Goal: Transaction & Acquisition: Purchase product/service

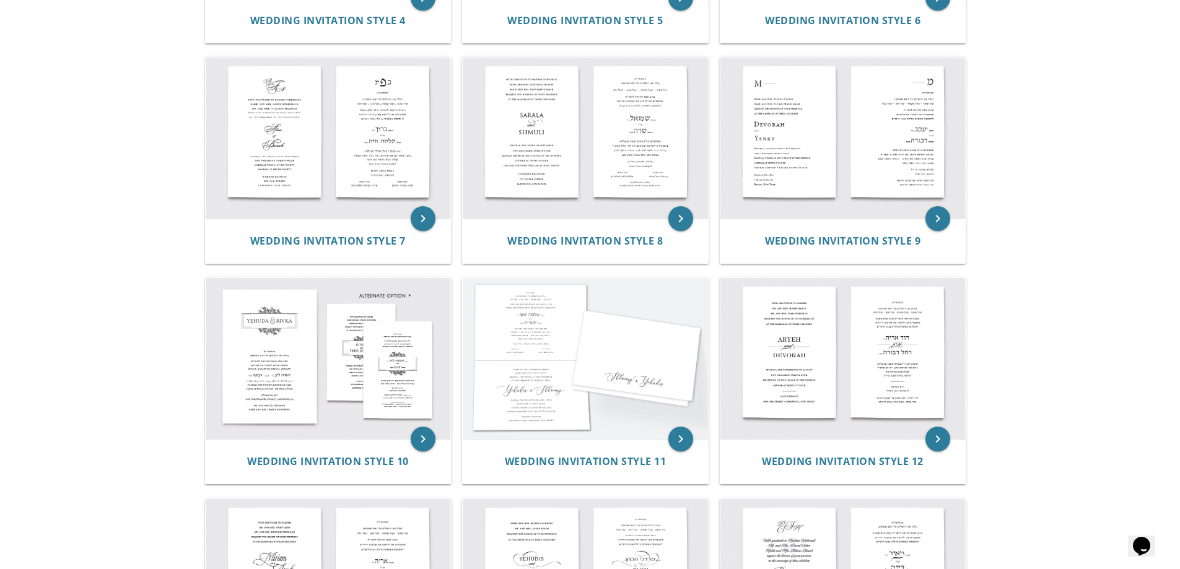
scroll to position [867, 0]
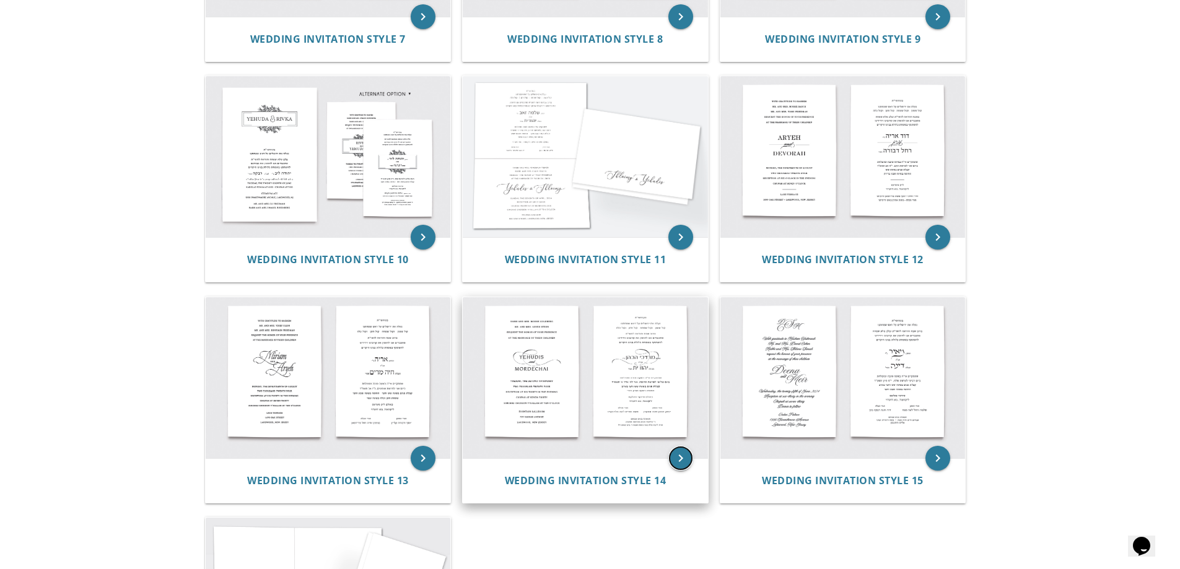
click at [676, 455] on icon "keyboard_arrow_right" at bounding box center [680, 458] width 25 height 25
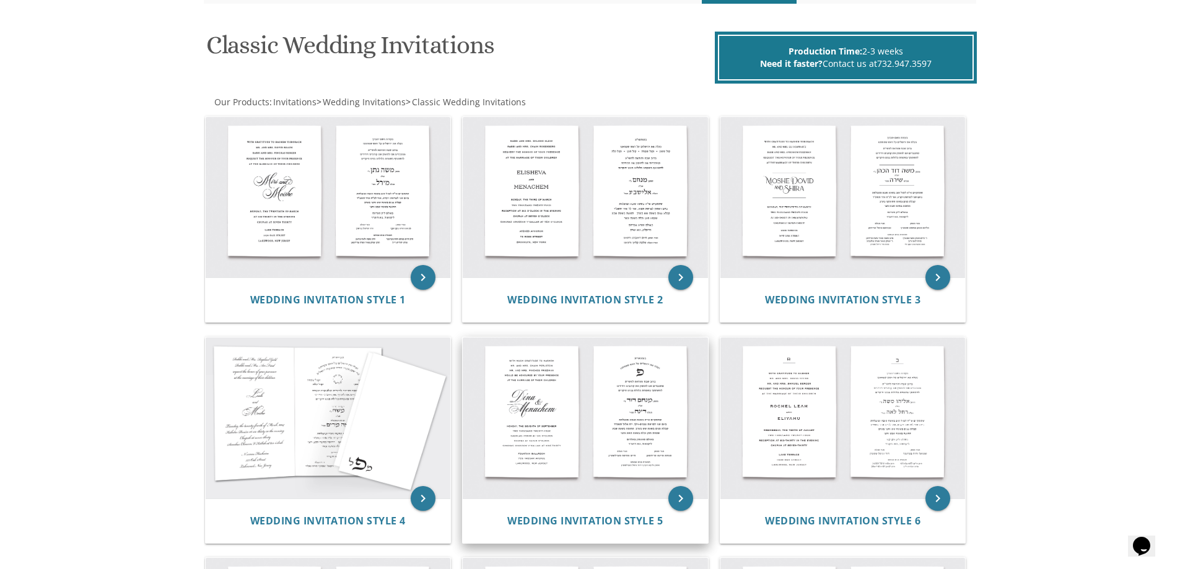
scroll to position [186, 0]
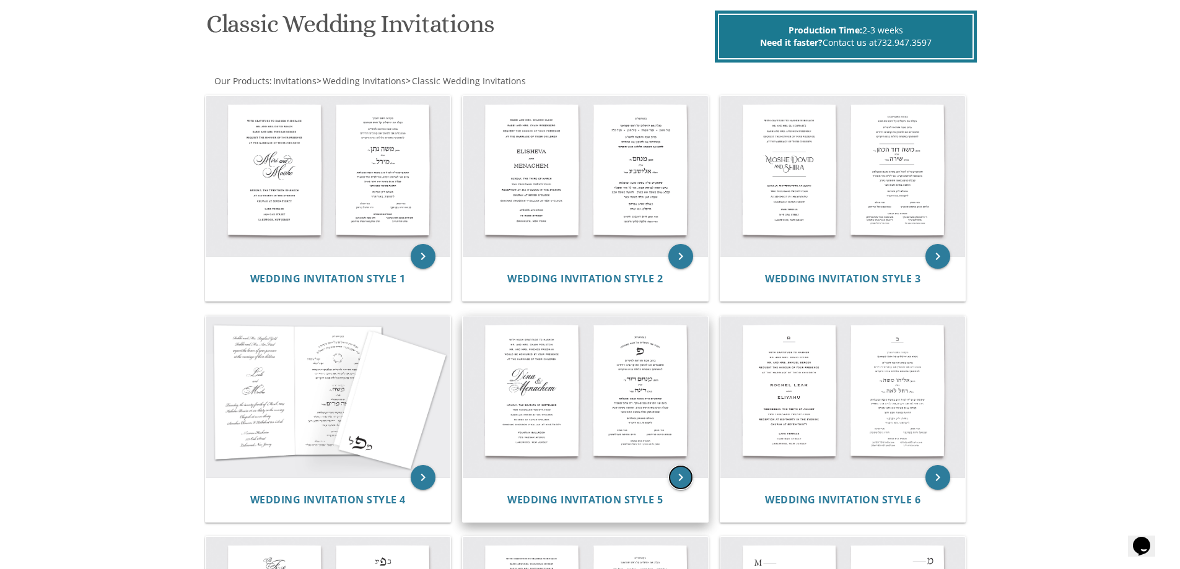
click at [685, 472] on icon "keyboard_arrow_right" at bounding box center [680, 477] width 25 height 25
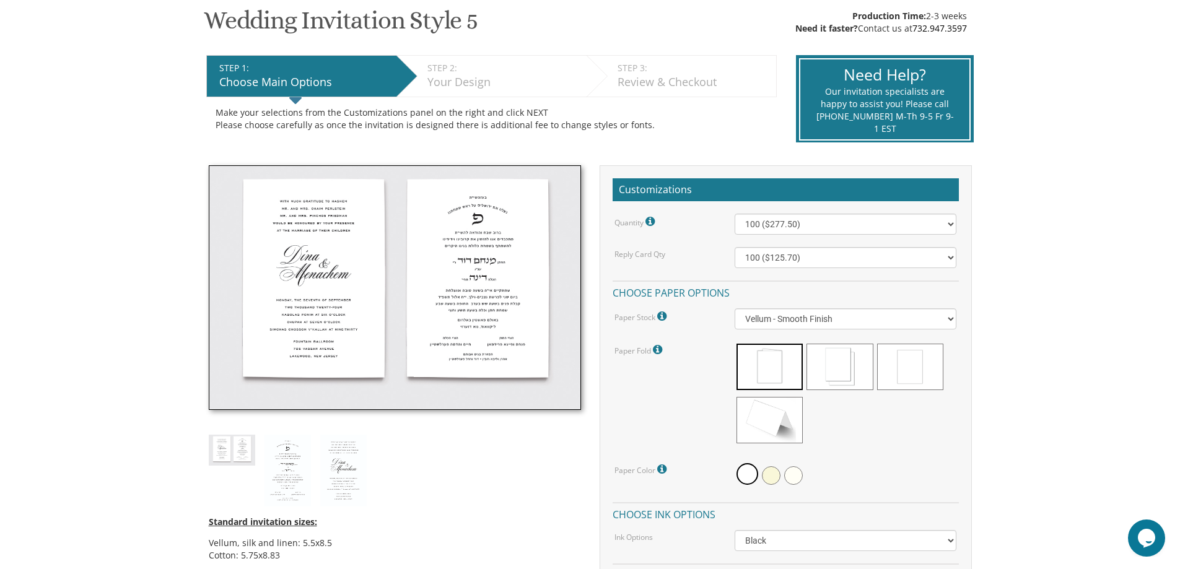
scroll to position [248, 0]
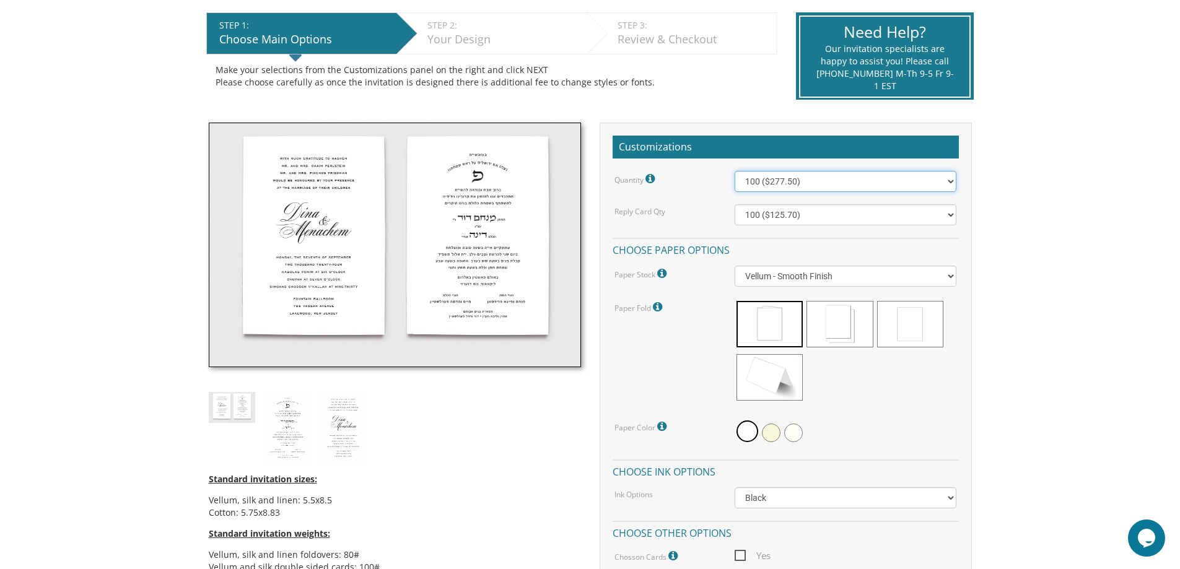
click at [843, 186] on select "100 ($277.50) 200 ($330.45) 300 ($380.65) 400 ($432.70) 500 ($482.10) 600 ($534…" at bounding box center [846, 181] width 222 height 21
click at [735, 171] on select "100 ($277.50) 200 ($330.45) 300 ($380.65) 400 ($432.70) 500 ($482.10) 600 ($534…" at bounding box center [846, 181] width 222 height 21
click at [824, 181] on select "100 ($277.50) 200 ($330.45) 300 ($380.65) 400 ($432.70) 500 ($482.10) 600 ($534…" at bounding box center [846, 181] width 222 height 21
click at [735, 171] on select "100 ($277.50) 200 ($330.45) 300 ($380.65) 400 ($432.70) 500 ($482.10) 600 ($534…" at bounding box center [846, 181] width 222 height 21
click at [825, 181] on select "100 ($277.50) 200 ($330.45) 300 ($380.65) 400 ($432.70) 500 ($482.10) 600 ($534…" at bounding box center [846, 181] width 222 height 21
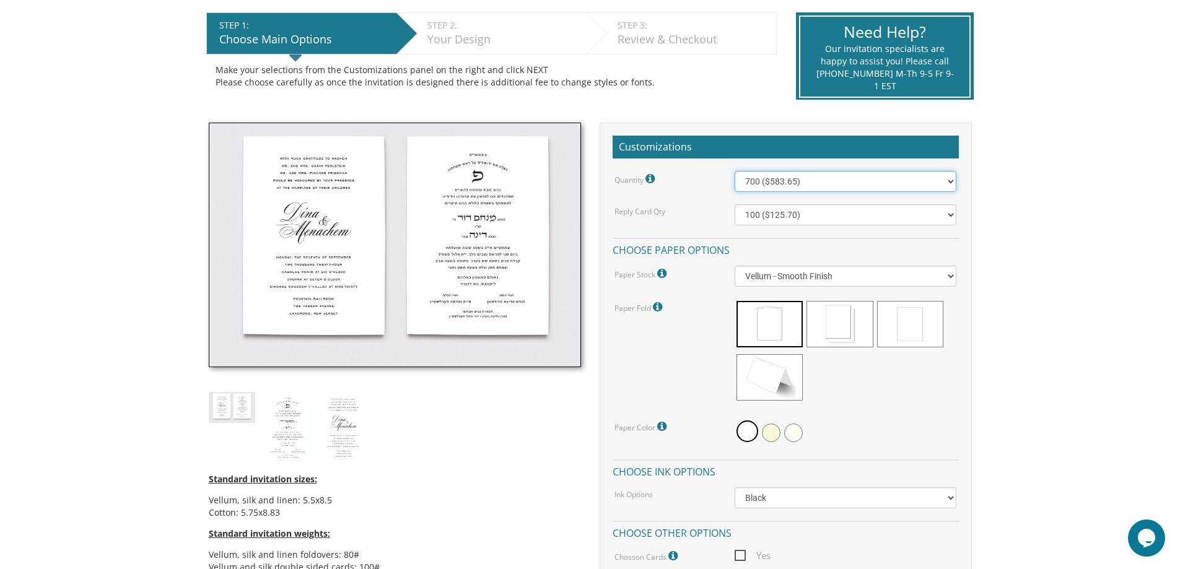
select select "800"
click at [735, 171] on select "100 ($277.50) 200 ($330.45) 300 ($380.65) 400 ($432.70) 500 ($482.10) 600 ($534…" at bounding box center [846, 181] width 222 height 21
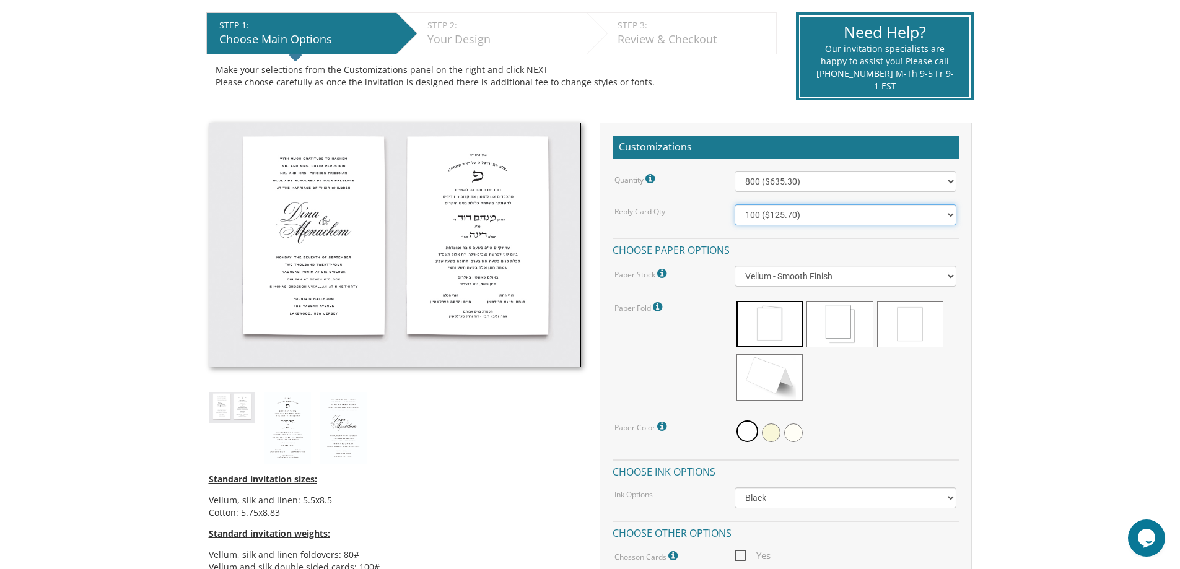
click at [782, 211] on select "100 ($125.70) 200 ($150.60) 300 ($177.95) 400 ($270.70) 500 ($225.30) 600 ($249…" at bounding box center [846, 214] width 222 height 21
select select "800"
click at [735, 204] on select "100 ($125.70) 200 ($150.60) 300 ($177.95) 400 ($270.70) 500 ($225.30) 600 ($249…" at bounding box center [846, 214] width 222 height 21
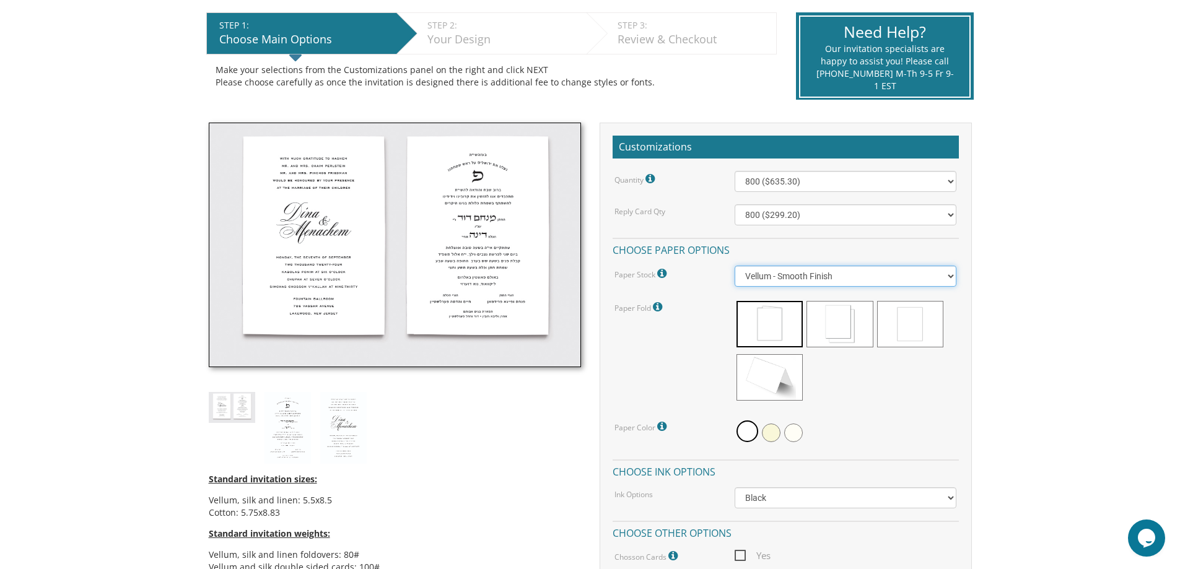
click at [953, 275] on select "Vellum - Smooth Finish Linen - Subtle Embossed Crosshatch Texture Silk - Soft, …" at bounding box center [846, 276] width 222 height 21
click at [735, 266] on select "Vellum - Smooth Finish Linen - Subtle Embossed Crosshatch Texture Silk - Soft, …" at bounding box center [846, 276] width 222 height 21
click at [663, 275] on icon at bounding box center [663, 273] width 12 height 11
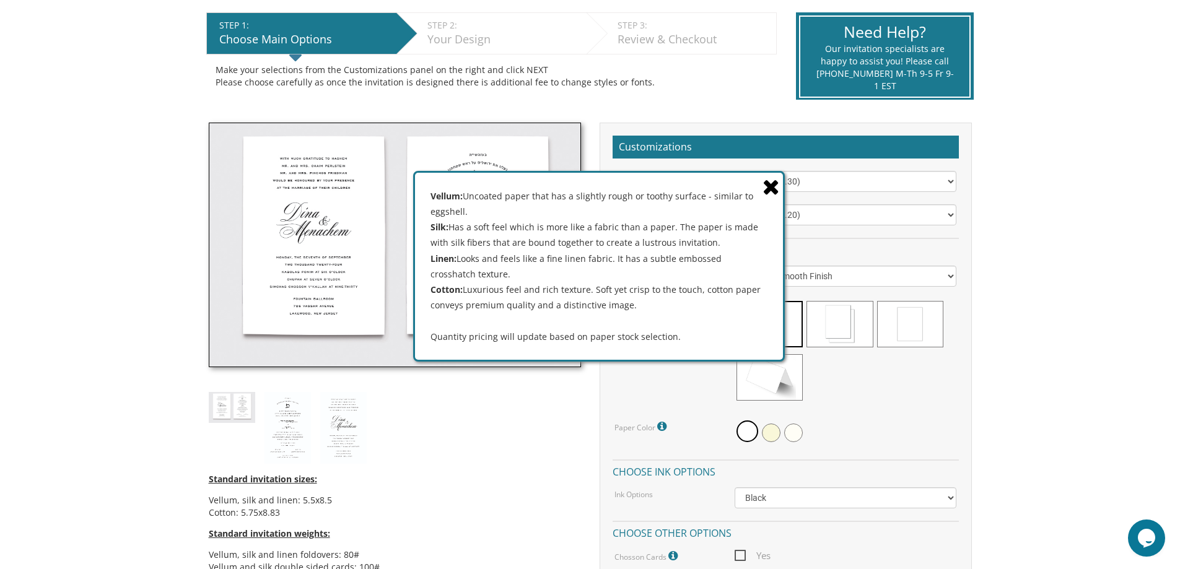
click at [775, 191] on icon at bounding box center [770, 187] width 17 height 22
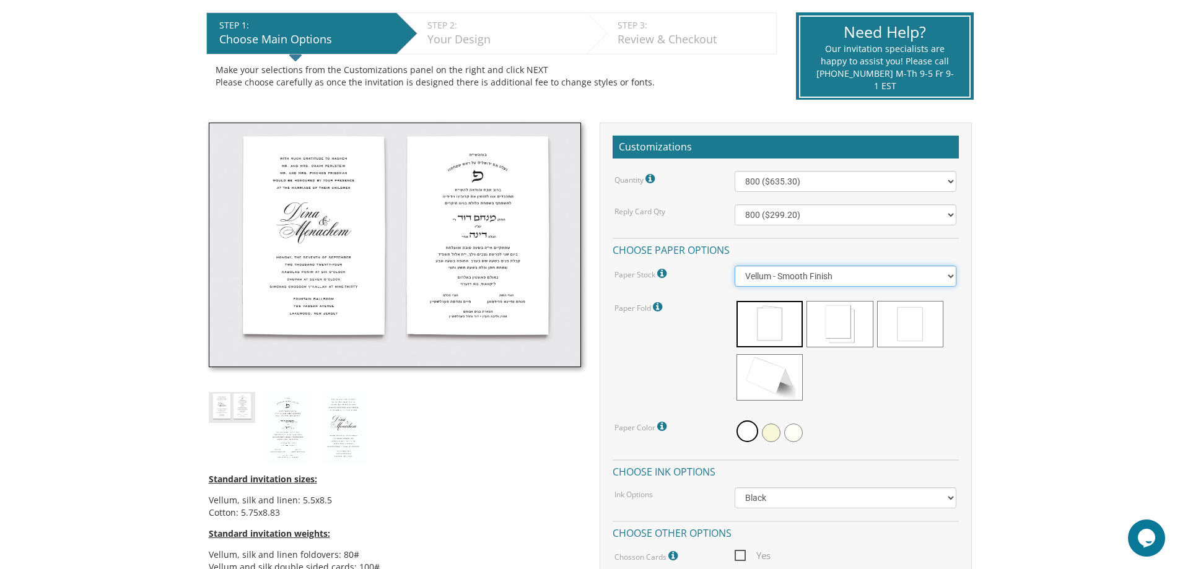
click at [857, 282] on select "Vellum - Smooth Finish Linen - Subtle Embossed Crosshatch Texture Silk - Soft, …" at bounding box center [846, 276] width 222 height 21
click at [735, 266] on select "Vellum - Smooth Finish Linen - Subtle Embossed Crosshatch Texture Silk - Soft, …" at bounding box center [846, 276] width 222 height 21
click at [806, 181] on select "100 ($358.15) 200 ($372.55) 300 ($547.25) 400 ($561.65) 500 ($736.40) 600 ($750…" at bounding box center [846, 181] width 222 height 21
click at [697, 308] on div "Paper Fold Please note: Cotton double sided cards are slightly cheaper than the…" at bounding box center [665, 307] width 120 height 16
click at [862, 276] on select "Vellum - Smooth Finish Linen - Subtle Embossed Crosshatch Texture Silk - Soft, …" at bounding box center [846, 276] width 222 height 21
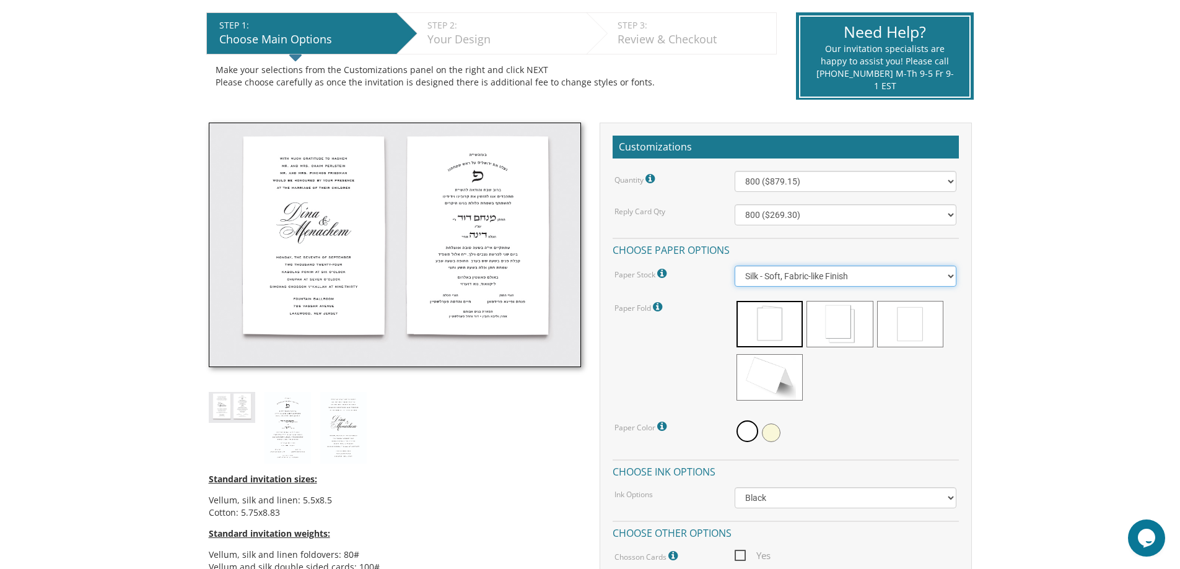
click at [735, 266] on select "Vellum - Smooth Finish Linen - Subtle Embossed Crosshatch Texture Silk - Soft, …" at bounding box center [846, 276] width 222 height 21
click at [827, 279] on select "Vellum - Smooth Finish Linen - Subtle Embossed Crosshatch Texture Silk - Soft, …" at bounding box center [846, 276] width 222 height 21
select select "Cotton"
click at [735, 266] on select "Vellum - Smooth Finish Linen - Subtle Embossed Crosshatch Texture Silk - Soft, …" at bounding box center [846, 276] width 222 height 21
click at [826, 346] on span at bounding box center [839, 324] width 66 height 46
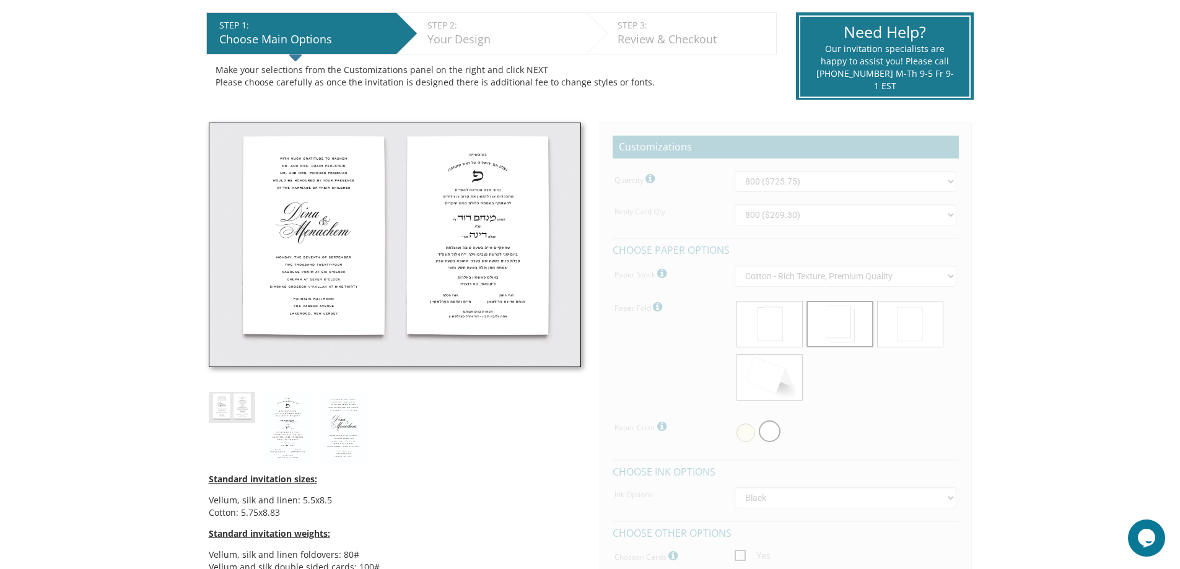
click at [833, 239] on h4 "Choose paper options" at bounding box center [786, 249] width 346 height 22
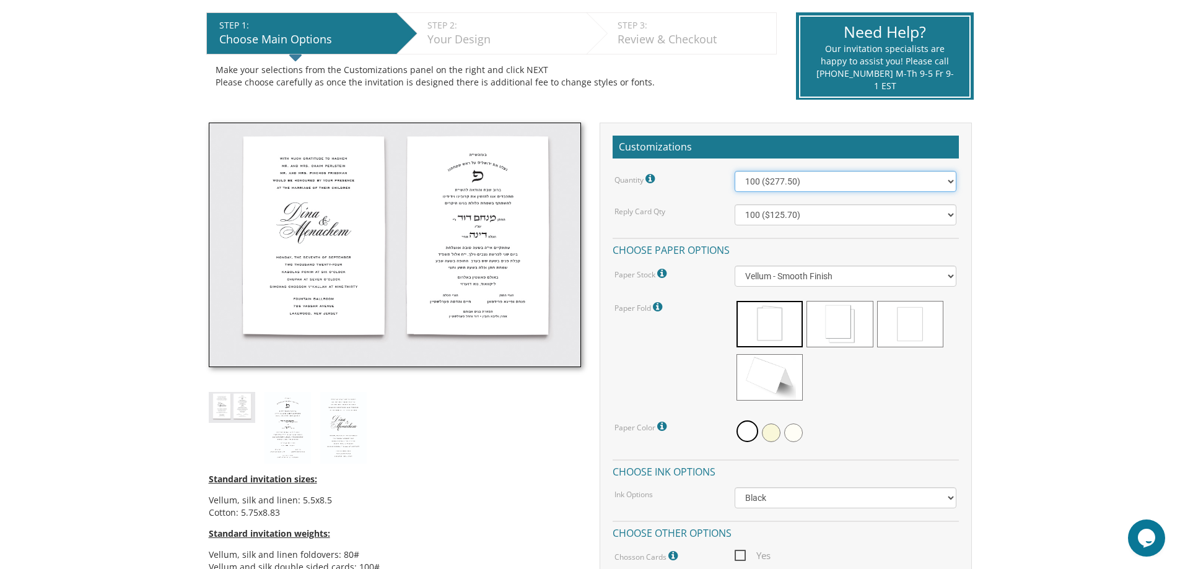
click at [772, 183] on select "100 ($277.50) 200 ($330.45) 300 ($380.65) 400 ($432.70) 500 ($482.10) 600 ($534…" at bounding box center [846, 181] width 222 height 21
select select "800"
click at [735, 171] on select "100 ($277.50) 200 ($330.45) 300 ($380.65) 400 ($432.70) 500 ($482.10) 600 ($534…" at bounding box center [846, 181] width 222 height 21
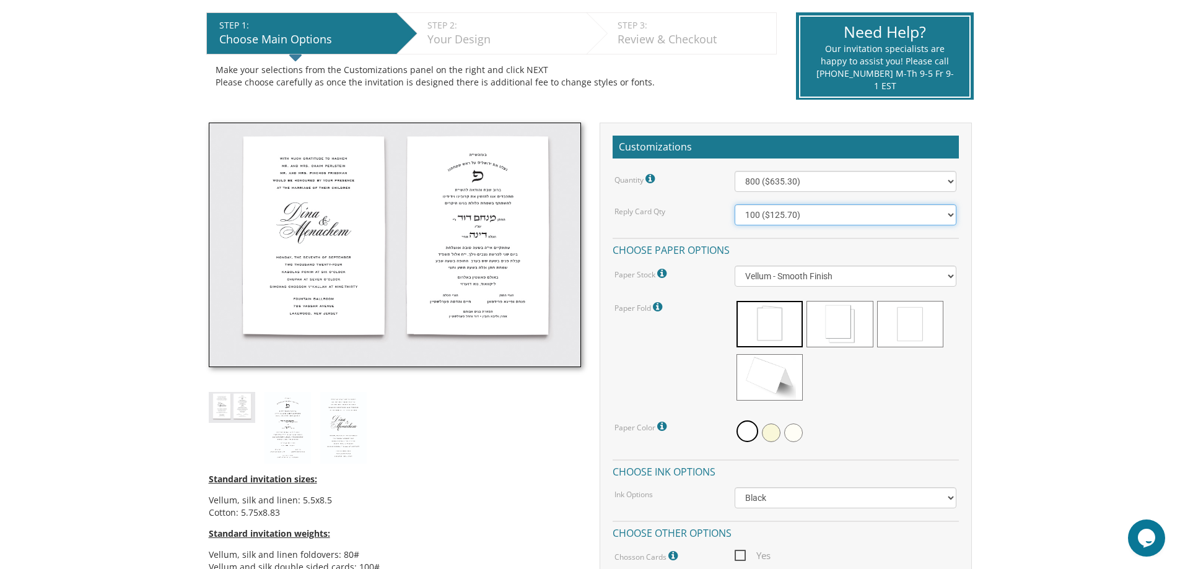
click at [764, 214] on select "100 ($125.70) 200 ($150.60) 300 ($177.95) 400 ($270.70) 500 ($225.30) 600 ($249…" at bounding box center [846, 214] width 222 height 21
select select "800"
click at [735, 204] on select "100 ($125.70) 200 ($150.60) 300 ($177.95) 400 ($270.70) 500 ($225.30) 600 ($249…" at bounding box center [846, 214] width 222 height 21
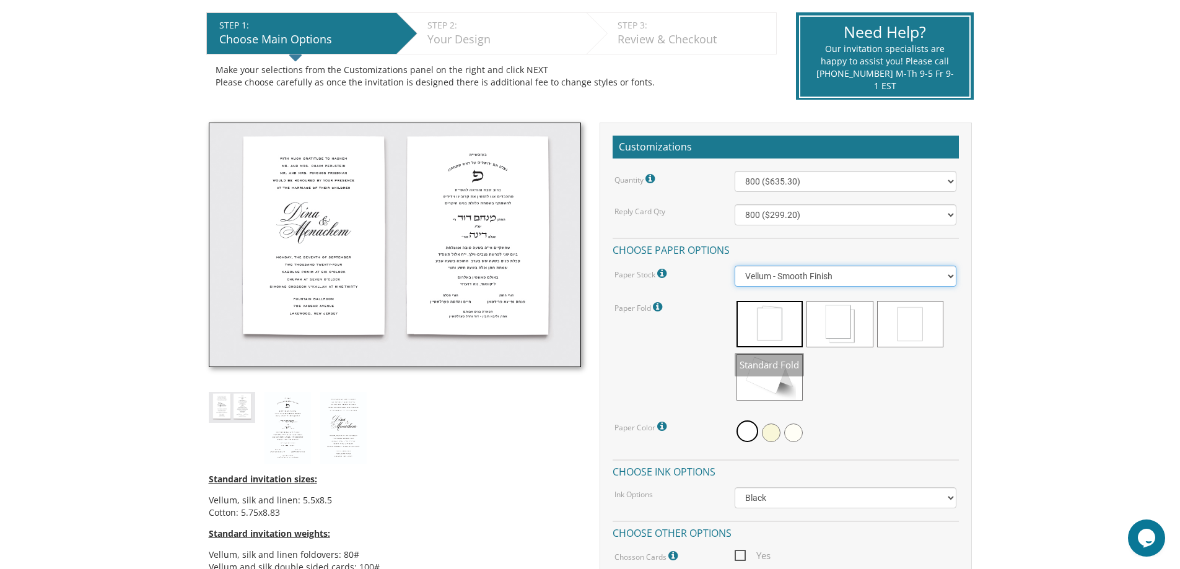
click at [798, 272] on select "Vellum - Smooth Finish Linen - Subtle Embossed Crosshatch Texture Silk - Soft, …" at bounding box center [846, 276] width 222 height 21
click at [735, 266] on select "Vellum - Smooth Finish Linen - Subtle Embossed Crosshatch Texture Silk - Soft, …" at bounding box center [846, 276] width 222 height 21
click at [804, 269] on select "Vellum - Smooth Finish Linen - Subtle Embossed Crosshatch Texture Silk - Soft, …" at bounding box center [846, 276] width 222 height 21
select select "Vellum"
click at [735, 266] on select "Vellum - Smooth Finish Linen - Subtle Embossed Crosshatch Texture Silk - Soft, …" at bounding box center [846, 276] width 222 height 21
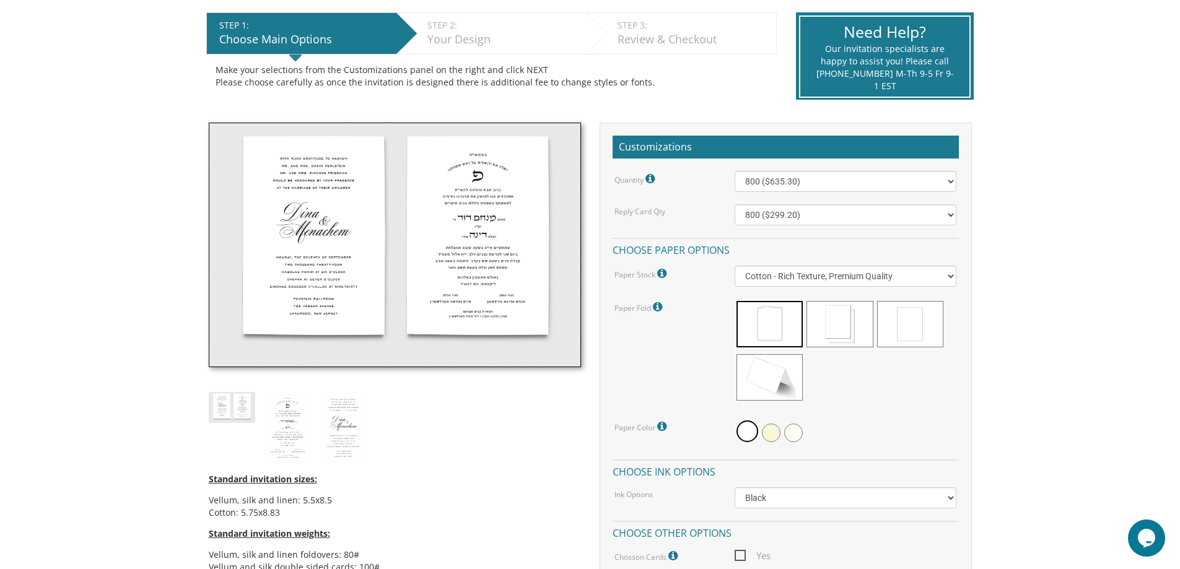
click at [663, 426] on icon at bounding box center [663, 426] width 12 height 11
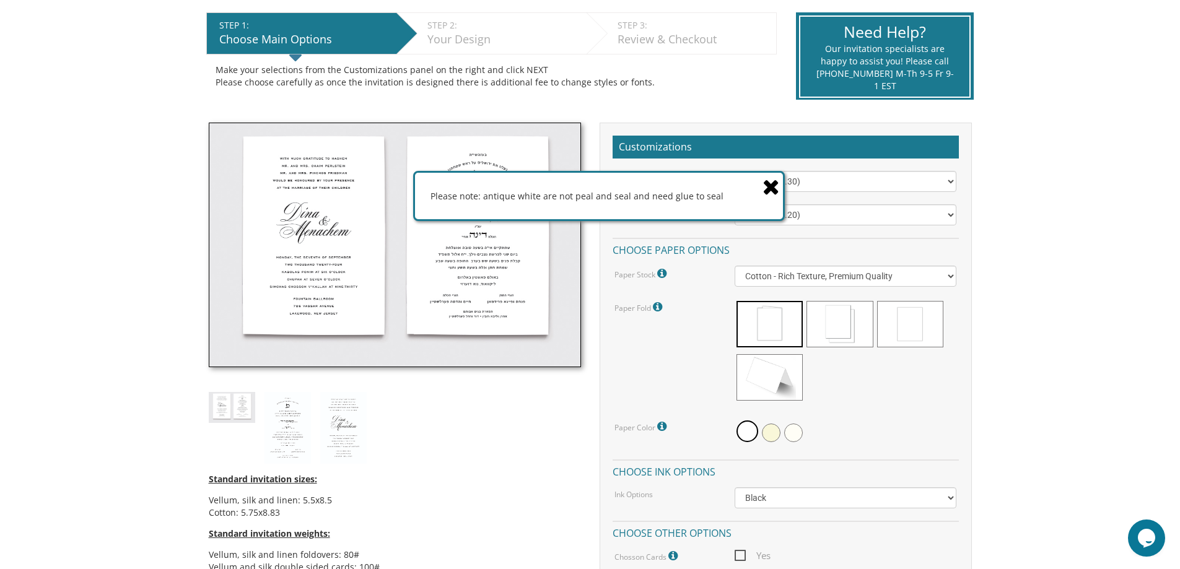
click at [768, 186] on icon at bounding box center [770, 187] width 17 height 22
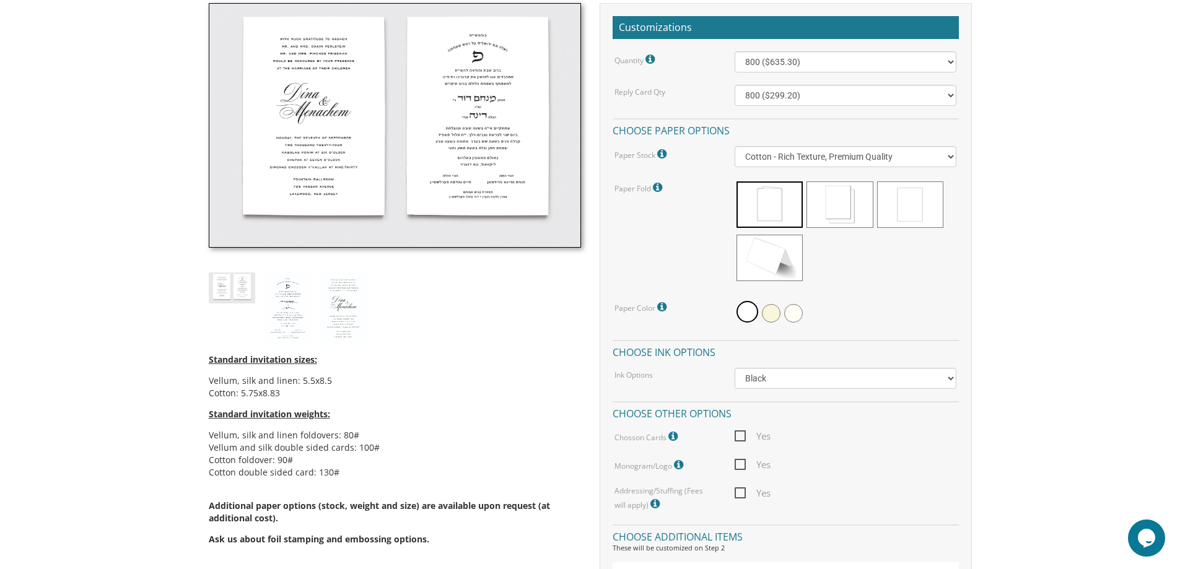
scroll to position [372, 0]
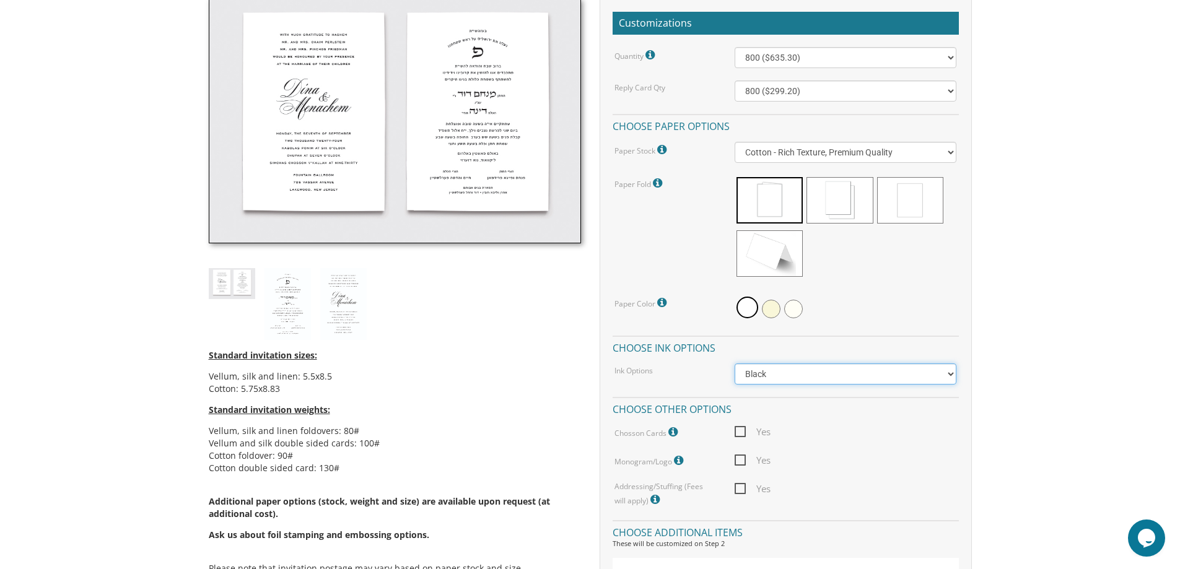
click at [818, 372] on select "Black Colored Ink ($65.00) Black + One Color ($211.00) Two Colors ($265.00)" at bounding box center [846, 374] width 222 height 21
click at [810, 332] on div "Quantity Please note: Quantities may be modified after order completion. For we…" at bounding box center [786, 277] width 346 height 460
click at [779, 378] on select "Black Colored Ink ($65.00) Black + One Color ($211.00) Two Colors ($265.00)" at bounding box center [846, 374] width 222 height 21
click at [735, 364] on select "Black Colored Ink ($65.00) Black + One Color ($211.00) Two Colors ($265.00)" at bounding box center [846, 374] width 222 height 21
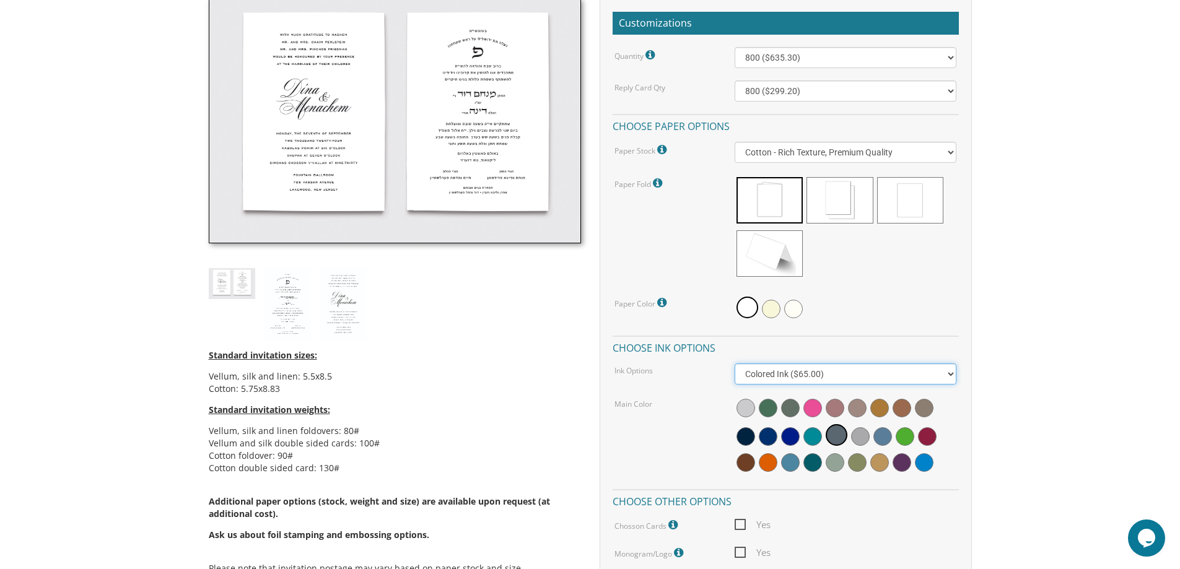
click at [902, 376] on select "Black Colored Ink ($65.00) Black + One Color ($211.00) Two Colors ($265.00)" at bounding box center [846, 374] width 222 height 21
select select "Black"
click at [735, 364] on select "Black Colored Ink ($65.00) Black + One Color ($211.00) Two Colors ($265.00)" at bounding box center [846, 374] width 222 height 21
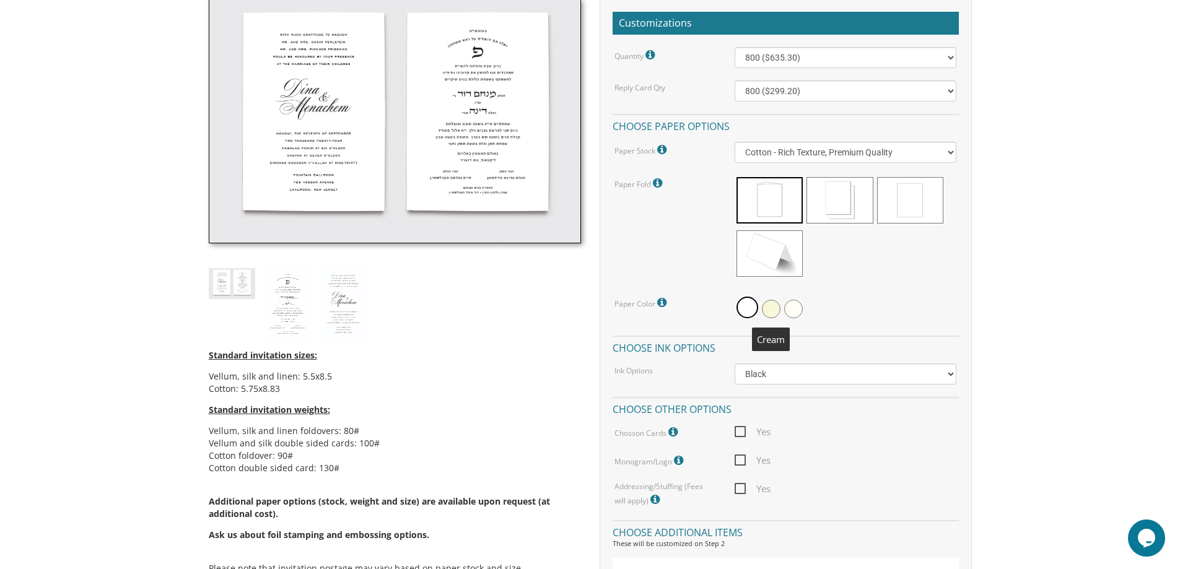
click at [770, 307] on span at bounding box center [771, 309] width 19 height 19
click at [741, 308] on span at bounding box center [745, 309] width 19 height 19
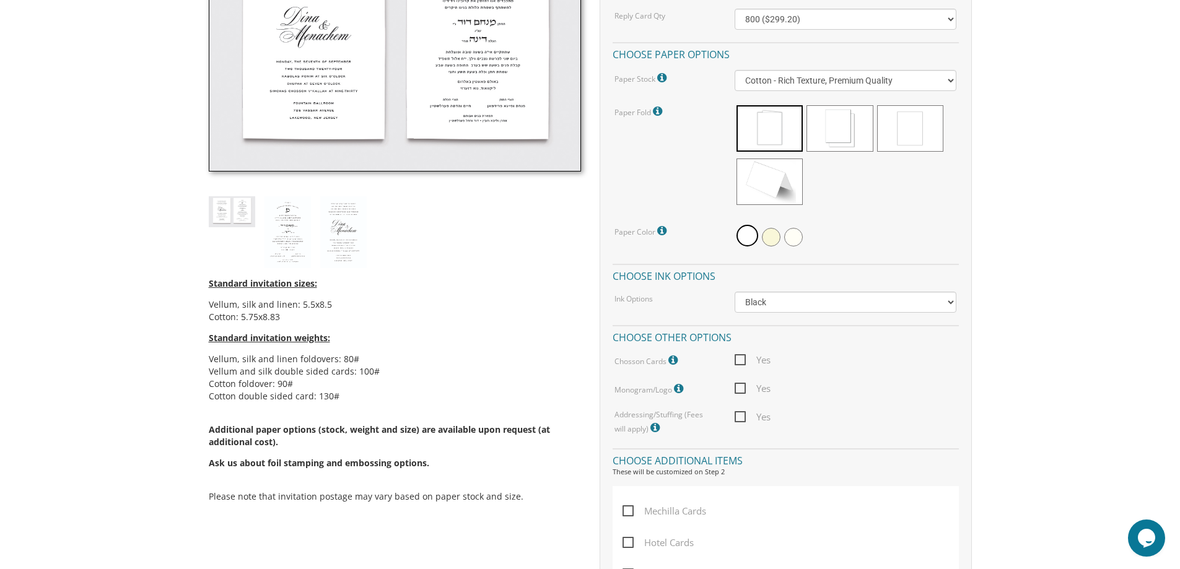
scroll to position [557, 0]
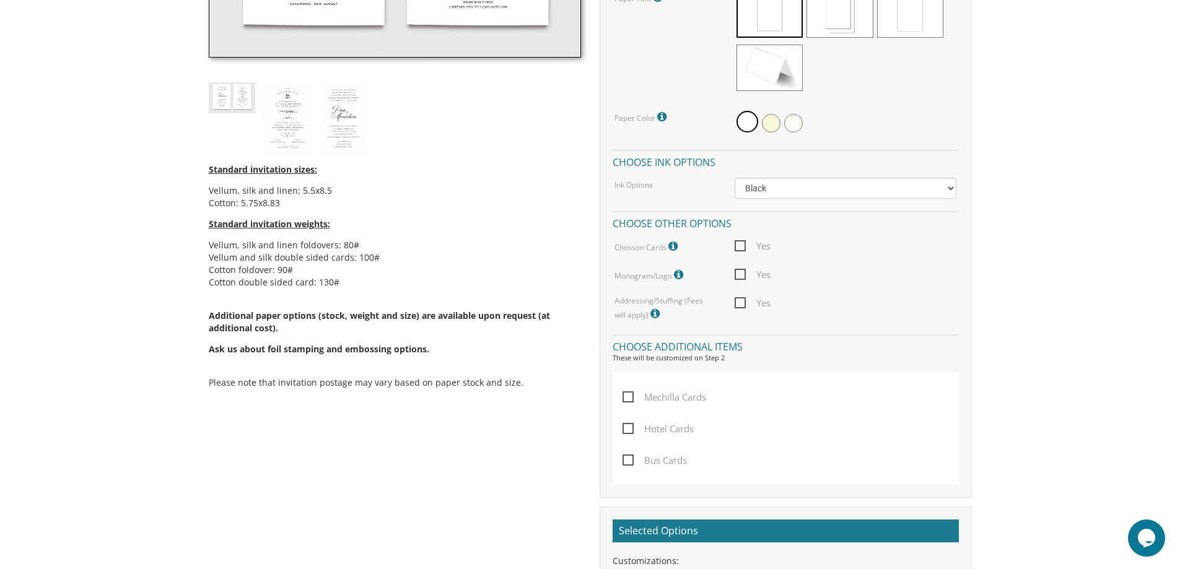
click at [738, 247] on span "Yes" at bounding box center [753, 245] width 36 height 15
click at [738, 247] on input "Yes" at bounding box center [739, 245] width 8 height 8
checkbox input "true"
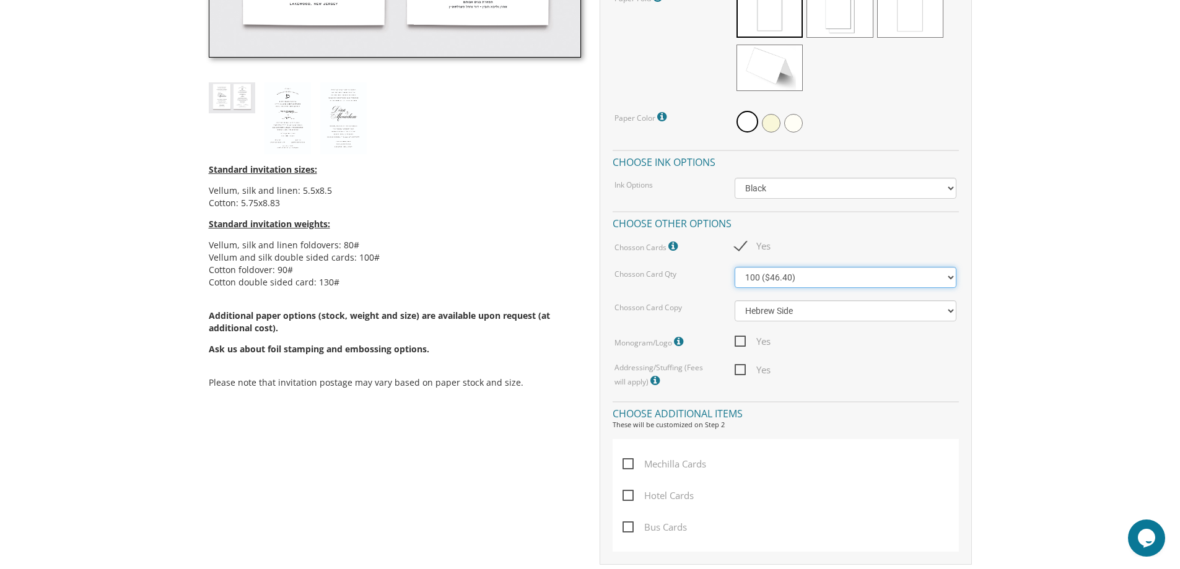
click at [813, 280] on select "100 ($46.40) 200 ($55.20) 300 ($61.85)" at bounding box center [846, 277] width 222 height 21
click at [953, 279] on select "100 ($46.40) 200 ($55.20) 300 ($61.85)" at bounding box center [846, 277] width 222 height 21
click at [735, 267] on select "100 ($46.40) 200 ($55.20) 300 ($61.85)" at bounding box center [846, 277] width 222 height 21
click at [844, 308] on select "Hebrew Side English Side" at bounding box center [846, 310] width 222 height 21
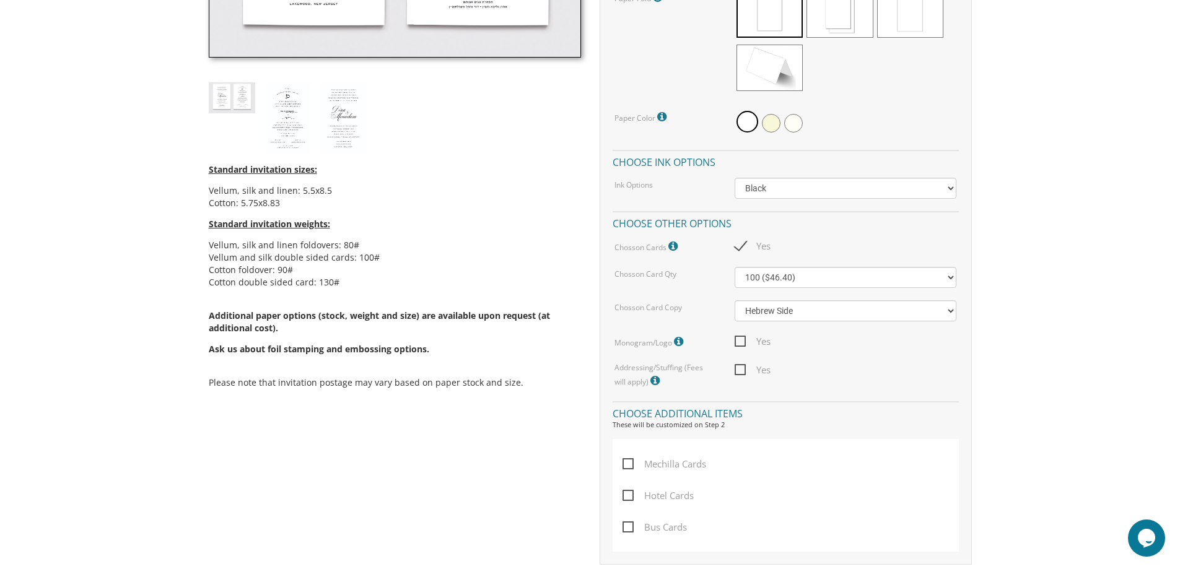
click at [855, 362] on div "Yes" at bounding box center [845, 369] width 240 height 15
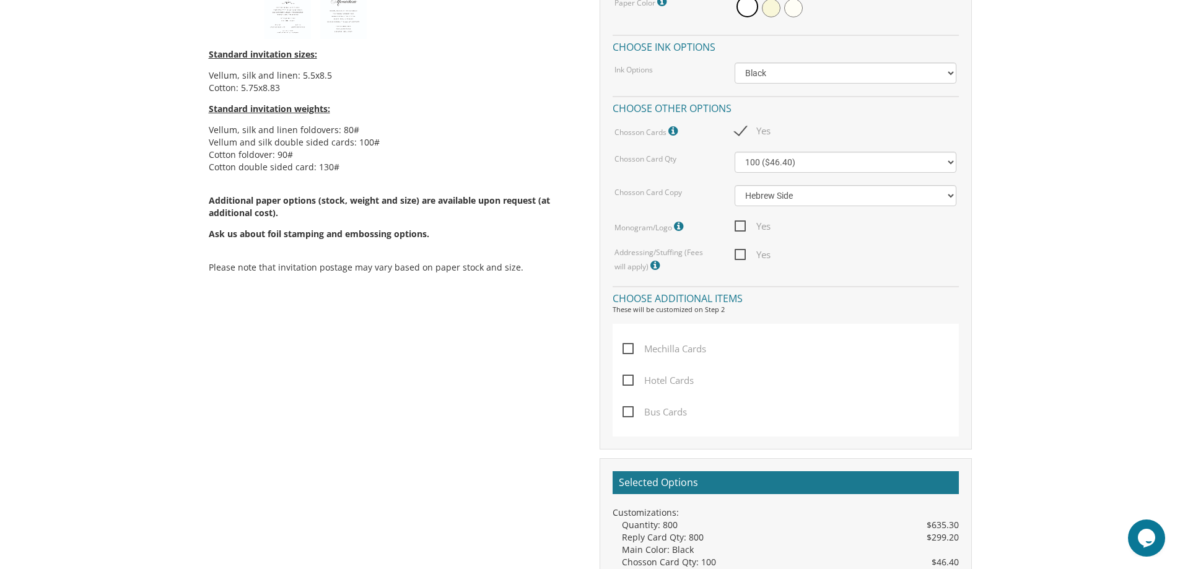
scroll to position [681, 0]
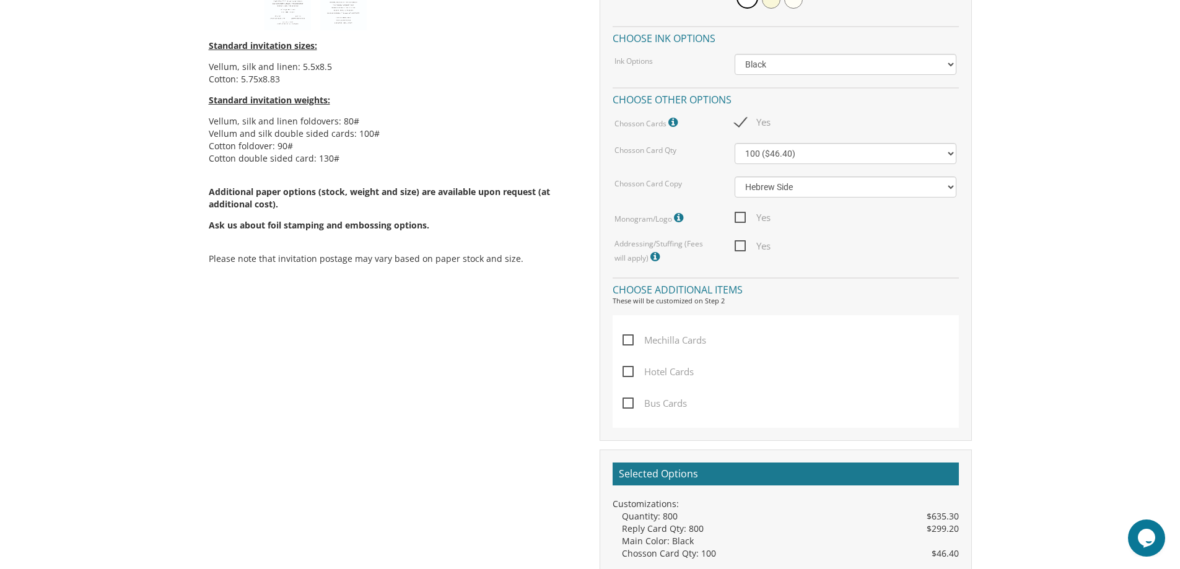
click at [741, 245] on span "Yes" at bounding box center [753, 245] width 36 height 15
click at [741, 245] on input "Yes" at bounding box center [739, 245] width 8 height 8
click at [739, 247] on span "Yes" at bounding box center [753, 245] width 36 height 15
click at [739, 247] on input "Yes" at bounding box center [739, 245] width 8 height 8
checkbox input "false"
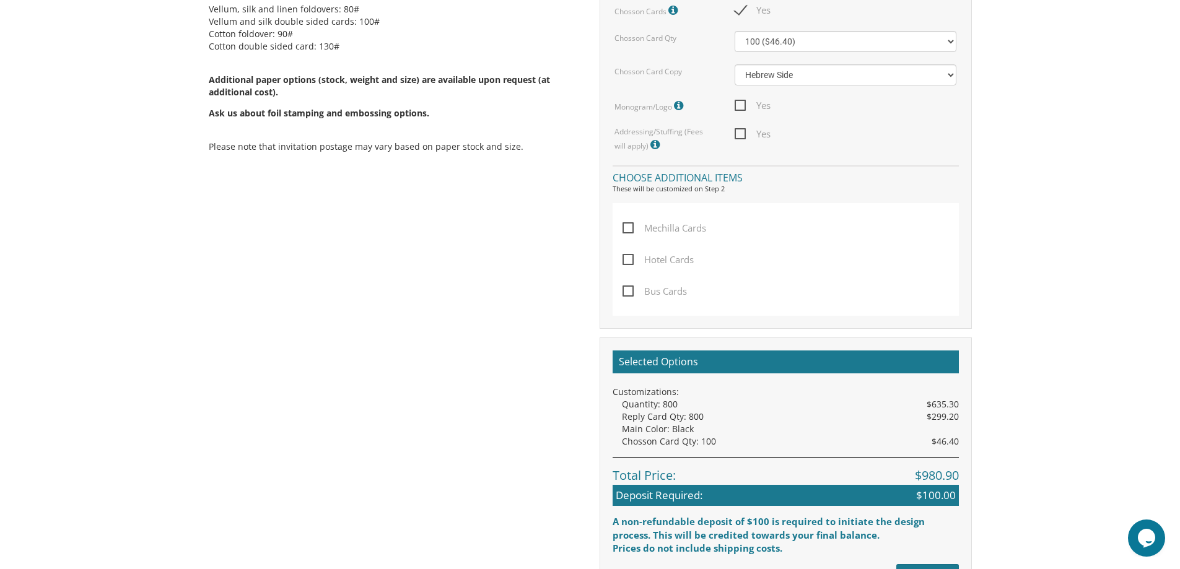
scroll to position [805, 0]
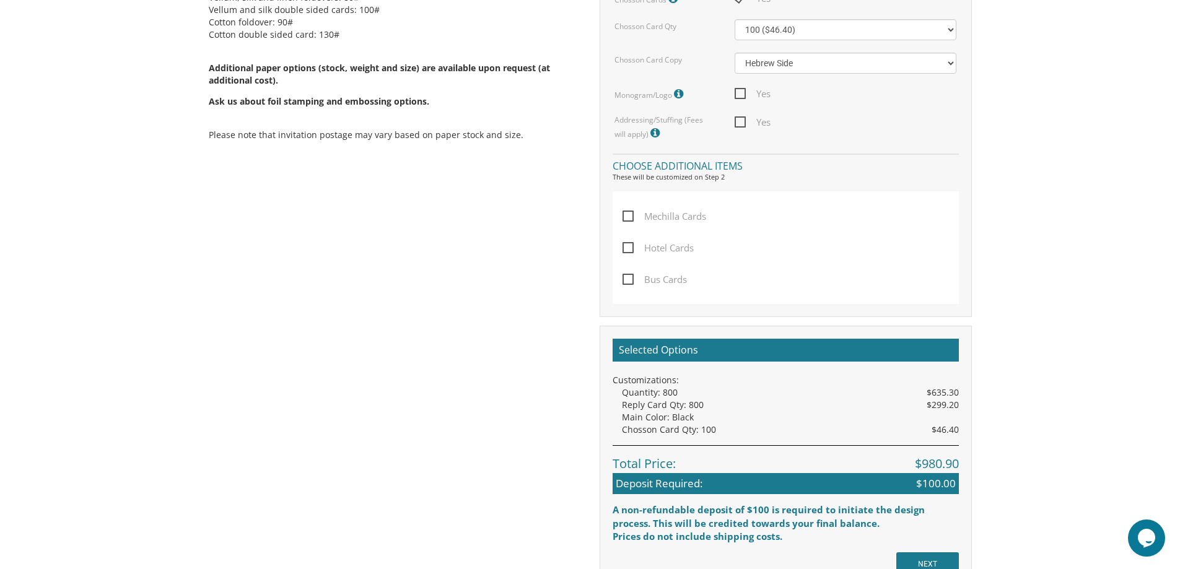
click at [627, 247] on span "Hotel Cards" at bounding box center [657, 247] width 71 height 15
click at [627, 247] on input "Hotel Cards" at bounding box center [626, 247] width 8 height 8
checkbox input "true"
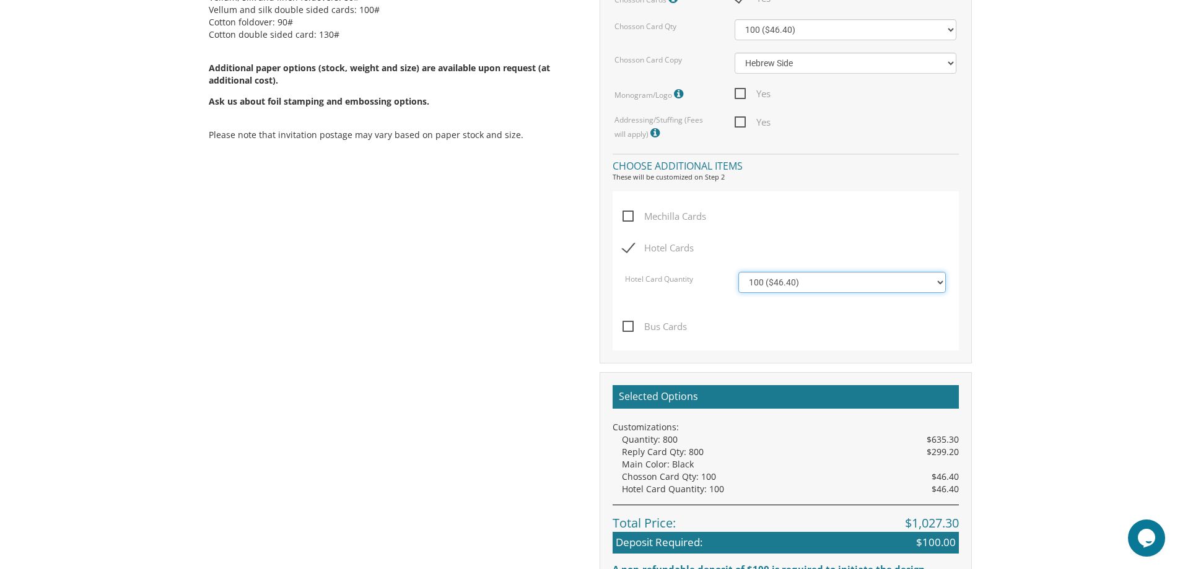
click at [942, 281] on select "100 ($46.40) 200 ($55.20) 300 ($61.85) 400 ($70.60) 500 ($77.20)" at bounding box center [841, 282] width 207 height 21
select select "300"
click at [738, 272] on select "100 ($46.40) 200 ($55.20) 300 ($61.85) 400 ($70.60) 500 ($77.20)" at bounding box center [841, 282] width 207 height 21
click at [628, 216] on span "Mechilla Cards" at bounding box center [664, 216] width 84 height 15
click at [628, 216] on input "Mechilla Cards" at bounding box center [626, 215] width 8 height 8
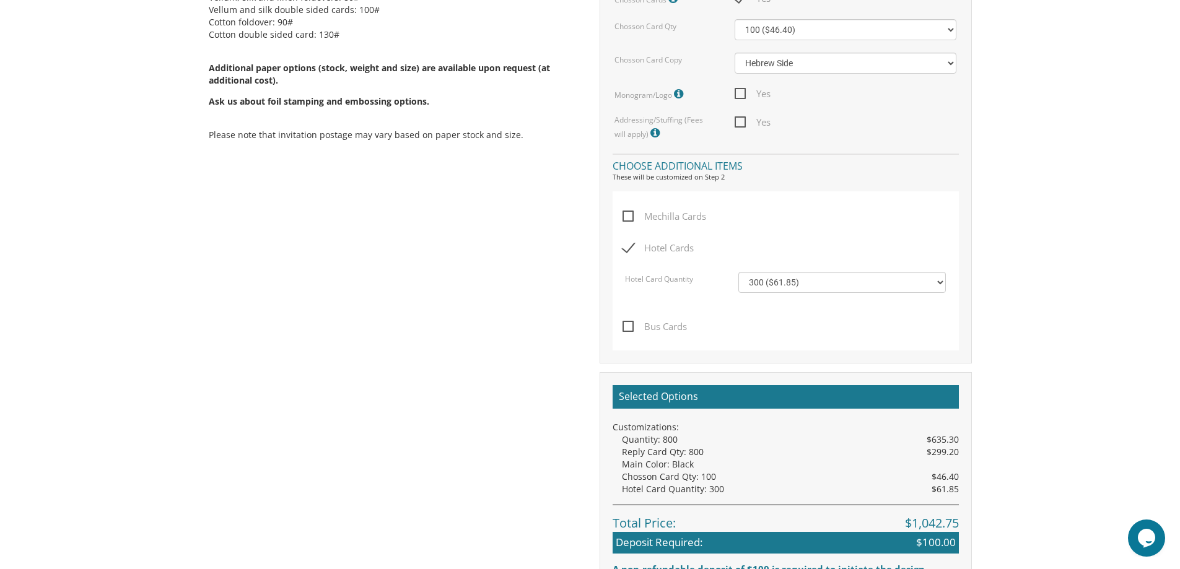
checkbox input "true"
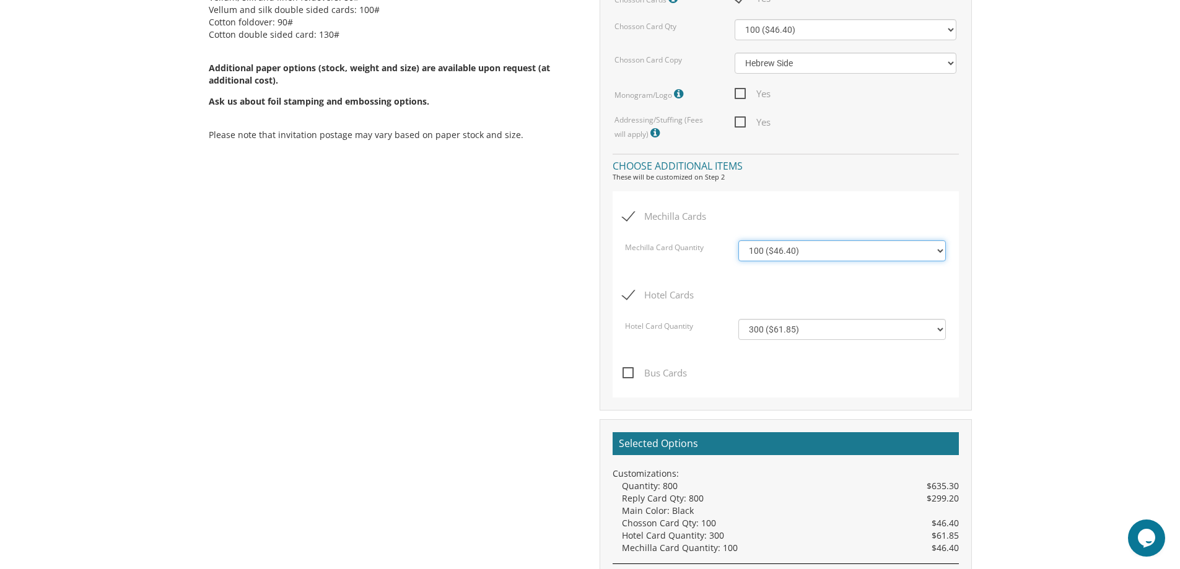
click at [938, 251] on select "100 ($46.40) 200 ($55.20) 300 ($61.85) 400 ($70.60) 500 ($77.20)" at bounding box center [841, 250] width 207 height 21
click at [738, 240] on select "100 ($46.40) 200 ($55.20) 300 ($61.85) 400 ($70.60) 500 ($77.20)" at bounding box center [841, 250] width 207 height 21
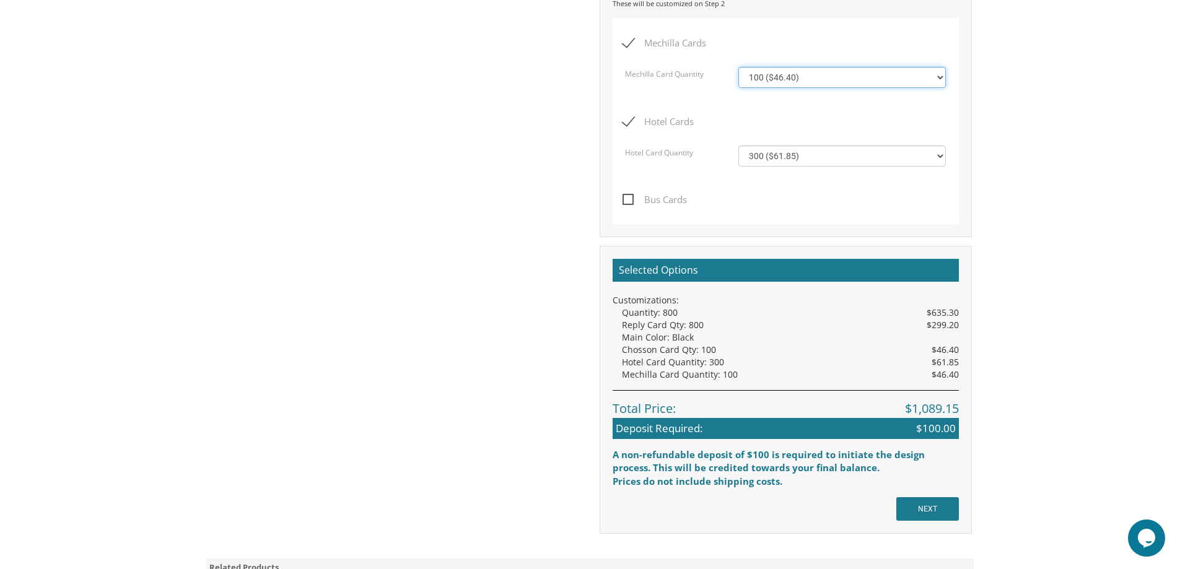
scroll to position [991, 0]
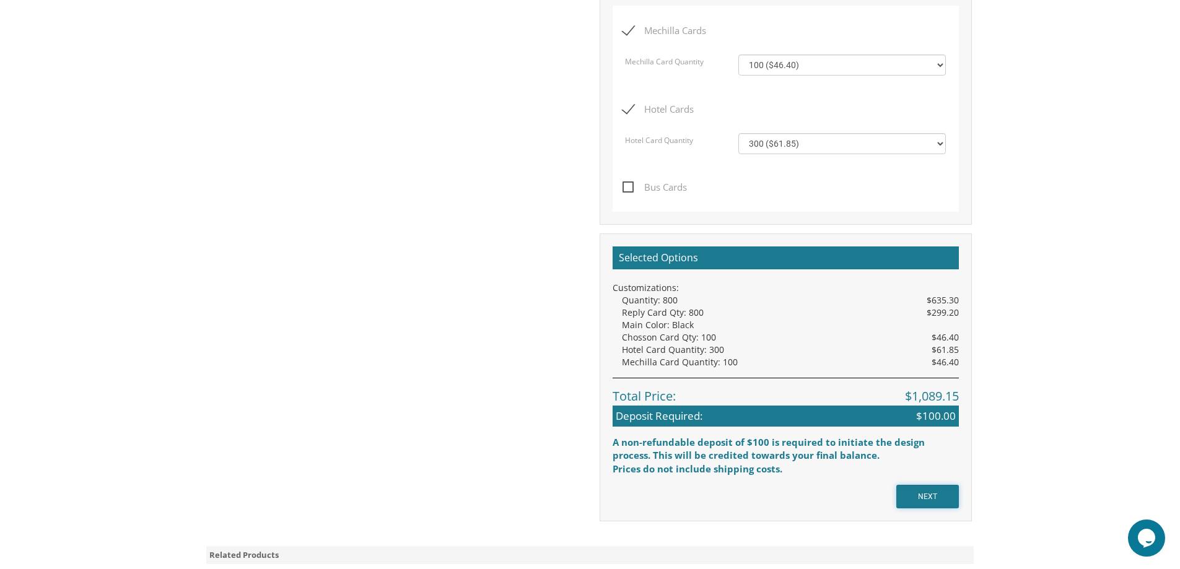
click at [928, 491] on input "NEXT" at bounding box center [927, 497] width 63 height 24
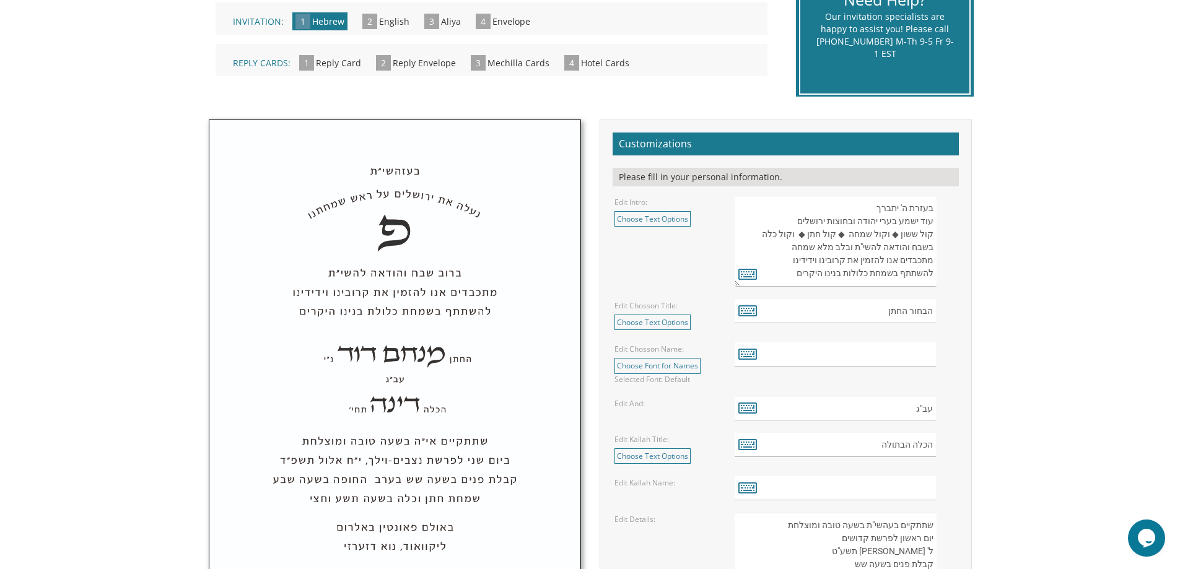
scroll to position [310, 0]
click at [676, 212] on link "Choose Text Options" at bounding box center [652, 218] width 76 height 15
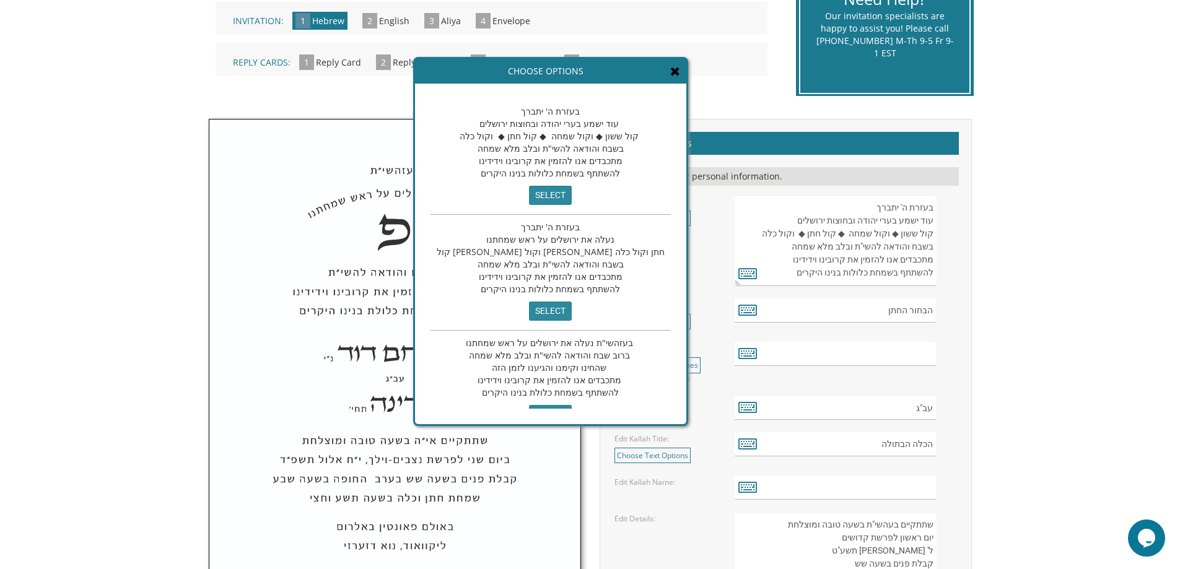
scroll to position [25, 0]
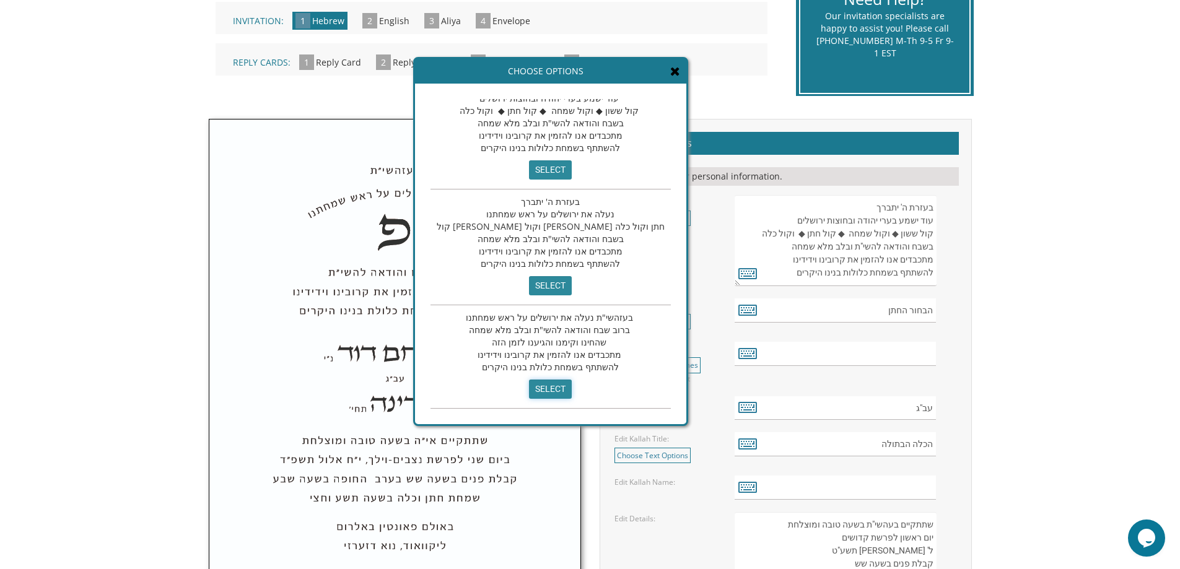
click at [529, 392] on input "select" at bounding box center [550, 389] width 43 height 19
type textarea "בעזהשי"ת נעלה את ירושלים על ראש שמחתנו ברוב שבח והודאה להשי"ת ובלב מלא שמחה שהח…"
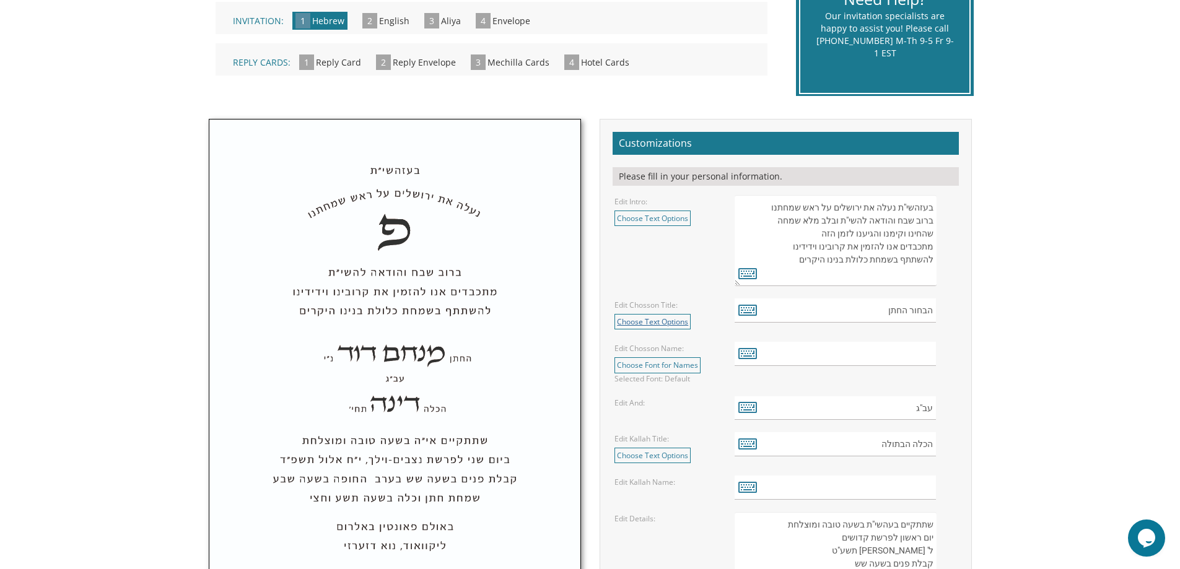
click at [658, 321] on link "Choose Text Options" at bounding box center [652, 321] width 76 height 15
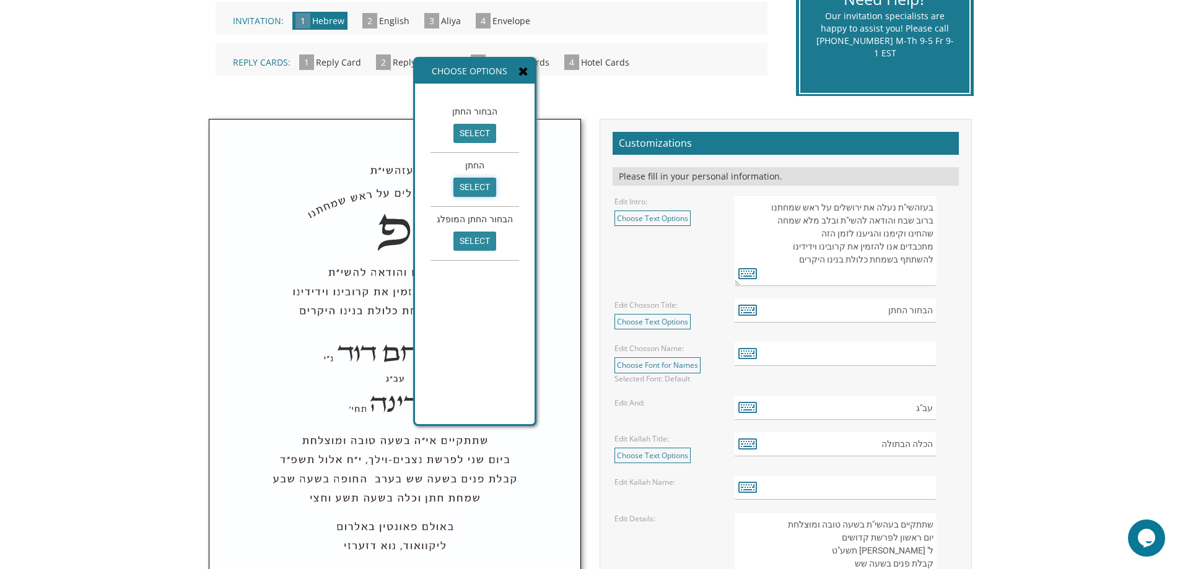
click at [482, 191] on input "select" at bounding box center [474, 187] width 43 height 19
type input "החתן"
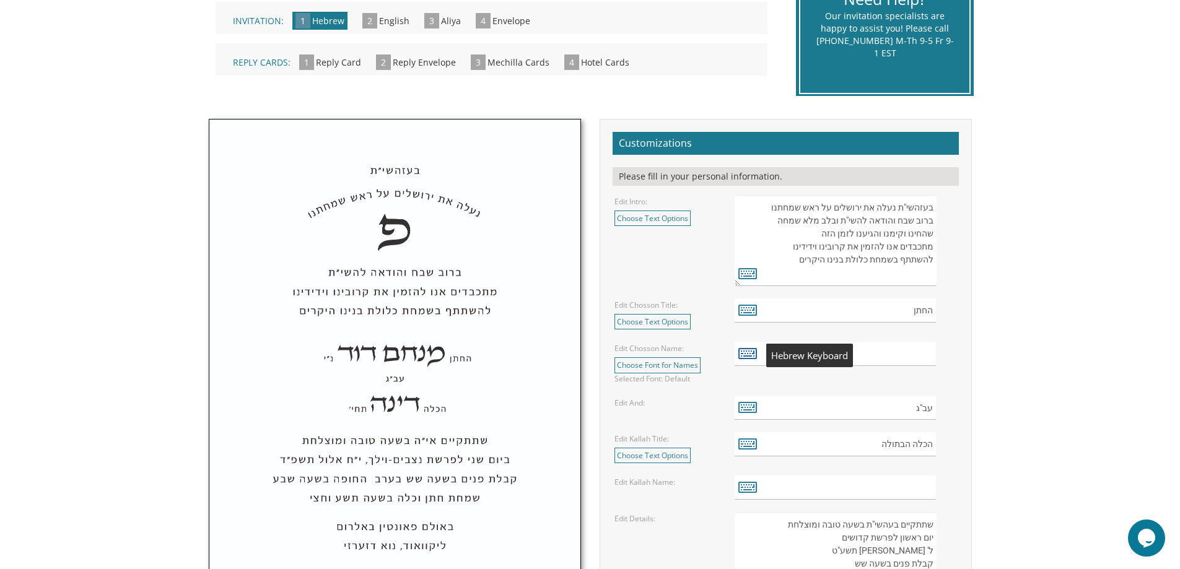
click at [749, 352] on icon at bounding box center [747, 352] width 19 height 17
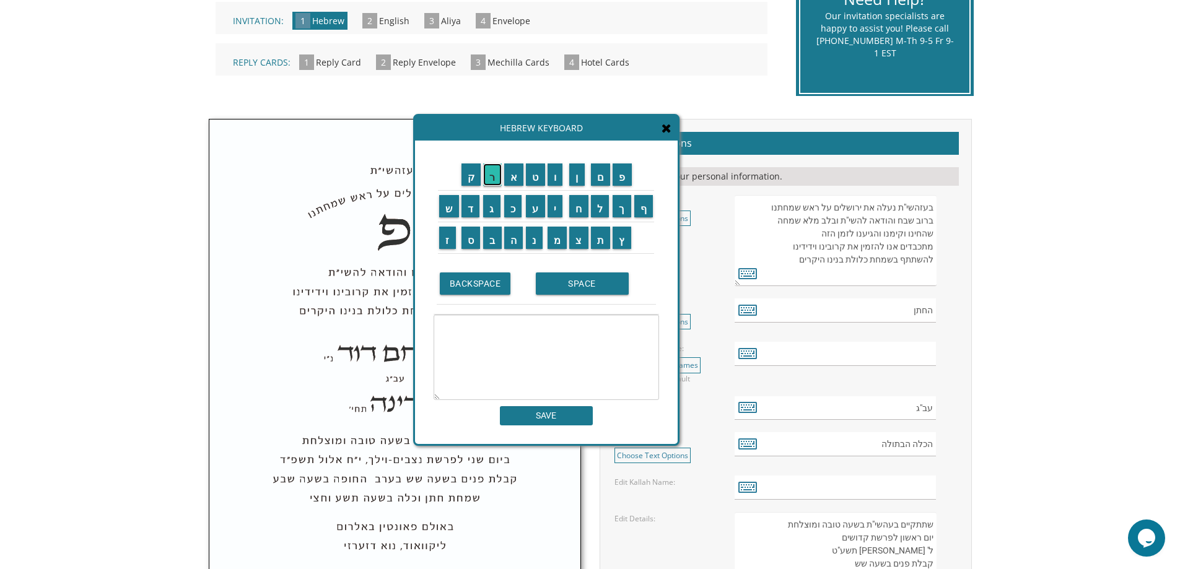
click at [492, 170] on input "ר" at bounding box center [492, 175] width 19 height 22
type textarea "ר"
click at [486, 284] on input "BACKSPACE" at bounding box center [475, 284] width 71 height 22
click at [509, 180] on input "א" at bounding box center [514, 175] width 20 height 22
click at [486, 179] on input "ר" at bounding box center [492, 175] width 19 height 22
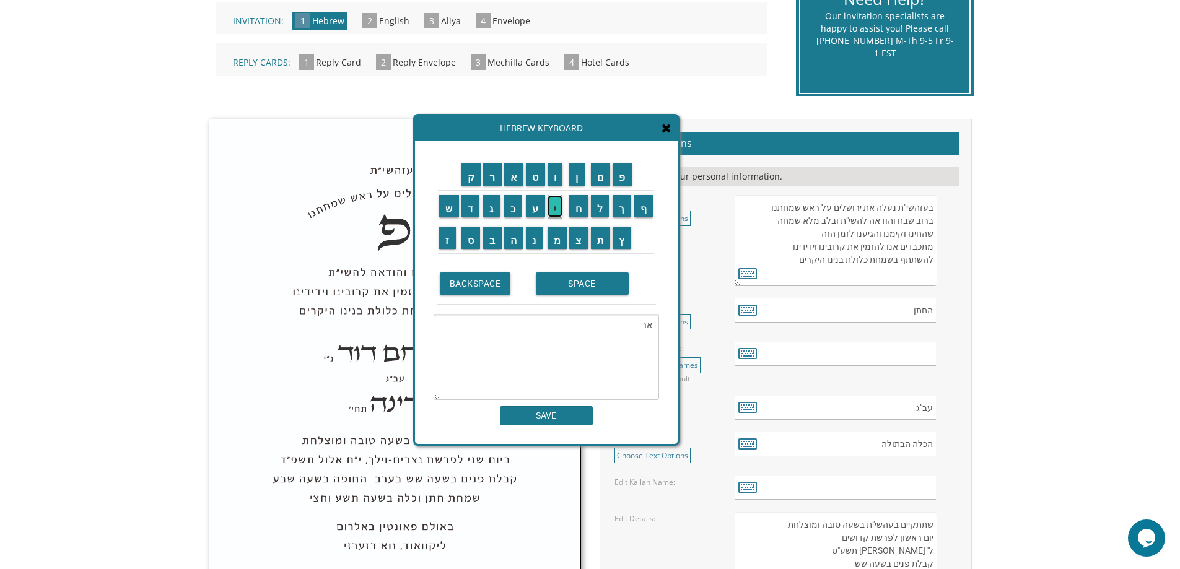
click at [555, 209] on input "י" at bounding box center [555, 206] width 15 height 22
click at [508, 235] on input "ה" at bounding box center [513, 238] width 19 height 22
click at [580, 279] on input "SPACE" at bounding box center [582, 284] width 93 height 22
click at [599, 212] on input "ל" at bounding box center [600, 206] width 19 height 22
click at [549, 211] on input "י" at bounding box center [555, 206] width 15 height 22
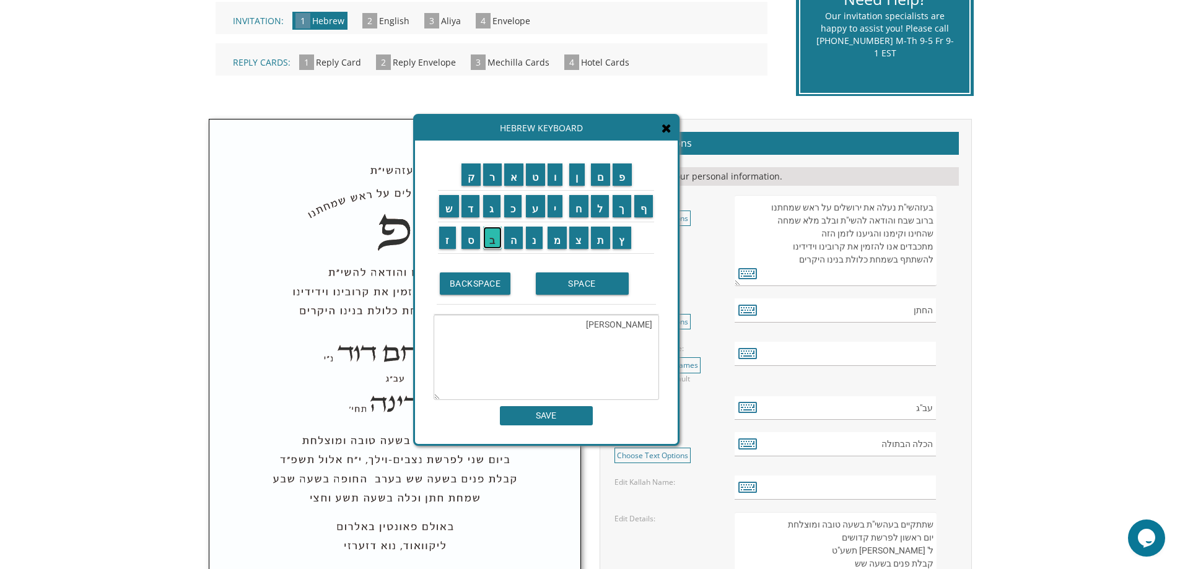
click at [494, 242] on input "ב" at bounding box center [492, 238] width 19 height 22
type textarea "אריה ליב"
click at [557, 420] on input "SAVE" at bounding box center [546, 415] width 93 height 19
type input "אריה ליב"
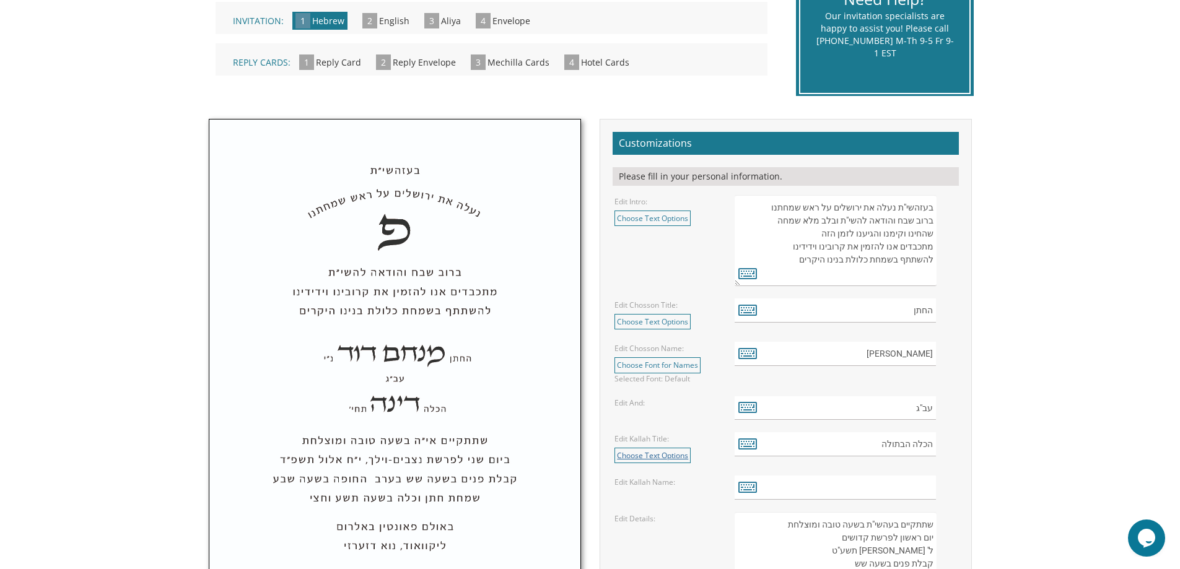
click at [658, 454] on link "Choose Text Options" at bounding box center [652, 455] width 76 height 15
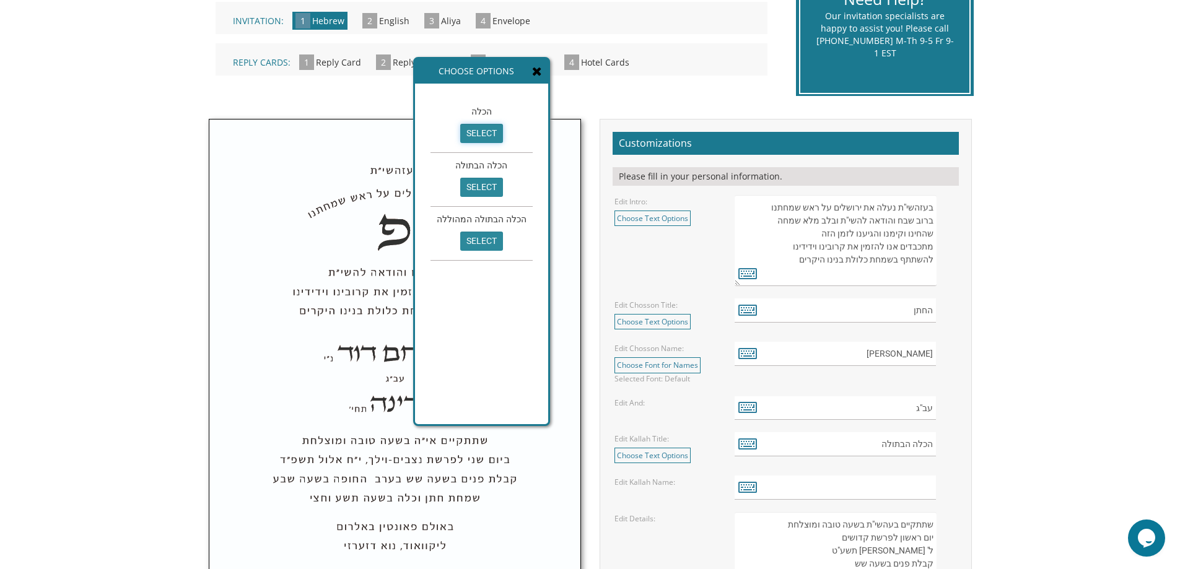
click at [473, 131] on input "select" at bounding box center [481, 133] width 43 height 19
type input "הכלה"
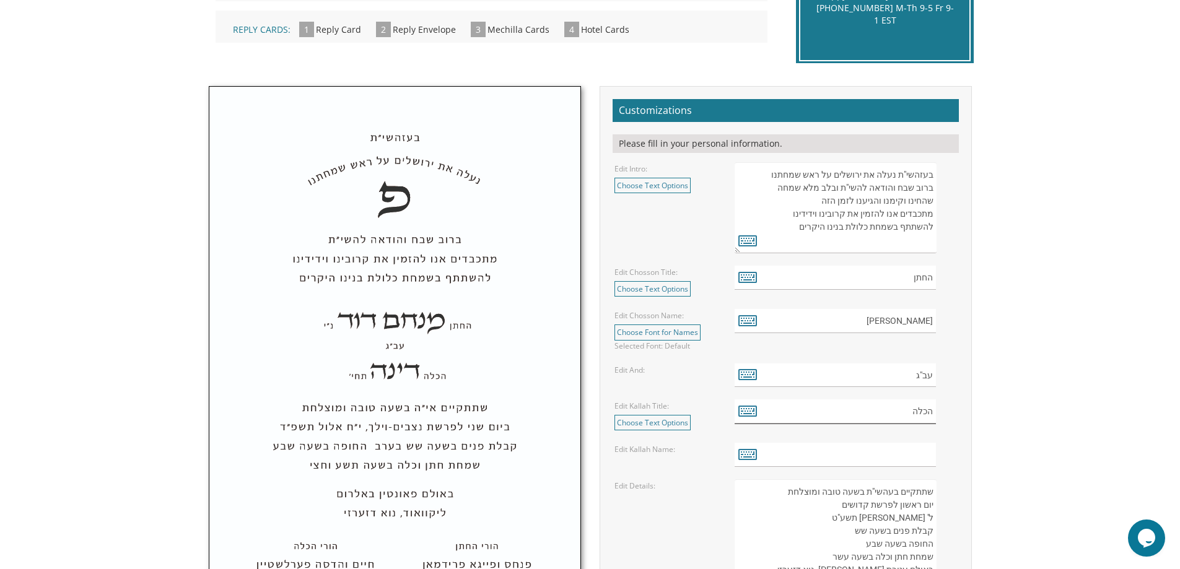
scroll to position [372, 0]
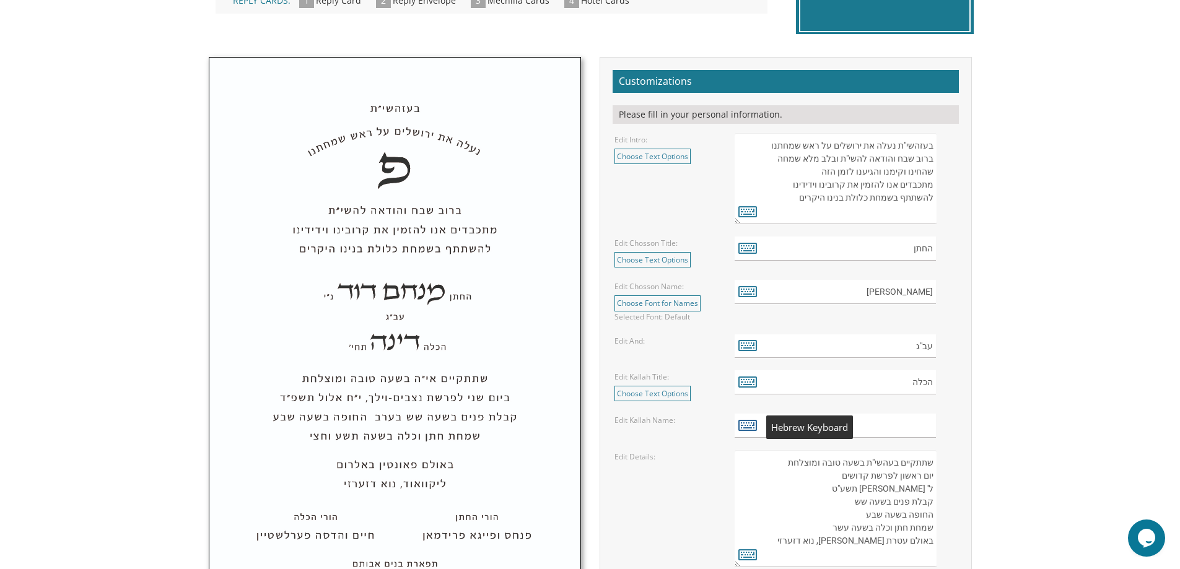
click at [746, 422] on icon at bounding box center [747, 424] width 19 height 17
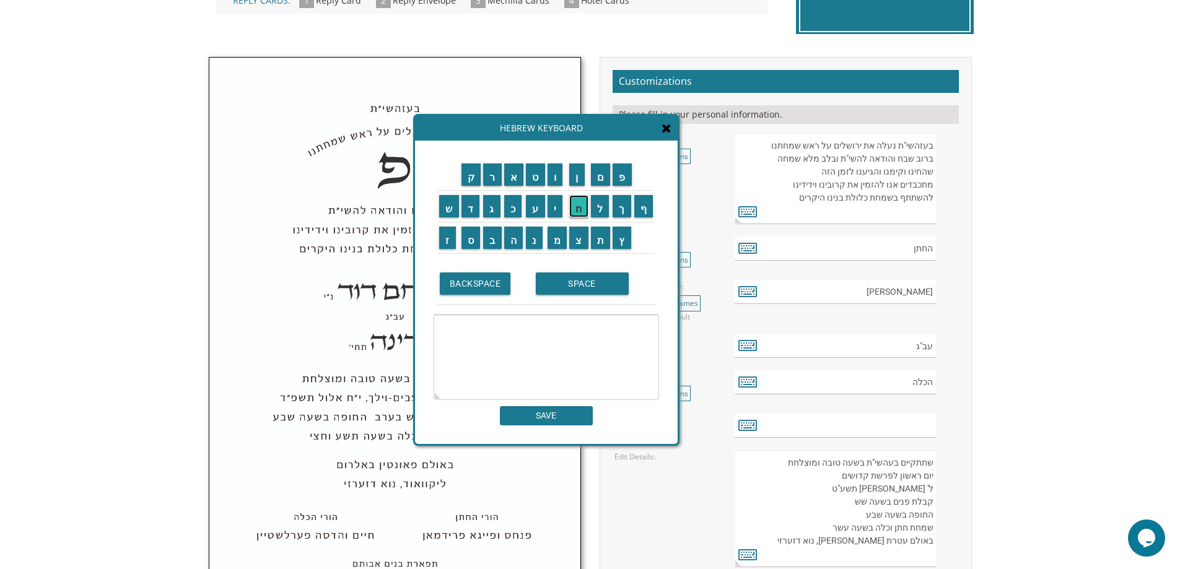
click at [583, 209] on input "ח" at bounding box center [578, 206] width 19 height 22
click at [535, 233] on input "נ" at bounding box center [534, 238] width 17 height 22
click at [512, 243] on input "ה" at bounding box center [513, 238] width 19 height 22
click at [563, 289] on input "SPACE" at bounding box center [582, 284] width 93 height 22
click at [578, 235] on input "צ" at bounding box center [578, 238] width 19 height 22
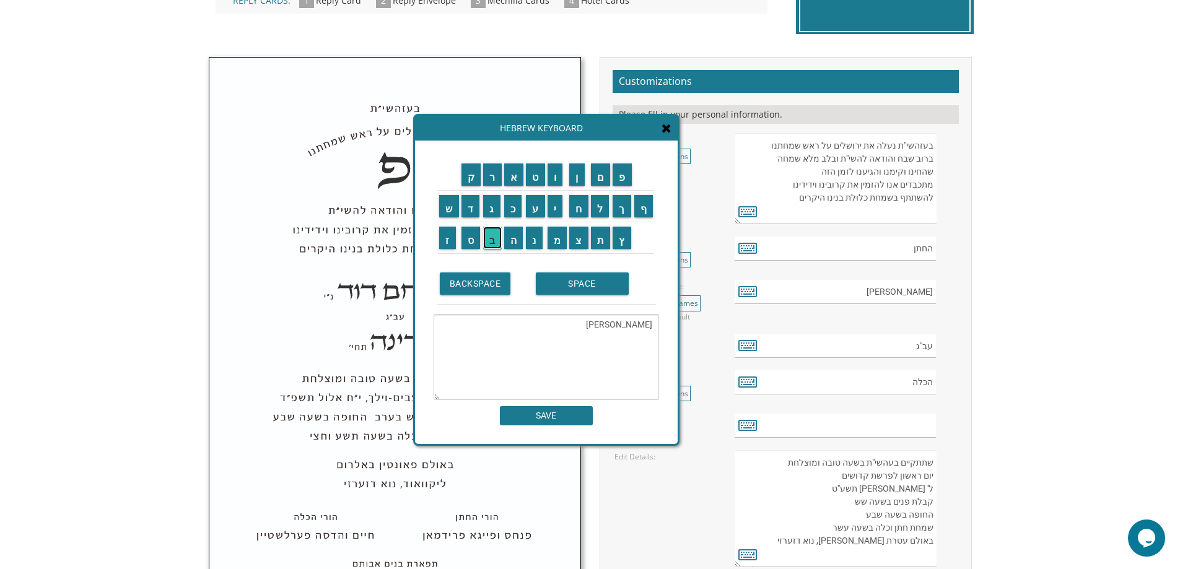
click at [486, 238] on input "ב" at bounding box center [492, 238] width 19 height 22
click at [552, 215] on input "י" at bounding box center [555, 206] width 15 height 22
click at [510, 237] on input "ה" at bounding box center [513, 238] width 19 height 22
type textarea "חנה צביה"
click at [574, 416] on input "SAVE" at bounding box center [546, 415] width 93 height 19
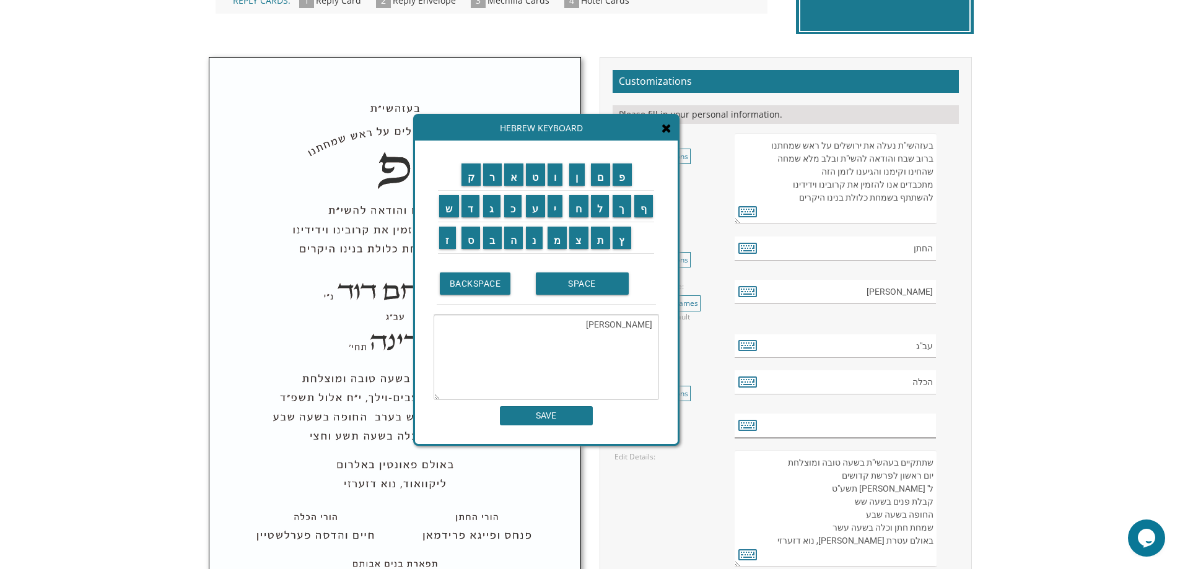
type input "חנה צביה"
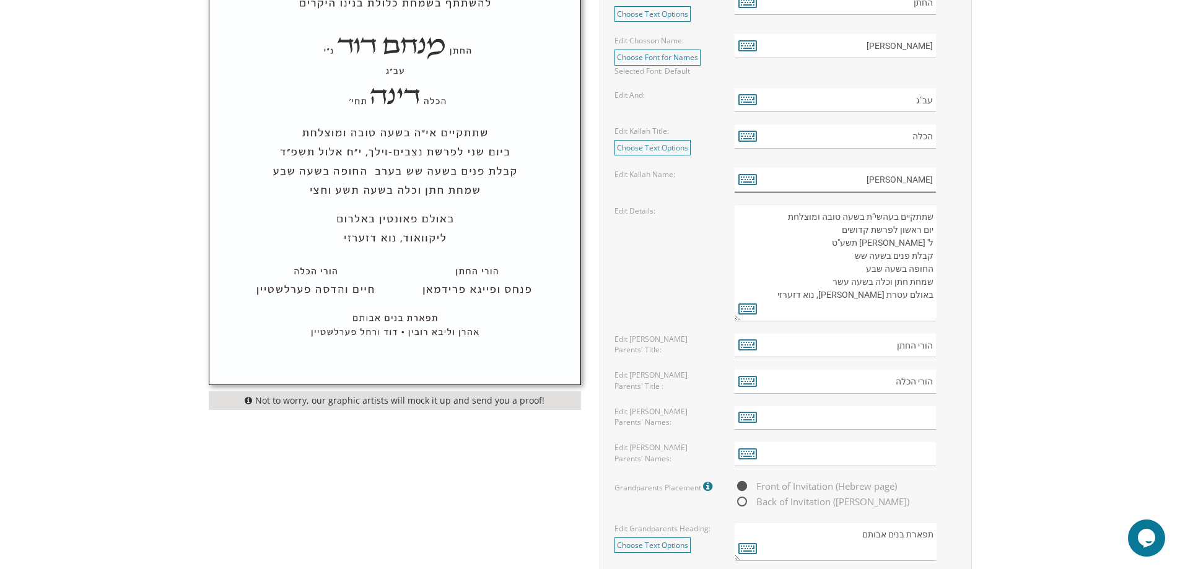
scroll to position [619, 0]
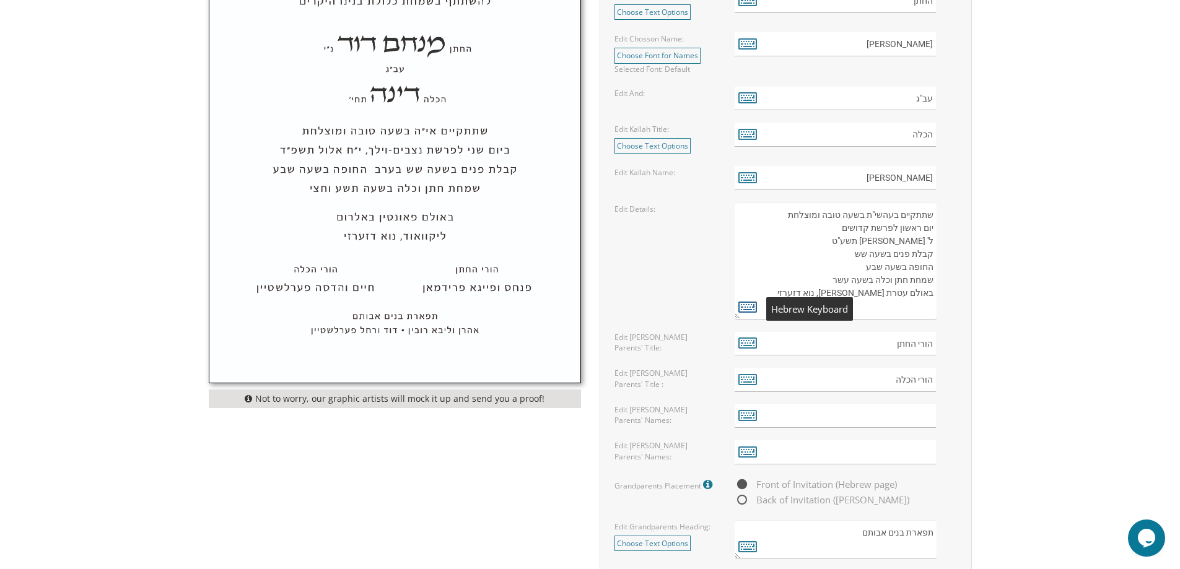
click at [753, 305] on icon at bounding box center [747, 306] width 19 height 17
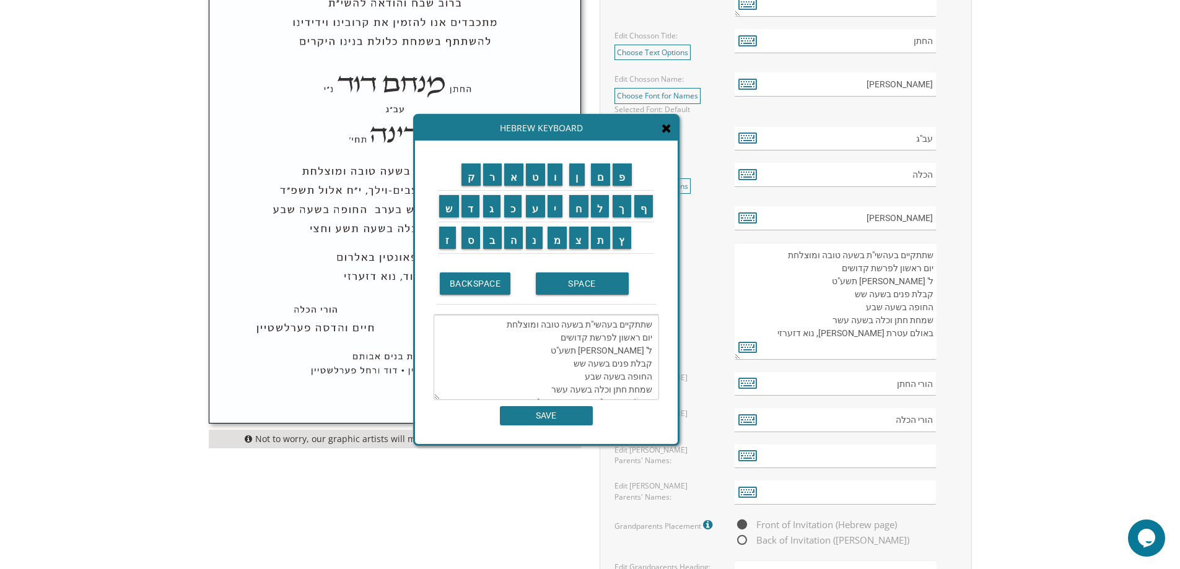
scroll to position [557, 0]
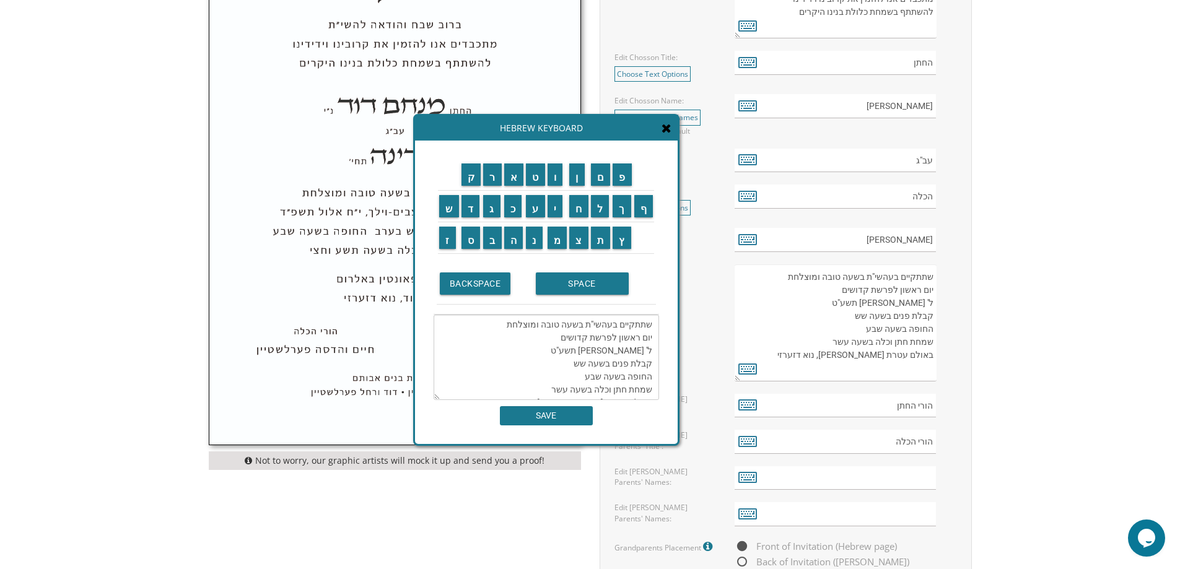
click at [637, 342] on textarea "שתתקיים בעהשי"ת בשעה טובה ומוצלחת יום ראשון לפרשת קדושים ל' ניסן תשע"ט קבלת פני…" at bounding box center [546, 357] width 225 height 85
click at [616, 338] on textarea "שתתקיים בעהשי"ת בשעה טובה ומוצלחת יום ראשון לפרשת קדושים ל' ניסן תשע"ט קבלת פני…" at bounding box center [546, 357] width 225 height 85
click at [447, 212] on input "ש" at bounding box center [449, 206] width 20 height 22
click at [531, 243] on input "נ" at bounding box center [534, 238] width 17 height 22
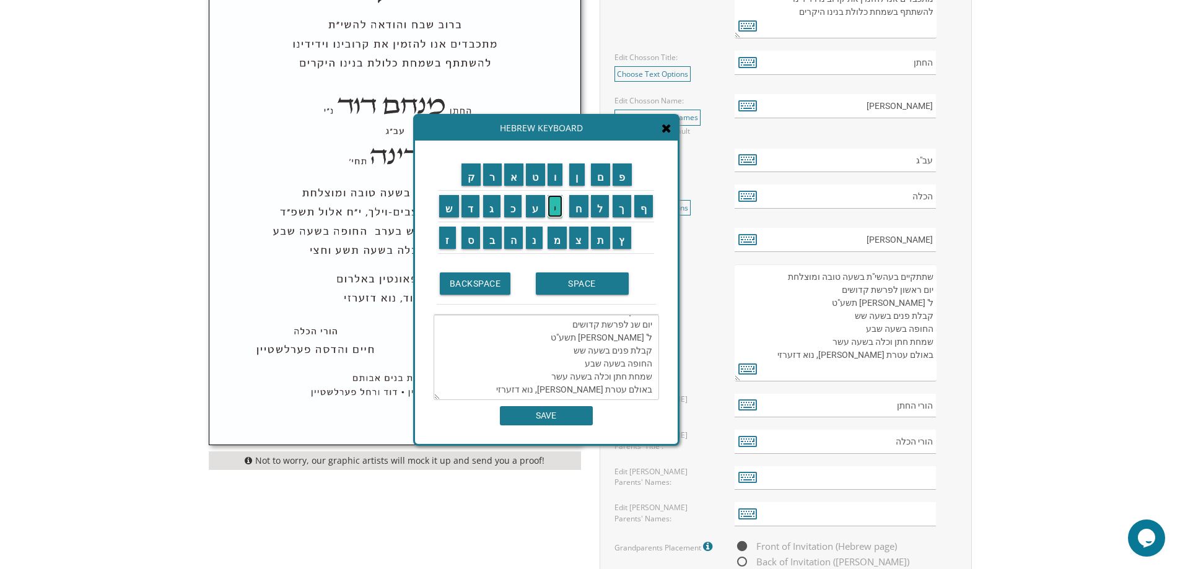
click at [559, 214] on input "י" at bounding box center [555, 206] width 15 height 22
click at [592, 338] on textarea "שתתקיים בעהשי"ת בשעה טובה ומוצלחת יום שני לפרשת קדושים ל' ניסן תשע"ט קבלת פנים …" at bounding box center [546, 357] width 225 height 85
click at [565, 338] on textarea "שתתקיים בעהשי"ת בשעה טובה ומוצלחת יום שני לפרשת קדושים ל' ניסן תשע"ט קבלת פנים …" at bounding box center [546, 357] width 225 height 85
drag, startPoint x: 566, startPoint y: 338, endPoint x: 581, endPoint y: 338, distance: 14.9
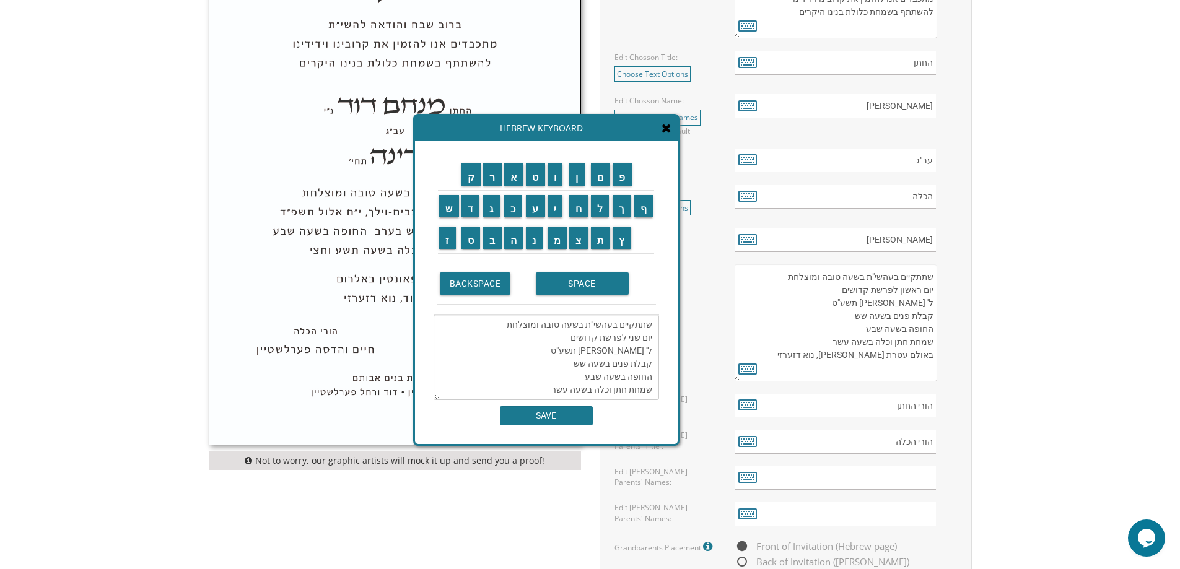
click at [581, 338] on textarea "שתתקיים בעהשי"ת בשעה טובה ומוצלחת יום שני לפרשת קדושים ל' ניסן תשע"ט קבלת פנים …" at bounding box center [546, 357] width 225 height 85
click at [600, 211] on input "ל" at bounding box center [600, 206] width 19 height 22
click at [514, 216] on input "כ" at bounding box center [513, 206] width 18 height 22
click at [597, 211] on input "ל" at bounding box center [600, 206] width 19 height 22
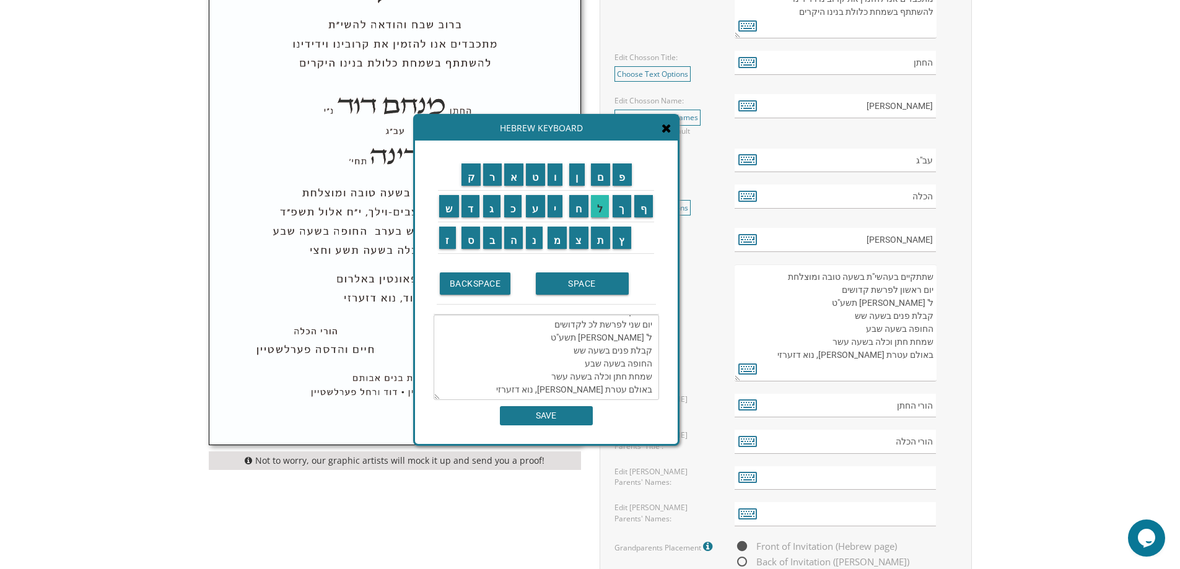
scroll to position [22, 0]
click at [514, 220] on td "כ" at bounding box center [514, 206] width 22 height 32
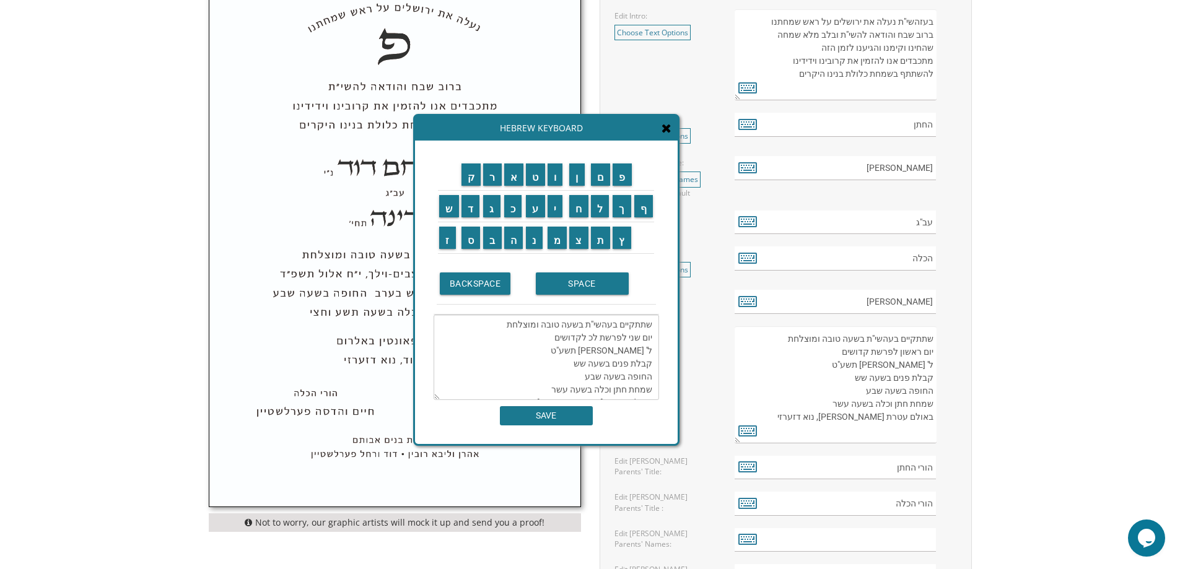
click at [590, 341] on textarea "שתתקיים בעהשי"ת בשעה טובה ומוצלחת יום שני לפרשת לכ לקדושים ל' ניסן תשע"ט קבלת פ…" at bounding box center [546, 357] width 225 height 85
drag, startPoint x: 554, startPoint y: 338, endPoint x: 581, endPoint y: 338, distance: 26.6
click at [580, 338] on textarea "שתתקיים בעהשי"ת בשעה טובה ומוצלחת יום שני לפרשת כ לקדושים ל' ניסן תשע"ט קבלת פנ…" at bounding box center [546, 357] width 225 height 85
click at [591, 338] on textarea "שתתקיים בעהשי"ת בשעה טובה ומוצלחת יום שני לפרשת כ לקדושים ל' ניסן תשע"ט קבלת פנ…" at bounding box center [546, 357] width 225 height 85
drag, startPoint x: 591, startPoint y: 339, endPoint x: 561, endPoint y: 339, distance: 31.0
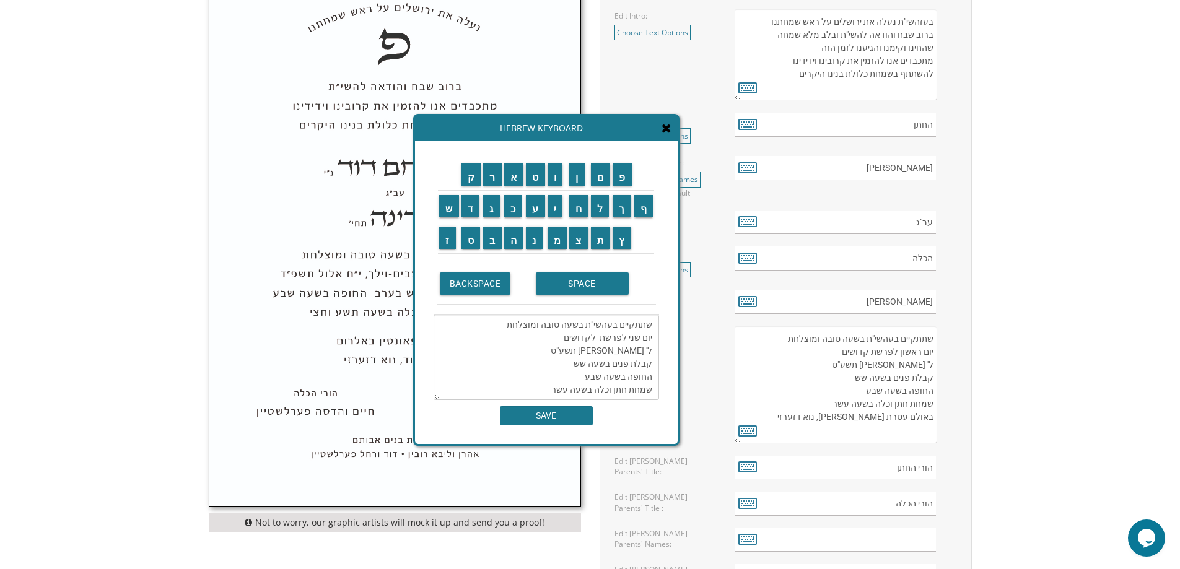
click at [561, 339] on textarea "שתתקיים בעהשי"ת בשעה טובה ומוצלחת יום שני לפרשת לקדושים ל' ניסן תשע"ט קבלת פנים…" at bounding box center [546, 357] width 225 height 85
click at [600, 210] on input "ל" at bounding box center [600, 206] width 19 height 22
click at [623, 209] on input "ך" at bounding box center [622, 206] width 19 height 22
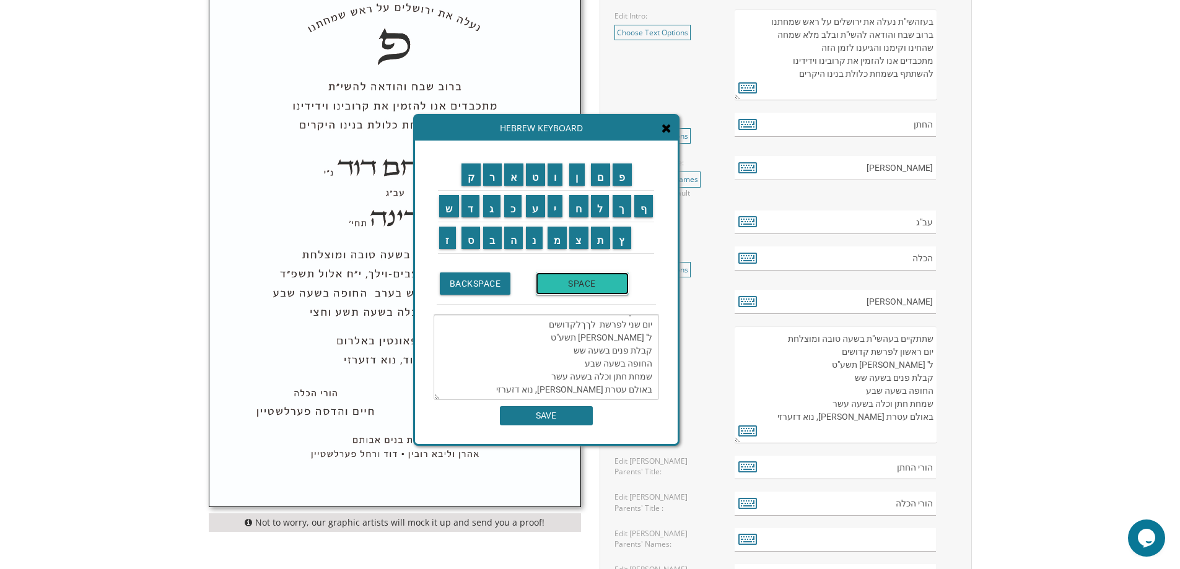
click at [562, 289] on input "SPACE" at bounding box center [582, 284] width 93 height 22
click at [594, 207] on input "ל" at bounding box center [600, 206] width 19 height 22
click at [623, 203] on input "ך" at bounding box center [622, 206] width 19 height 22
click at [580, 338] on textarea "שתתקיים בעהשי"ת בשעה טובה ומוצלחת יום שני לפרשת לךך לךלקדושים ל' ניסן תשע"ט קבל…" at bounding box center [546, 357] width 225 height 85
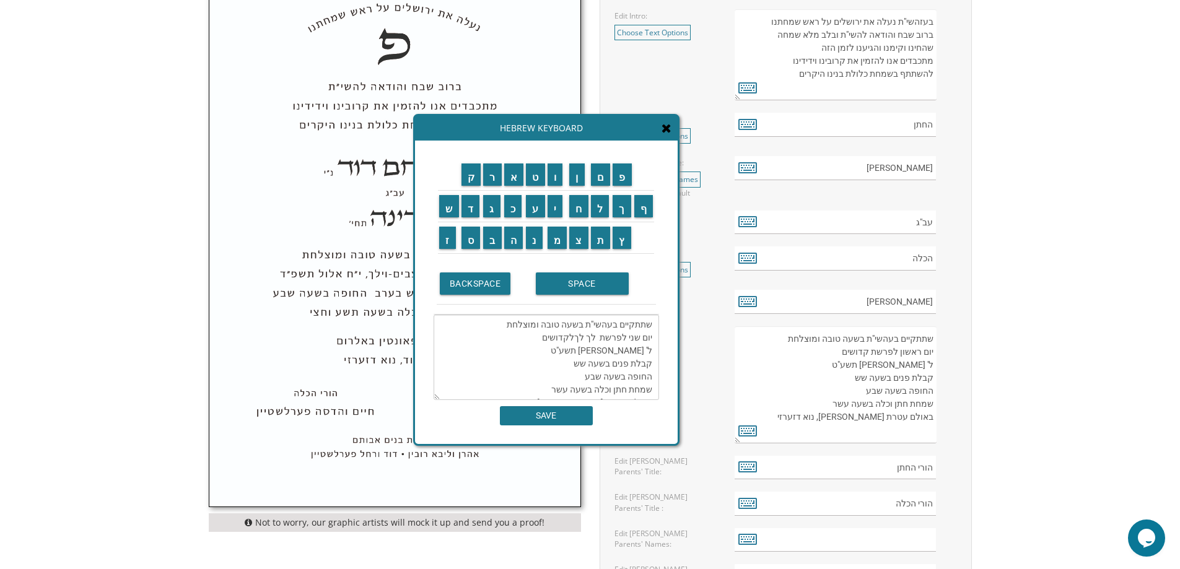
click at [570, 343] on textarea "שתתקיים בעהשי"ת בשעה טובה ומוצלחת יום שני לפרשת לך לךלקדושים ל' ניסן תשע"ט קבלת…" at bounding box center [546, 357] width 225 height 85
click at [541, 341] on textarea "שתתקיים בעהשי"ת בשעה טובה ומוצלחת יום שני לפרשת לך לךלקדושים ל' ניסן תשע"ט קבלת…" at bounding box center [546, 357] width 225 height 85
click at [547, 339] on textarea "שתתקיים בעהשי"ת בשעה טובה ומוצלחת יום שני לפרשת לך לךלקדום ל' ניסן תשע"ט קבלת פ…" at bounding box center [546, 357] width 225 height 85
click at [652, 352] on textarea "שתתקיים בעהשי"ת בשעה טובה ומוצלחת יום שני לפרשת לך לך ל' ניסן תשע"ט קבלת פנים ב…" at bounding box center [546, 357] width 225 height 85
click at [647, 354] on textarea "שתתקיים בעהשי"ת בשעה טובה ומוצלחת יום שני לפרשת לך לך ל' ניסן תשע"ט קבלת פנים ב…" at bounding box center [546, 357] width 225 height 85
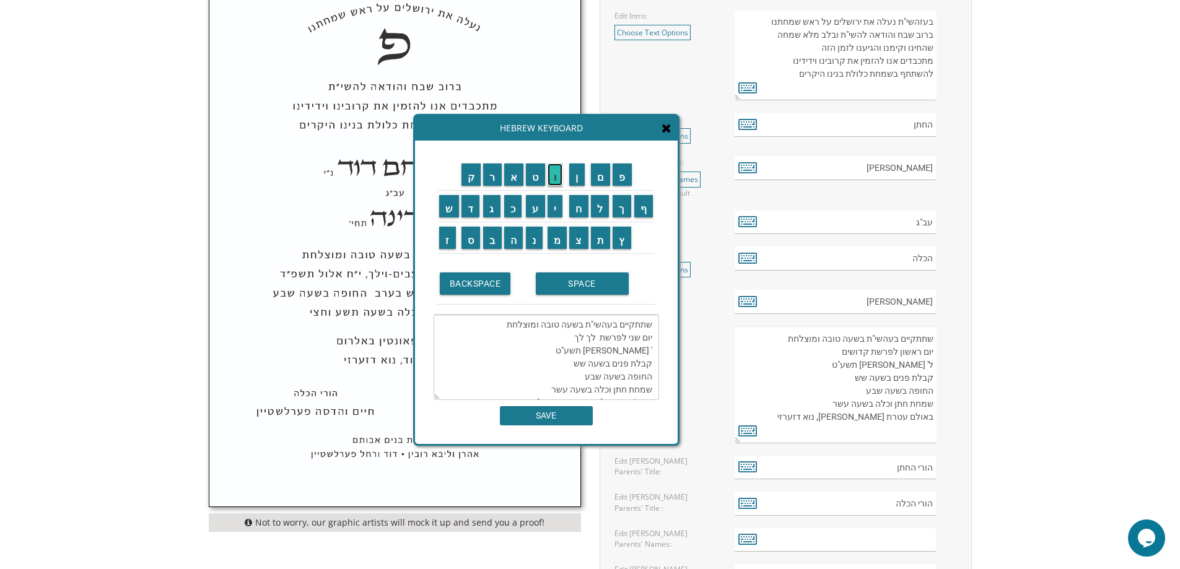
click at [559, 181] on input "ו" at bounding box center [555, 175] width 15 height 22
click at [643, 325] on textarea "שתתקיים בעהשי"ת בשעה טובה ומוצלחת יום שני לפרשת לך לך ו' ניסן תשע"ט קבלת פנים ב…" at bounding box center [546, 357] width 225 height 85
click at [632, 330] on textarea "שתתקיים בעהשי"ת בשעה טובה ומוצלחת יום שני לפרשת לך לך ו' ניסן תשע"ט קבלת פנים ב…" at bounding box center [546, 357] width 225 height 85
click at [579, 213] on input "ח" at bounding box center [578, 206] width 19 height 22
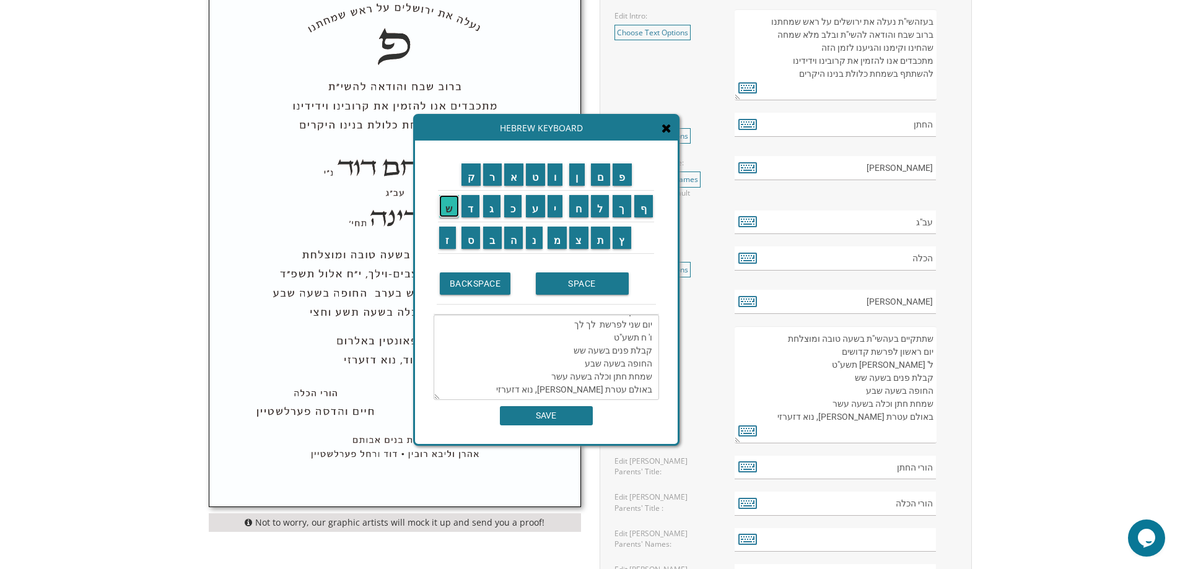
click at [447, 207] on input "ש" at bounding box center [449, 206] width 20 height 22
click at [493, 235] on input "ב" at bounding box center [492, 238] width 19 height 22
click at [583, 181] on input "ן" at bounding box center [576, 175] width 15 height 22
click at [607, 326] on textarea "שתתקיים בעהשי"ת בשעה טובה ומוצלחת יום שני לפרשת לך לך ו' חשבן תשע"ט קבלת פנים ב…" at bounding box center [546, 357] width 225 height 85
click at [620, 175] on input "פ" at bounding box center [622, 175] width 19 height 22
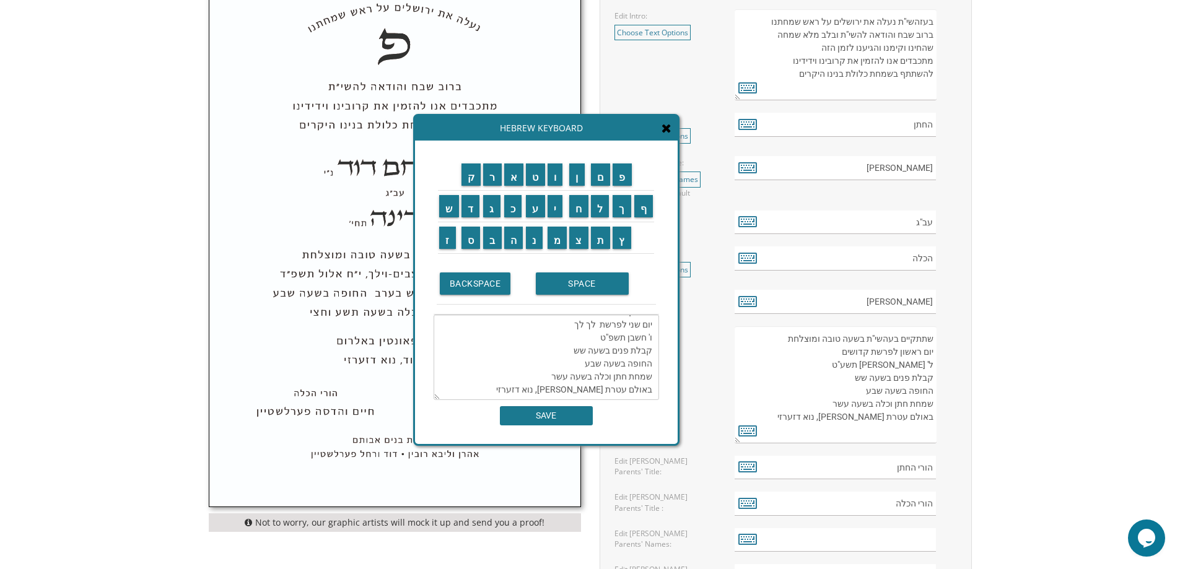
click at [597, 323] on textarea "שתתקיים בעהשי"ת בשעה טובה ומוצלחת יום שני לפרשת לך לך ו' חשבן תשפ"ט קבלת פנים ב…" at bounding box center [546, 357] width 225 height 85
click at [510, 244] on input "ה" at bounding box center [513, 238] width 19 height 22
click at [570, 341] on textarea "שתתקיים בעהשי"ת בשעה טובה ומוצלחת יום שני לפרשת לך לך ו' חשבן תשפ"ה קבלת פנים ב…" at bounding box center [546, 357] width 225 height 85
click at [570, 366] on textarea "שתתקיים בעהשי"ת בשעה טובה ומוצלחת יום שני לפרשת לך לך, ו' חשבן תשפ"ה קבלת פנים …" at bounding box center [546, 357] width 225 height 85
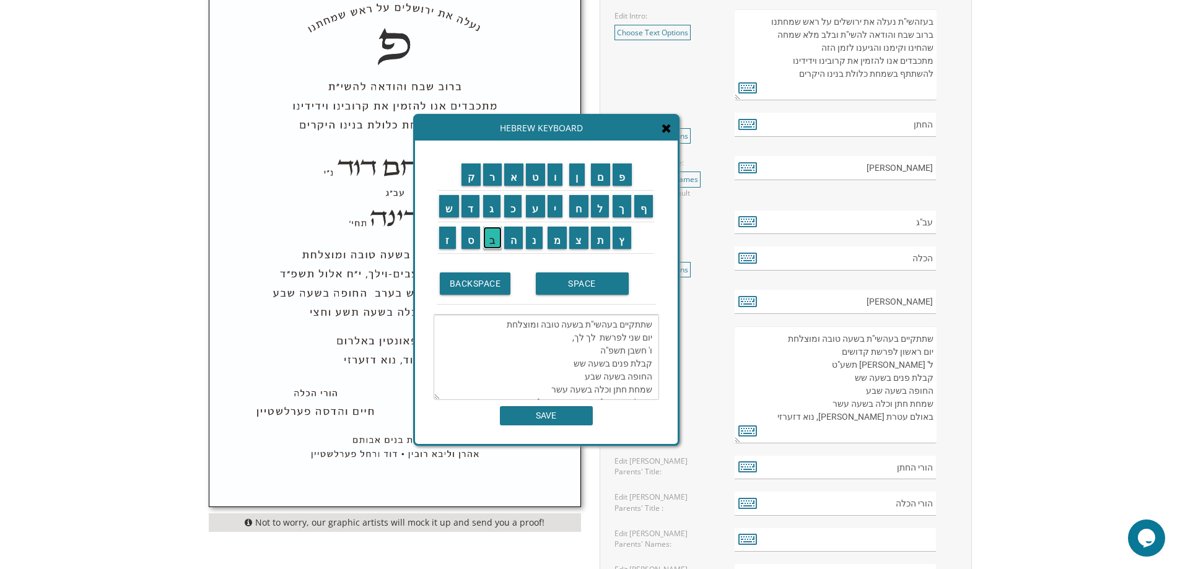
click at [491, 242] on input "ב" at bounding box center [492, 238] width 19 height 22
click at [530, 213] on input "ע" at bounding box center [535, 206] width 19 height 22
click at [497, 184] on input "ר" at bounding box center [492, 175] width 19 height 22
click at [497, 241] on input "ב" at bounding box center [492, 238] width 19 height 22
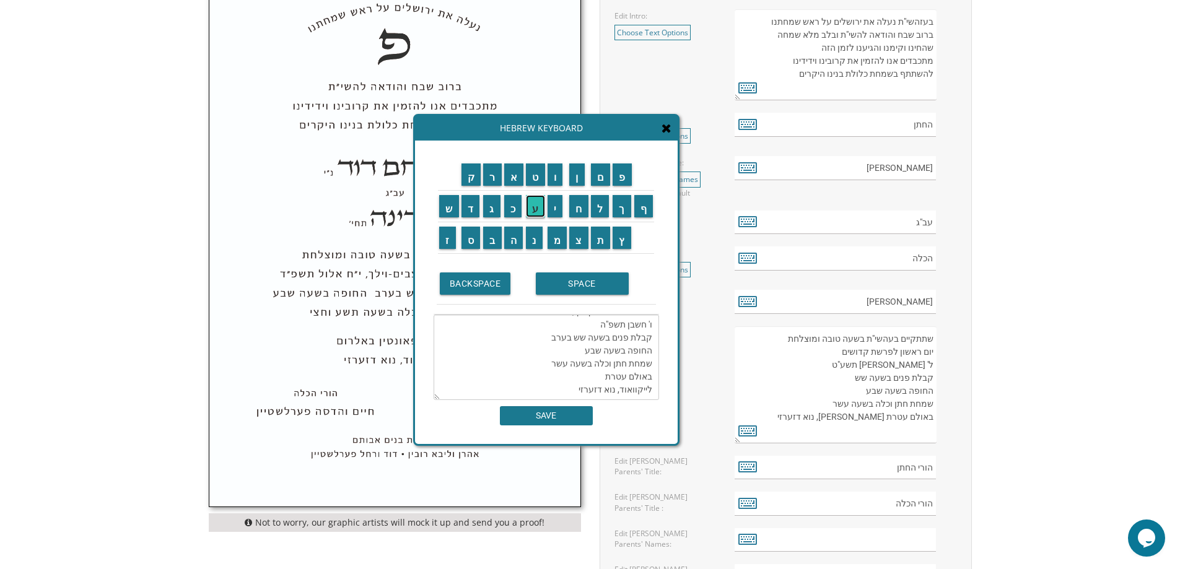
click at [536, 198] on input "ע" at bounding box center [535, 206] width 19 height 22
click at [597, 208] on input "ל" at bounding box center [600, 206] width 19 height 22
click at [471, 182] on input "ק" at bounding box center [471, 175] width 20 height 22
click at [516, 174] on input "א" at bounding box center [514, 175] width 20 height 22
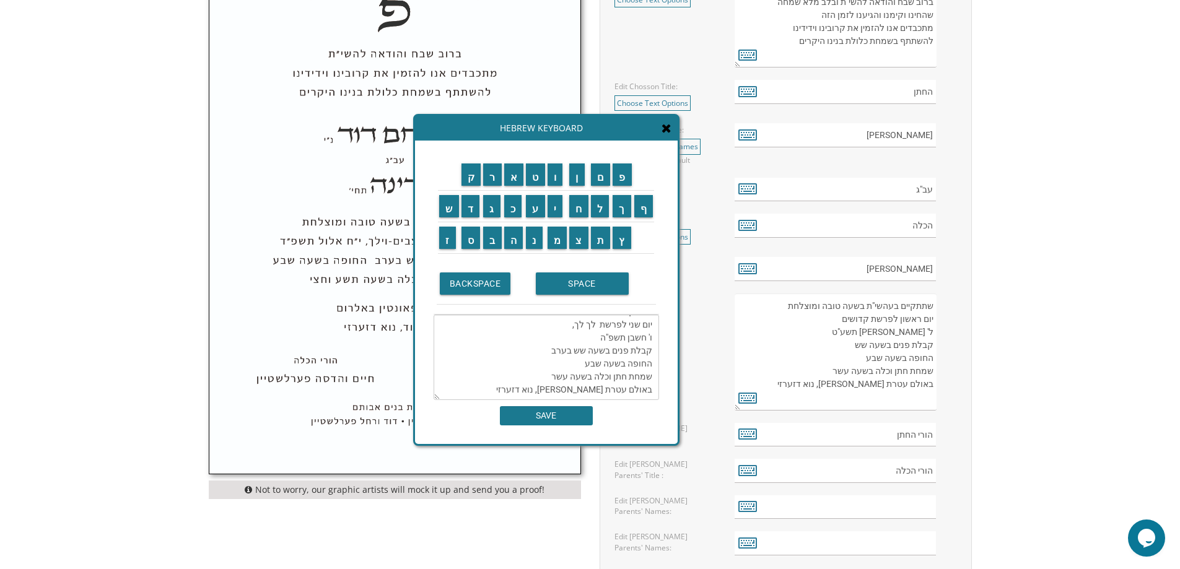
scroll to position [557, 0]
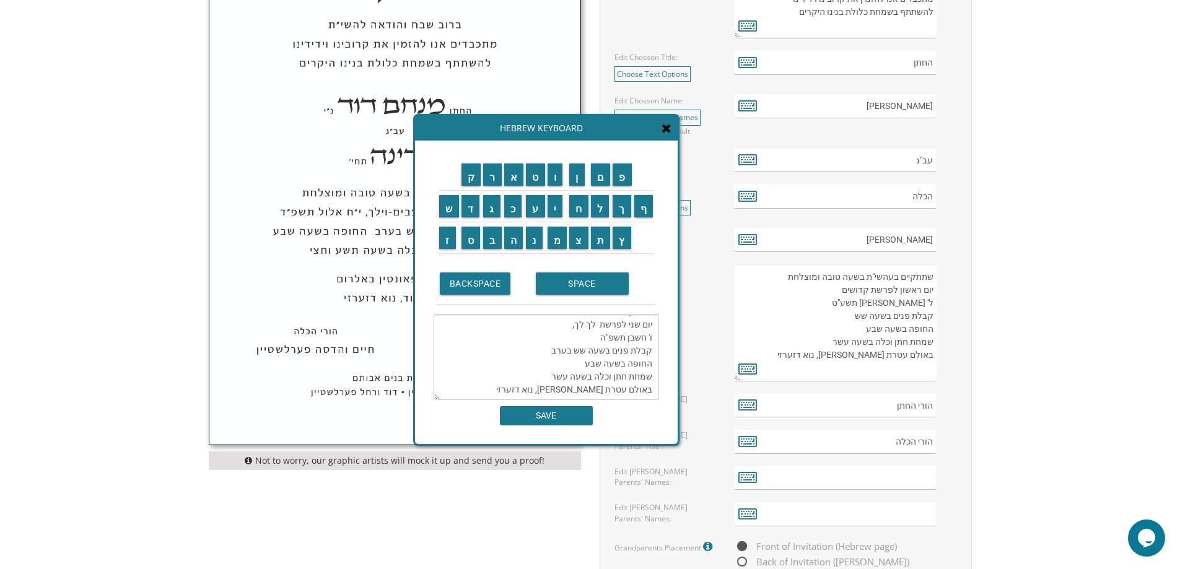
click at [620, 392] on textarea "שתתקיים בעהשי"ת בשעה טובה ומוצלחת יום שני לפרשת לך לך, ו' חשבן תשפ"ה קבלת פנים …" at bounding box center [546, 357] width 225 height 85
click at [516, 178] on input "א" at bounding box center [514, 175] width 20 height 22
click at [560, 176] on input "ו" at bounding box center [555, 175] width 15 height 22
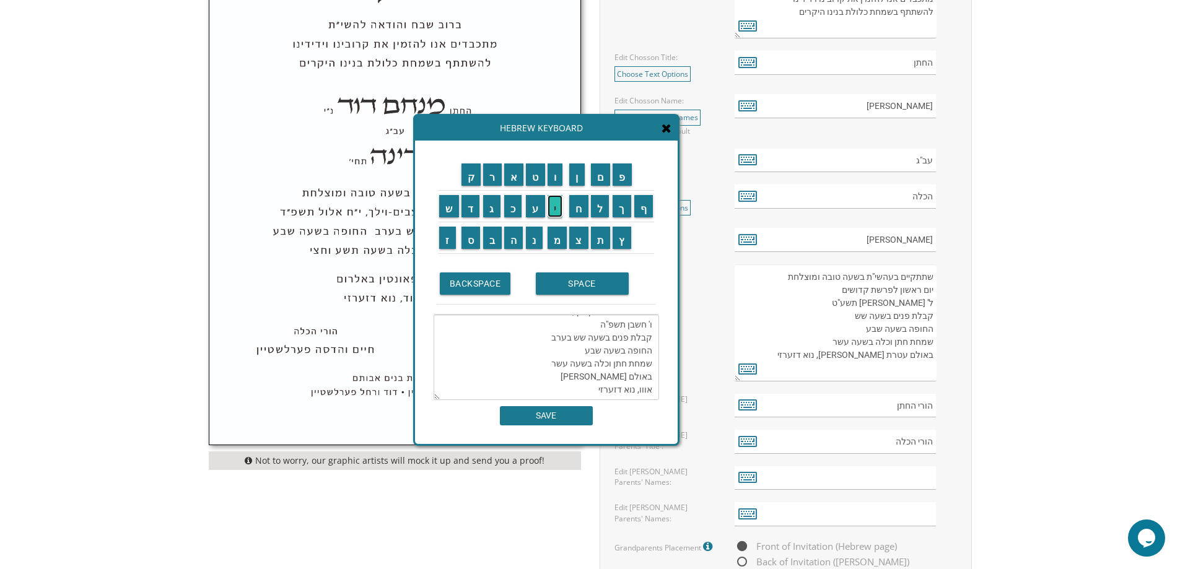
click at [556, 209] on input "י" at bounding box center [555, 206] width 15 height 22
click at [534, 238] on input "נ" at bounding box center [534, 238] width 17 height 22
click at [491, 201] on input "ג" at bounding box center [491, 206] width 17 height 22
click at [469, 242] on input "ס" at bounding box center [470, 238] width 19 height 22
click at [560, 282] on input "SPACE" at bounding box center [582, 284] width 93 height 22
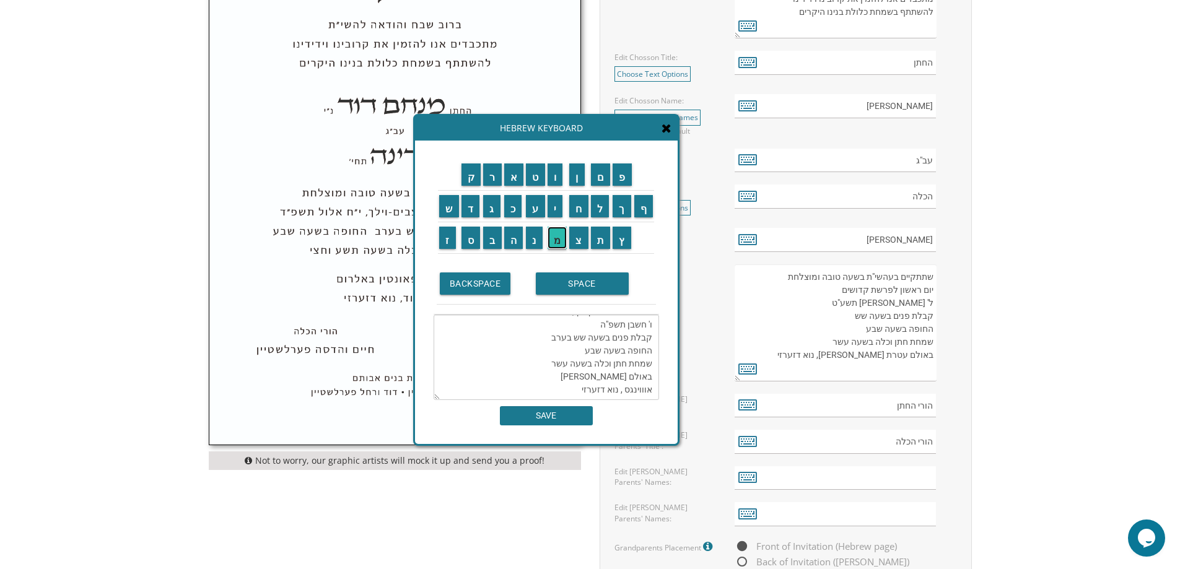
click at [564, 238] on input "מ" at bounding box center [558, 238] width 20 height 22
click at [558, 214] on input "י" at bounding box center [555, 206] width 15 height 22
click at [604, 215] on input "ל" at bounding box center [600, 206] width 19 height 22
click at [440, 239] on input "ז" at bounding box center [447, 238] width 17 height 22
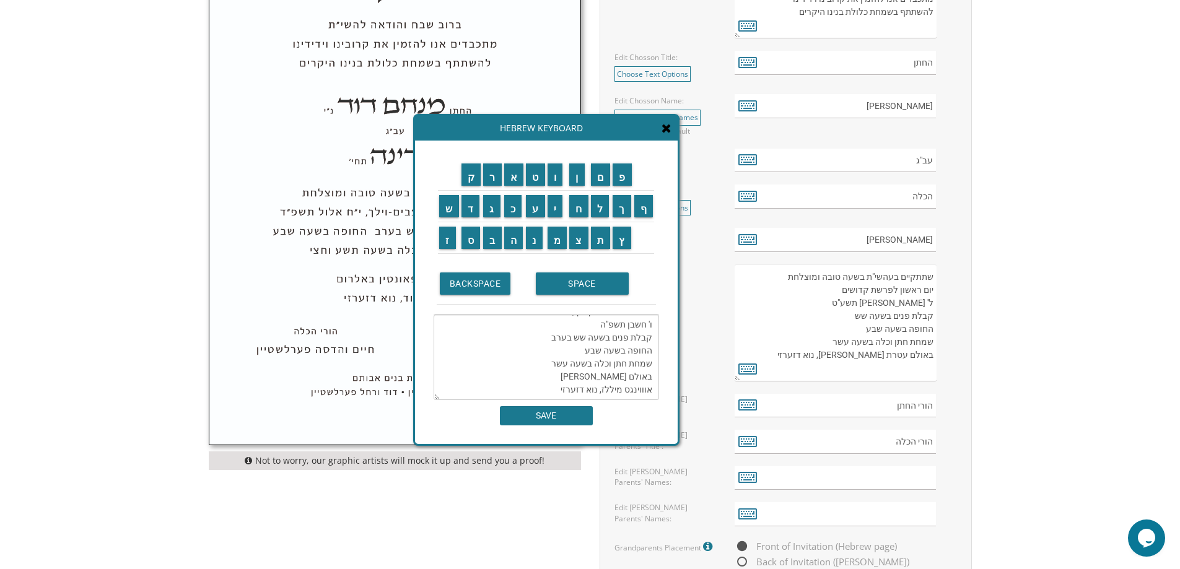
click at [558, 387] on textarea "שתתקיים בעהשי"ת בשעה טובה ומוצלחת יום שני לפרשת לך לך, ו' חשבן תשפ"ה קבלת פנים …" at bounding box center [546, 357] width 225 height 85
click at [556, 246] on input "מ" at bounding box center [558, 238] width 20 height 22
click at [487, 180] on input "ר" at bounding box center [492, 175] width 19 height 22
click at [557, 215] on input "י" at bounding box center [555, 206] width 15 height 22
click at [597, 208] on input "ל" at bounding box center [600, 206] width 19 height 22
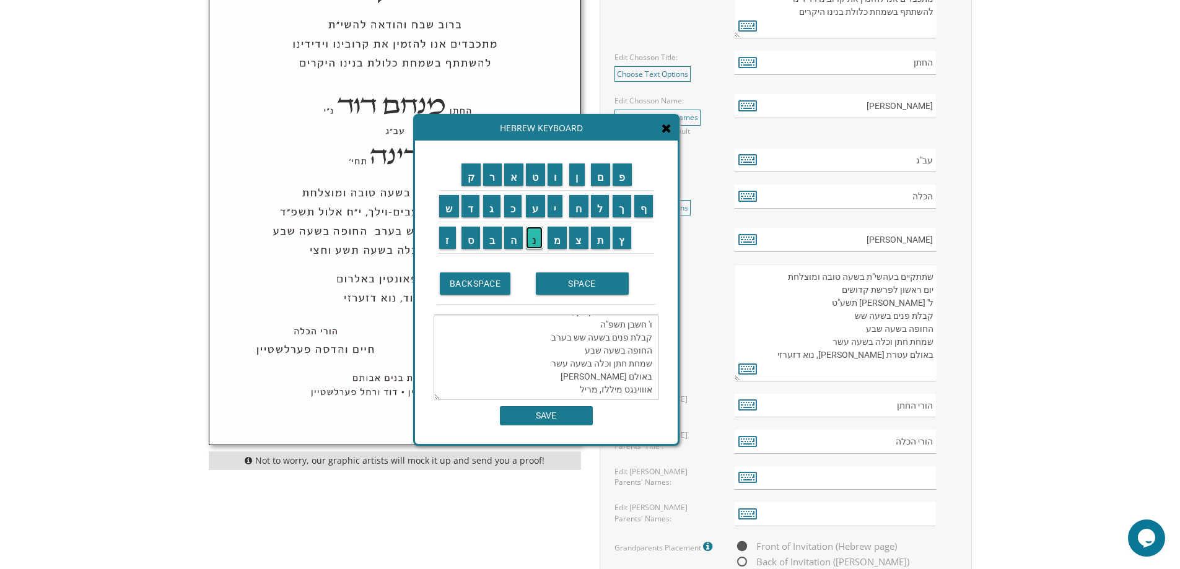
click at [527, 237] on input "נ" at bounding box center [534, 238] width 17 height 22
click at [469, 209] on input "ד" at bounding box center [470, 206] width 19 height 22
type textarea "שתתקיים בעהשי"ת בשעה טובה ומוצלחת יום שני לפרשת לך לך, ו' חשבן תשפ"ה קבלת פנים …"
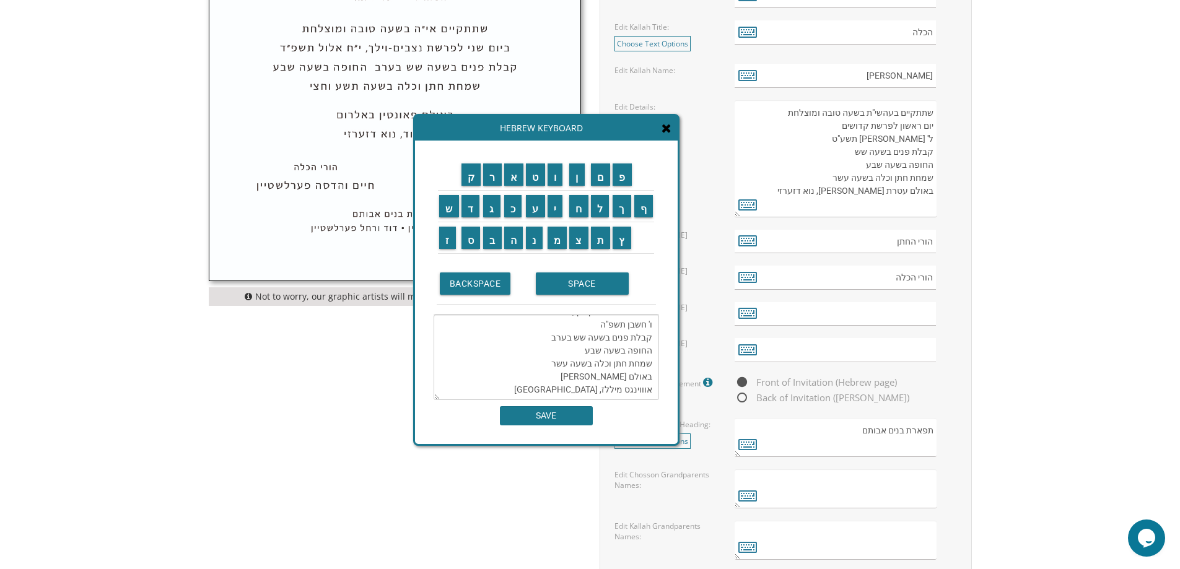
scroll to position [743, 0]
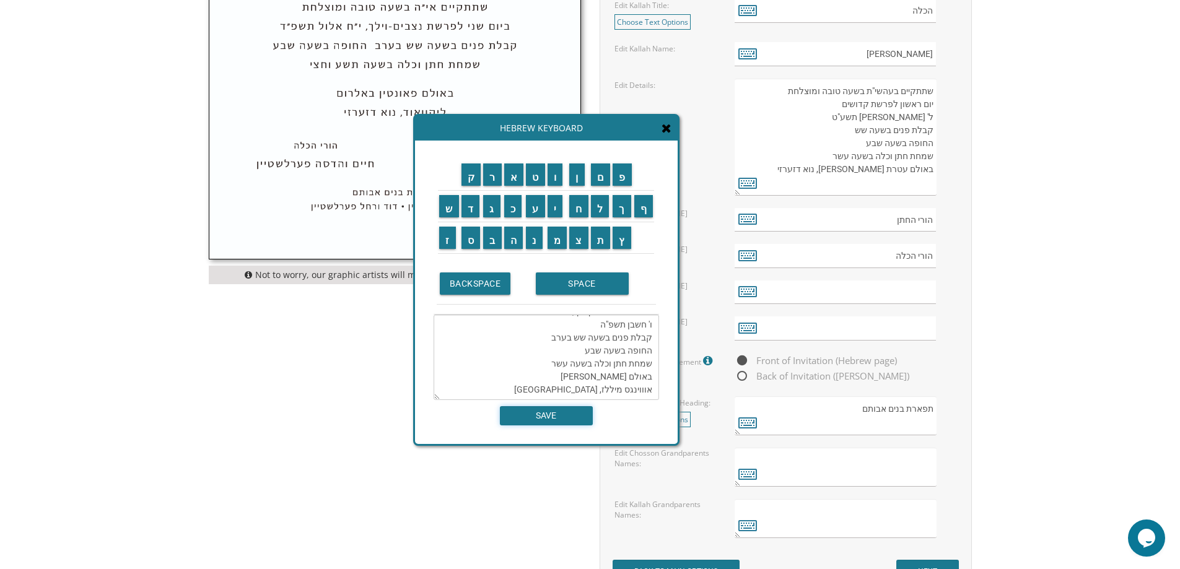
click at [546, 412] on input "SAVE" at bounding box center [546, 415] width 93 height 19
type textarea "שתתקיים בעהשי"ת בשעה טובה ומוצלחת יום שני לפרשת לך לך, ו' חשבן תשפ"ה קבלת פנים …"
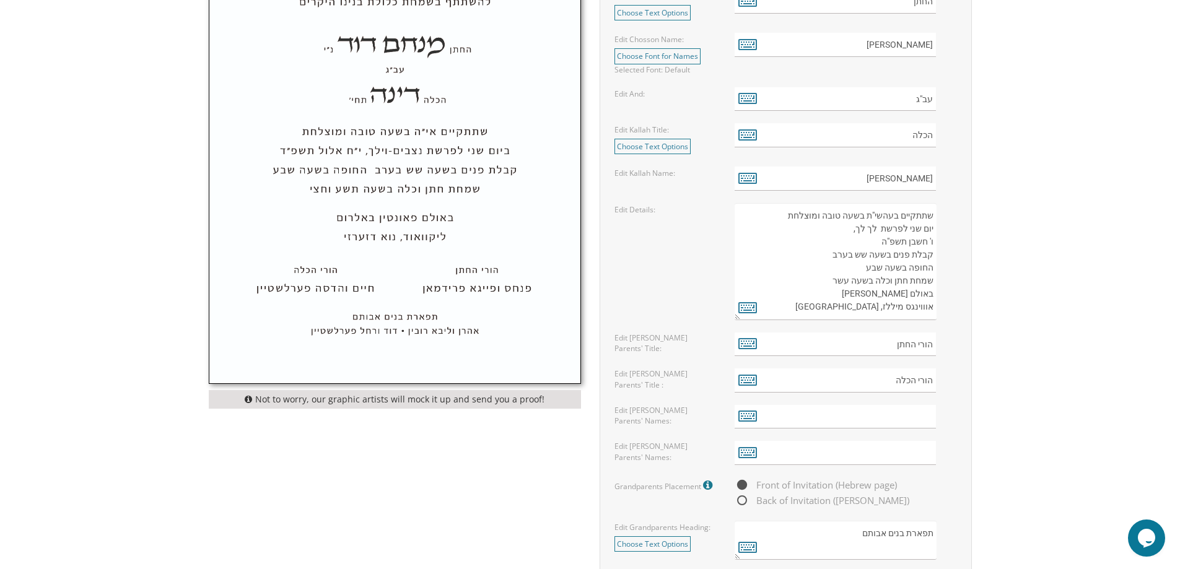
scroll to position [619, 0]
click at [747, 452] on icon at bounding box center [747, 451] width 19 height 17
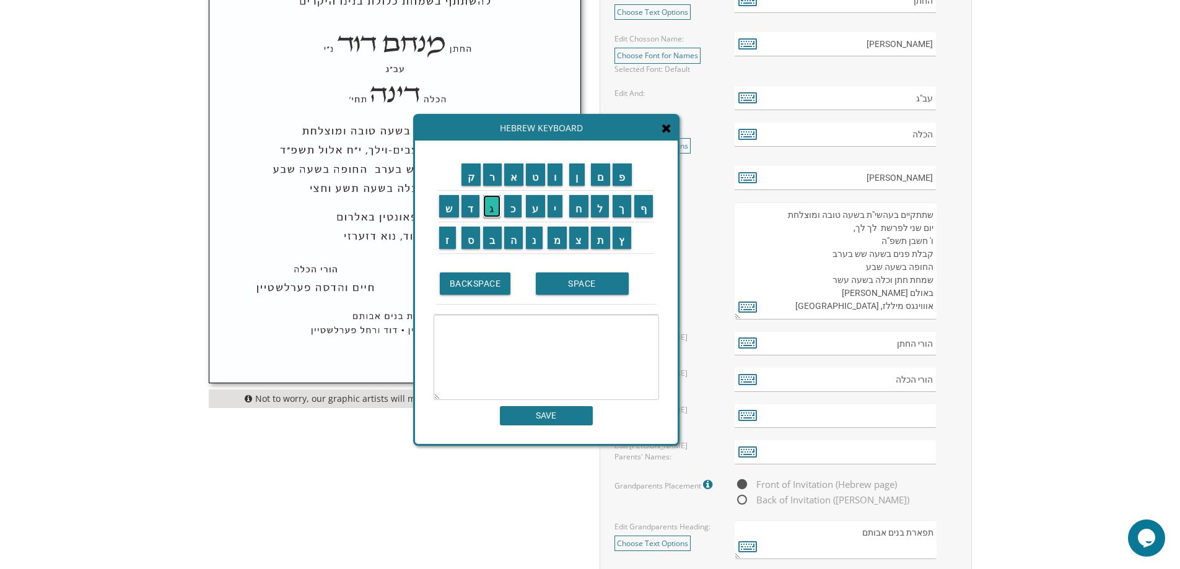
click at [496, 211] on input "ג" at bounding box center [491, 206] width 17 height 22
click at [559, 212] on input "י" at bounding box center [555, 206] width 15 height 22
click at [604, 205] on input "ל" at bounding box center [600, 206] width 19 height 22
click at [465, 282] on input "BACKSPACE" at bounding box center [475, 284] width 71 height 22
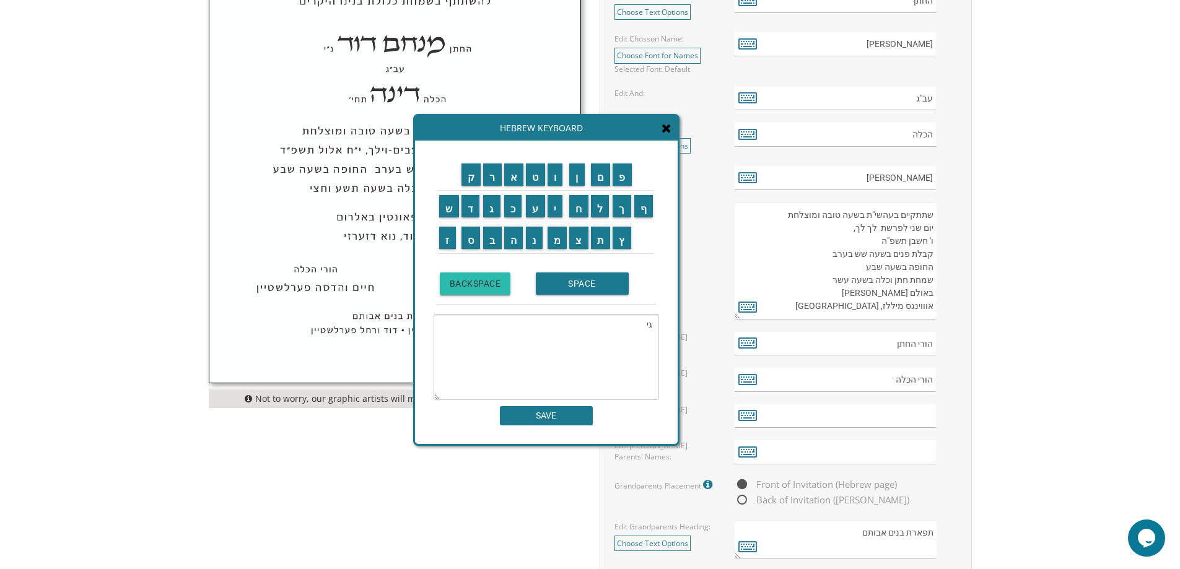
type textarea "ג"
click at [465, 282] on input "BACKSPACE" at bounding box center [475, 284] width 71 height 22
click at [489, 181] on input "ר" at bounding box center [492, 175] width 19 height 22
click at [579, 207] on input "ח" at bounding box center [578, 206] width 19 height 22
click at [595, 207] on input "ל" at bounding box center [600, 206] width 19 height 22
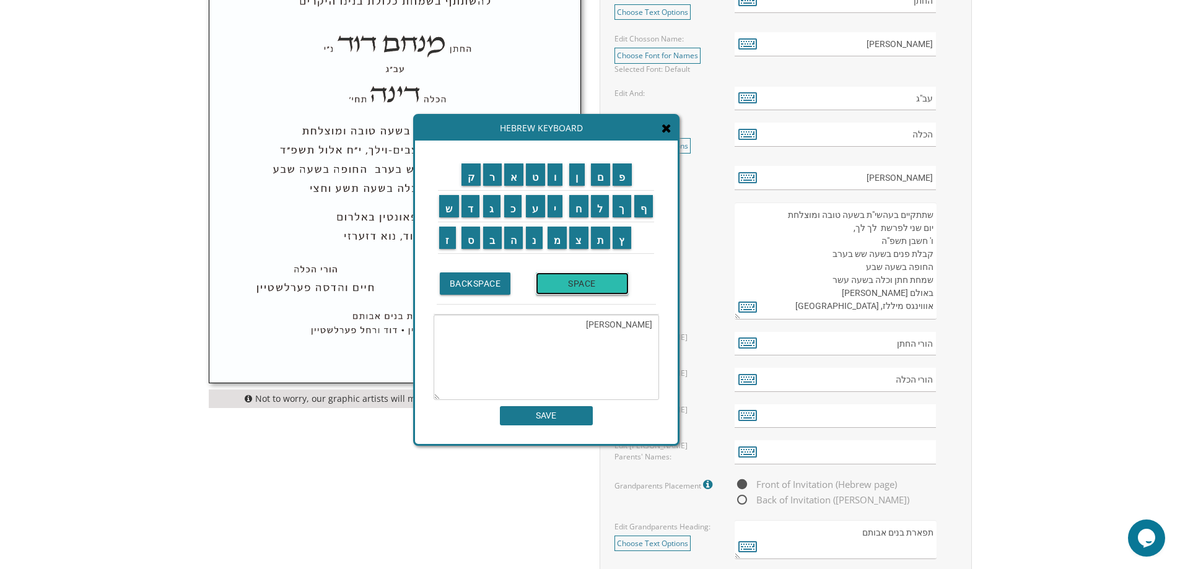
click at [564, 282] on input "SPACE" at bounding box center [582, 284] width 93 height 22
click at [598, 211] on input "ל" at bounding box center [600, 206] width 19 height 22
click at [510, 180] on input "א" at bounding box center [514, 175] width 20 height 22
click at [510, 235] on input "ה" at bounding box center [513, 238] width 19 height 22
click at [577, 287] on input "SPACE" at bounding box center [582, 284] width 93 height 22
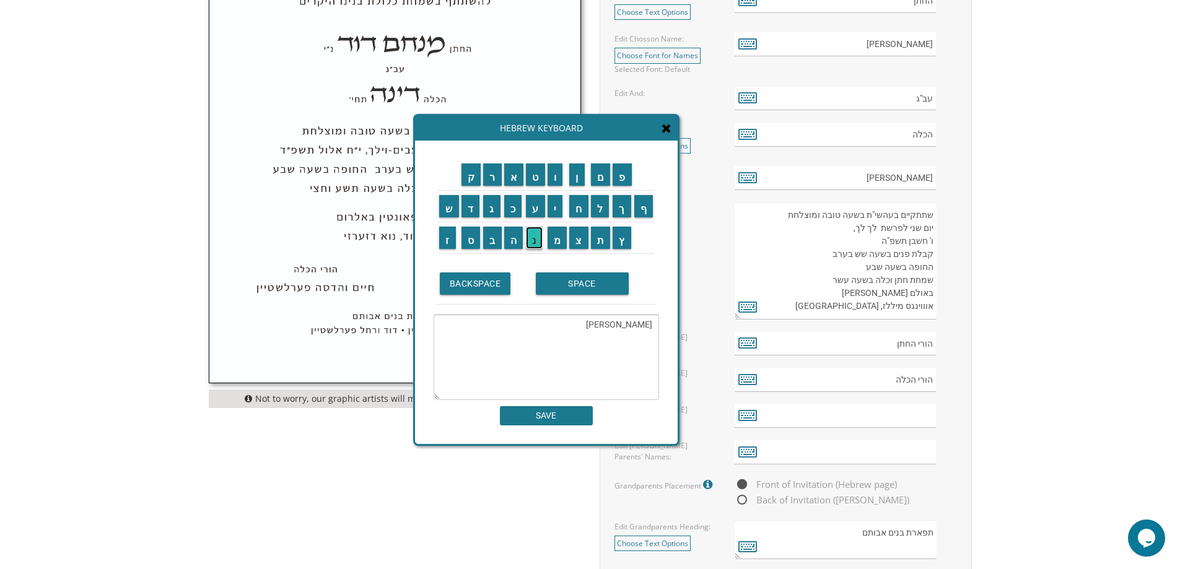
click at [535, 237] on input "נ" at bounding box center [534, 238] width 17 height 22
click at [556, 181] on input "ו" at bounding box center [555, 175] width 15 height 22
click at [554, 203] on input "י" at bounding box center [555, 206] width 15 height 22
click at [556, 237] on input "מ" at bounding box center [558, 238] width 20 height 22
click at [577, 177] on input "ן" at bounding box center [576, 175] width 15 height 22
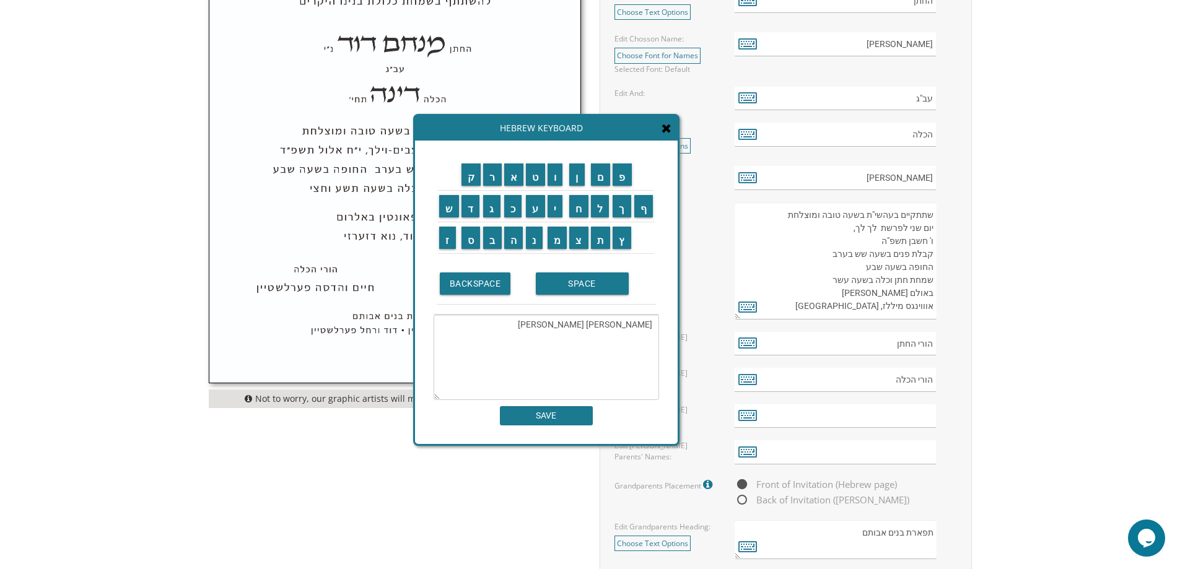
click at [653, 325] on textarea "רחל לאה נוימן" at bounding box center [546, 357] width 225 height 85
click at [488, 205] on input "ג" at bounding box center [491, 206] width 17 height 22
click at [553, 207] on input "י" at bounding box center [555, 206] width 15 height 22
click at [605, 214] on input "ל" at bounding box center [600, 206] width 19 height 22
click at [578, 294] on input "SPACE" at bounding box center [582, 284] width 93 height 22
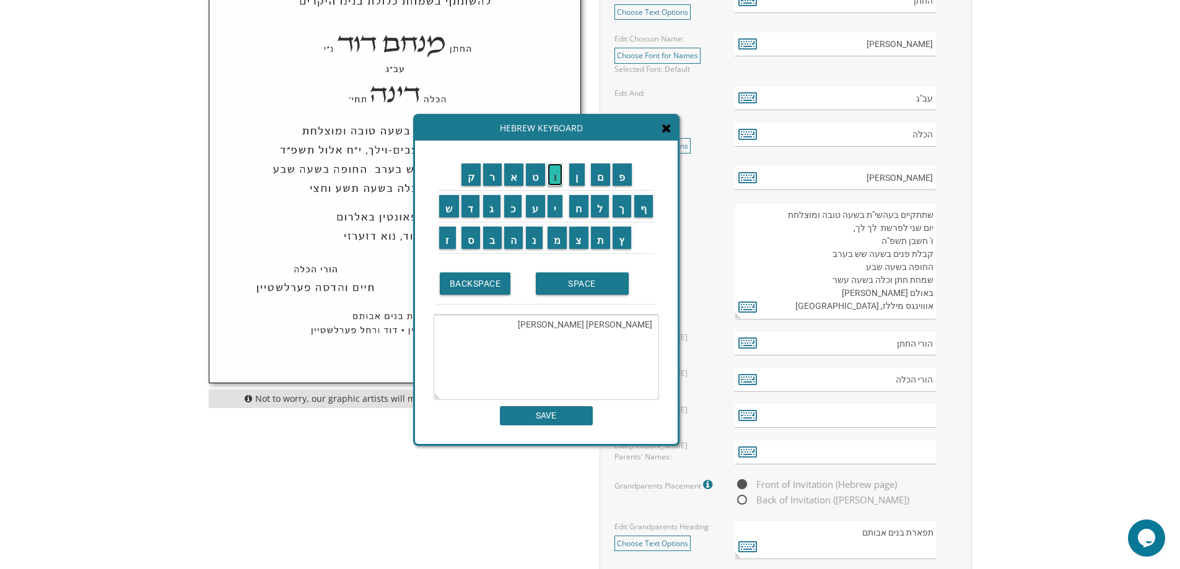
click at [556, 185] on input "ו" at bounding box center [555, 175] width 15 height 22
type textarea "גיל ורחל לאה נוימן"
click at [642, 325] on textarea "גיל ורחל לאה נוימן" at bounding box center [546, 357] width 225 height 85
click at [536, 414] on input "SAVE" at bounding box center [546, 415] width 93 height 19
type input "גיל ורחל לאה נוימן"
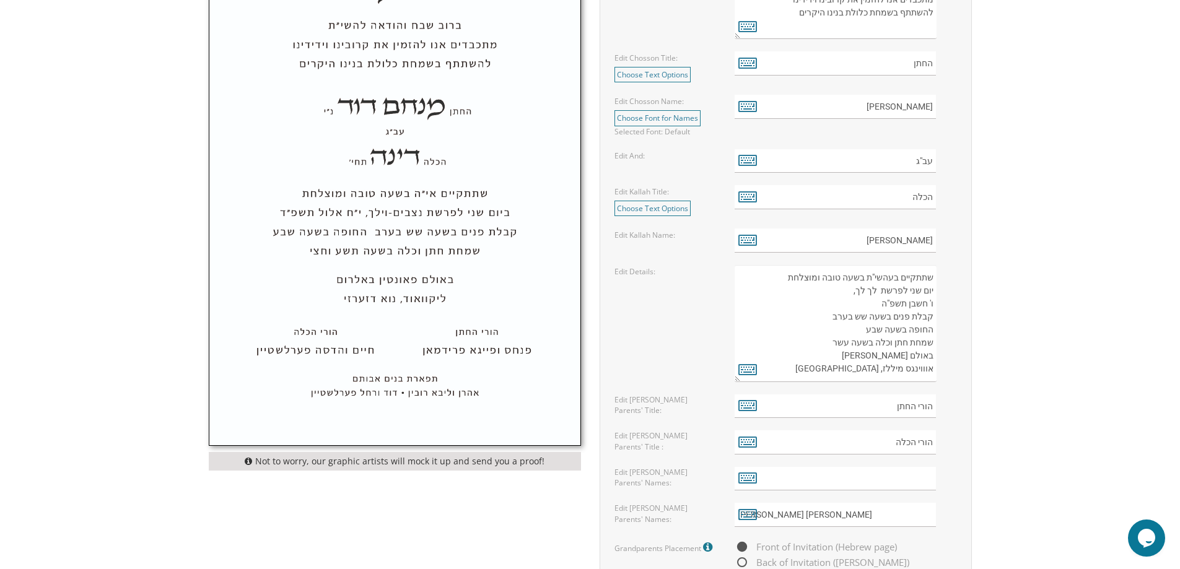
scroll to position [557, 0]
click at [634, 270] on label "Edit Details:" at bounding box center [634, 271] width 41 height 11
click at [803, 321] on textarea "שתתקיים בעהשי"ת בשעה טובה ומוצלחת יום ראשון לפרשת קדושים ל' ניסן תשע"ט קבלת פני…" at bounding box center [835, 322] width 201 height 117
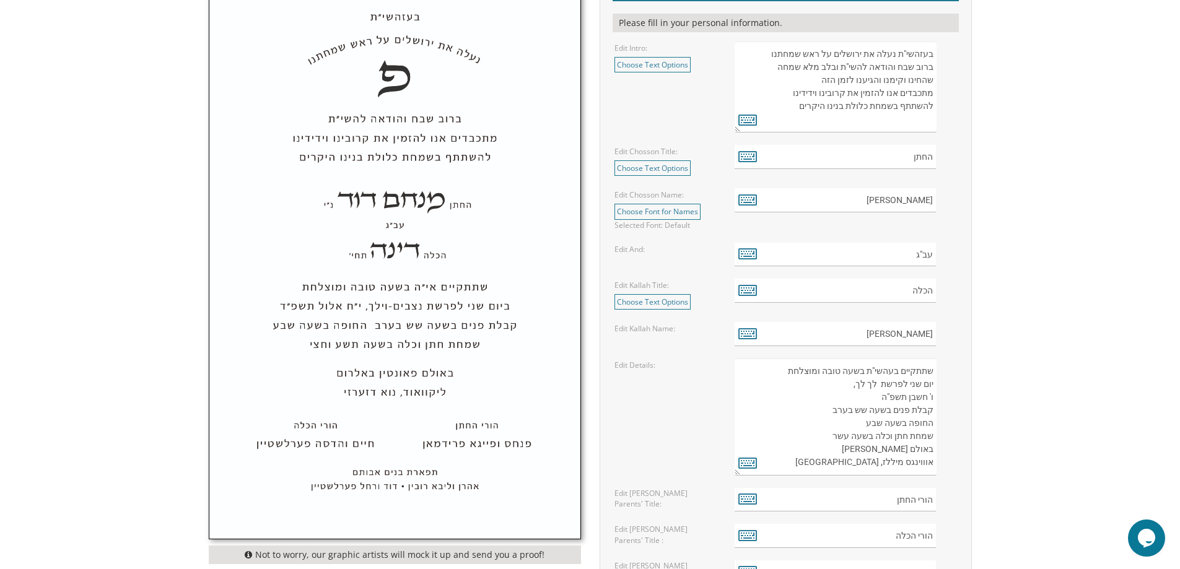
scroll to position [434, 0]
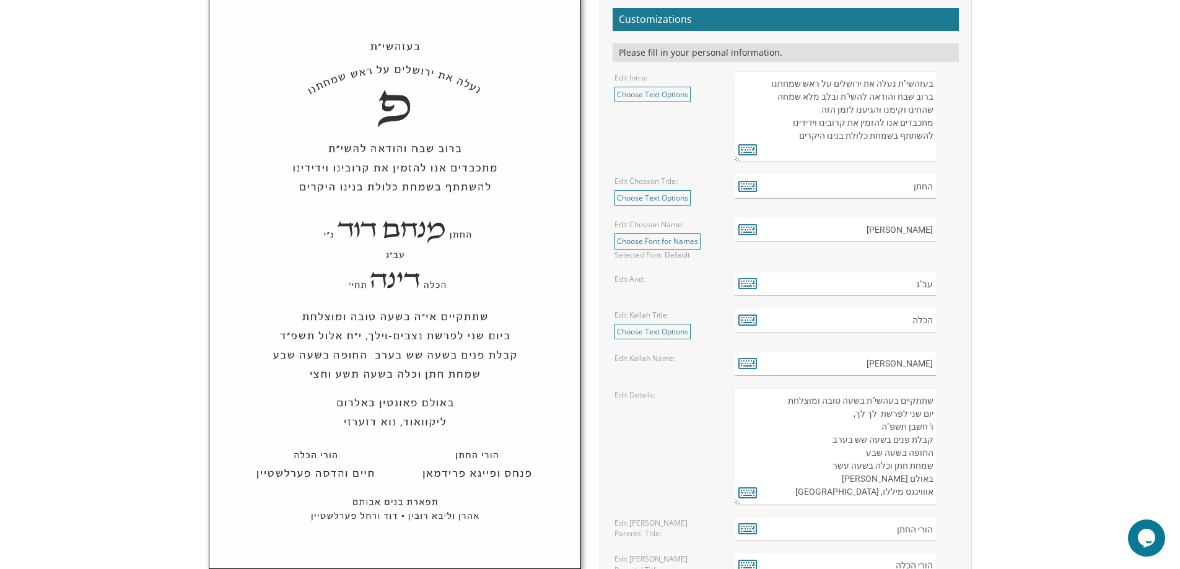
drag, startPoint x: 820, startPoint y: 447, endPoint x: 827, endPoint y: 444, distance: 7.5
click at [820, 447] on textarea "שתתקיים בעהשי"ת בשעה טובה ומוצלחת יום ראשון לפרשת קדושים ל' ניסן תשע"ט קבלת פני…" at bounding box center [835, 446] width 201 height 117
click at [663, 94] on link "Choose Text Options" at bounding box center [652, 94] width 76 height 15
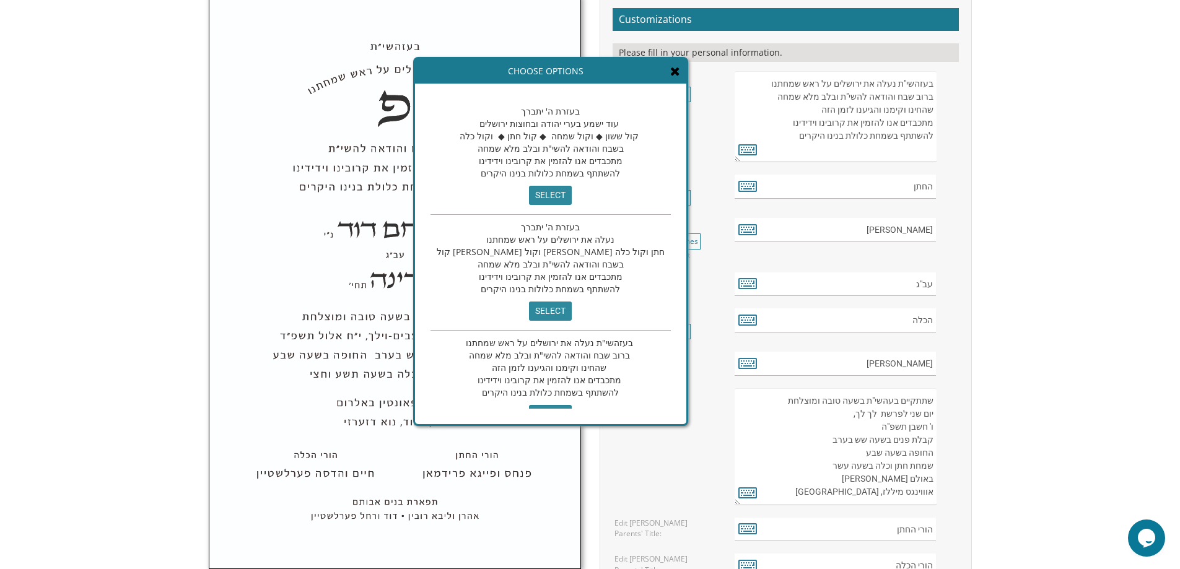
scroll to position [25, 0]
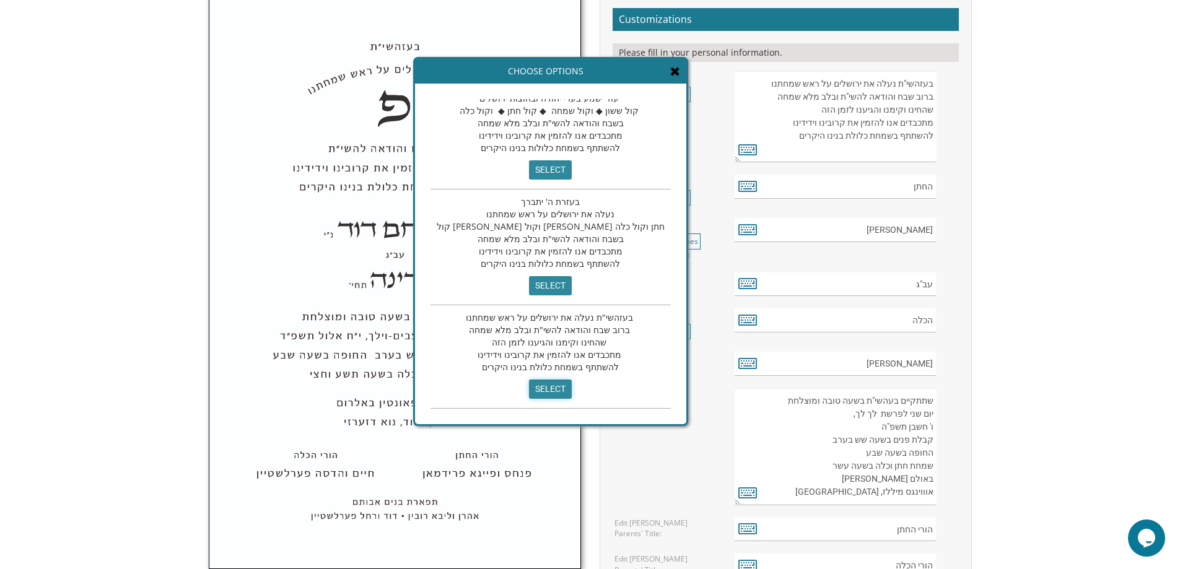
click at [531, 393] on input "select" at bounding box center [550, 389] width 43 height 19
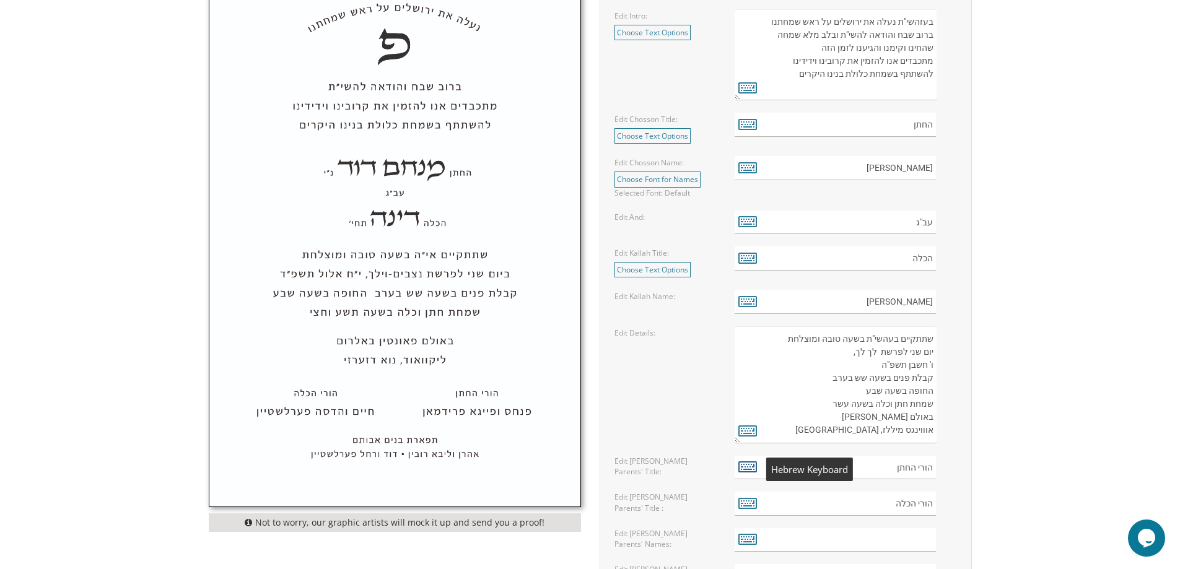
scroll to position [557, 0]
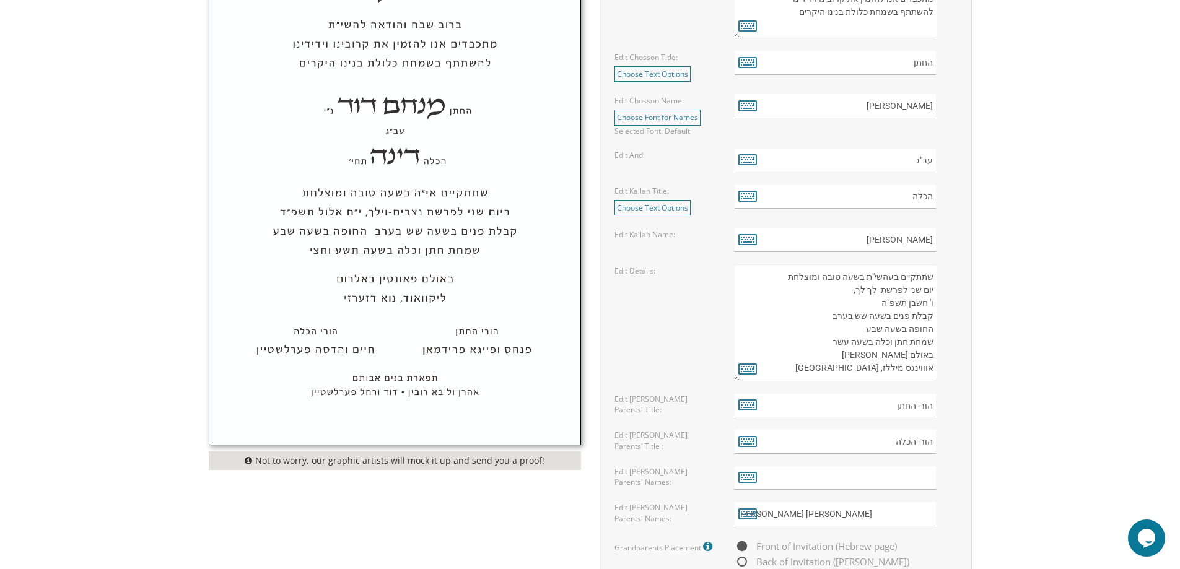
click at [889, 279] on textarea "שתתקיים בעהשי"ת בשעה טובה ומוצלחת יום ראשון לפרשת קדושים ל' ניסן תשע"ט קבלת פני…" at bounding box center [835, 322] width 201 height 117
click at [748, 369] on icon at bounding box center [747, 368] width 19 height 17
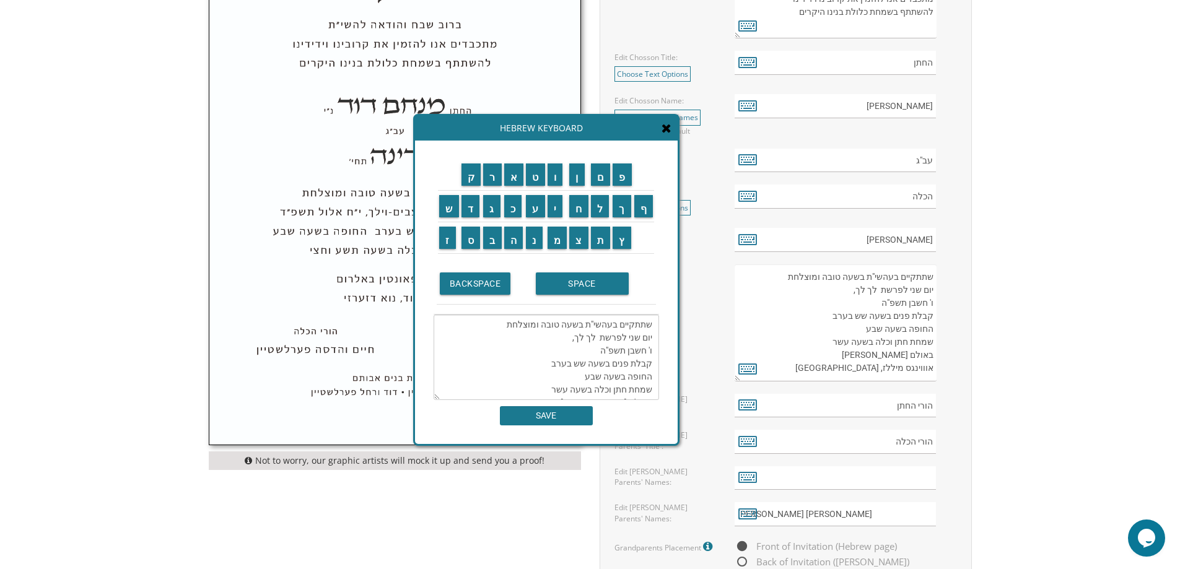
drag, startPoint x: 895, startPoint y: 281, endPoint x: 870, endPoint y: 282, distance: 24.8
click at [870, 282] on textarea "שתתקיים בעהשי"ת בשעה טובה ומוצלחת יום ראשון לפרשת קדושים ל' ניסן תשע"ט קבלת פני…" at bounding box center [835, 322] width 201 height 117
click at [505, 178] on input "א" at bounding box center [514, 175] width 20 height 22
click at [559, 209] on input "י" at bounding box center [555, 206] width 15 height 22
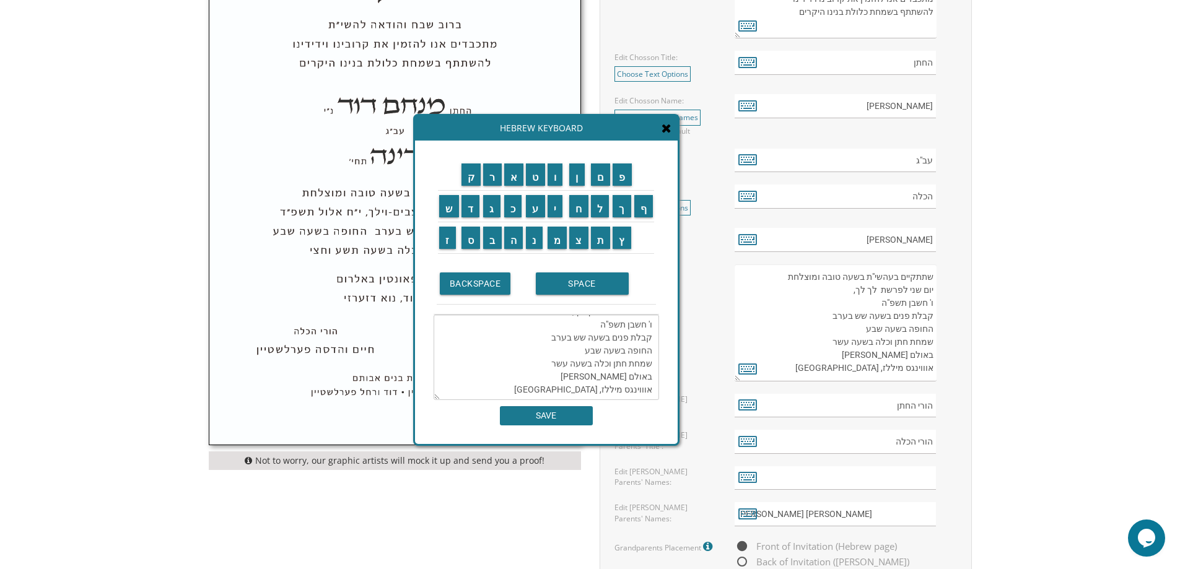
scroll to position [0, 0]
drag, startPoint x: 612, startPoint y: 325, endPoint x: 580, endPoint y: 325, distance: 32.2
click at [580, 325] on textarea "שתתקיים בעהשי"ת בשעה טובה ומוצלחת יום שני לפרשת לך לך, ו' חשבן תשפ"ה קבלת פנים …" at bounding box center [546, 357] width 225 height 85
click at [592, 328] on textarea "שתתקיים בעהשי"ת בשעה טובה ומוצלחת יום שני לפרשת לך לך, ו' חשבן תשפ"ה קבלת פנים …" at bounding box center [546, 357] width 225 height 85
click at [591, 326] on textarea "שתתקיים בעהשי"ת בשעה טובה ומוצלחת יום שני לפרשת לך לך, ו' חשבן תשפ"ה קבלת פנים …" at bounding box center [546, 357] width 225 height 85
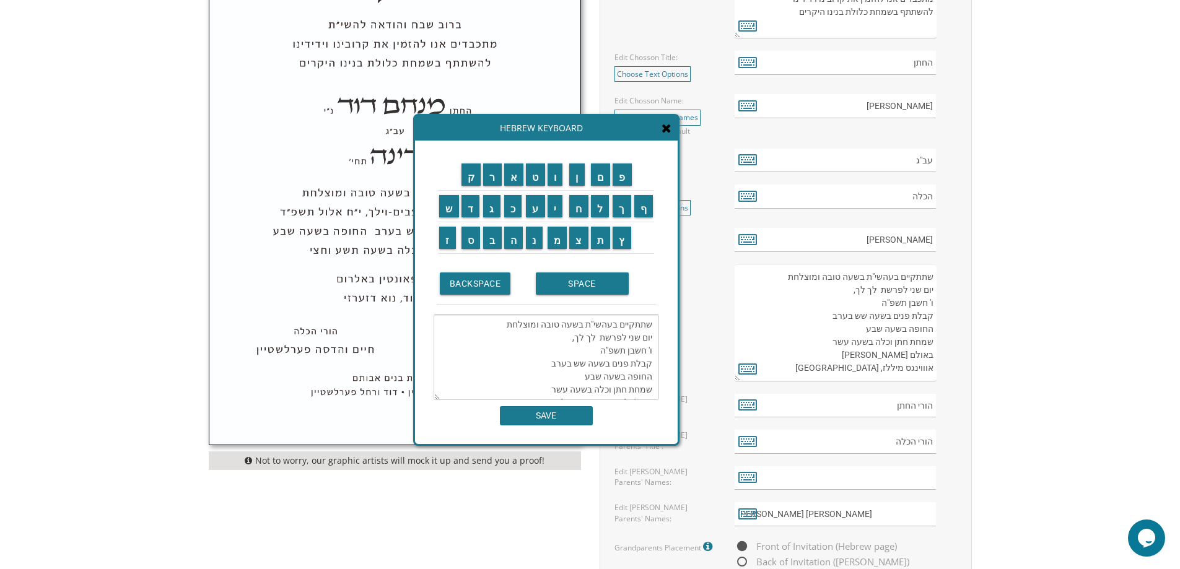
drag, startPoint x: 612, startPoint y: 325, endPoint x: 593, endPoint y: 325, distance: 19.2
click at [593, 325] on textarea "שתתקיים בעהשי"ת בשעה טובה ומוצלחת יום שני לפרשת לך לך, ו' חשבן תשפ"ה קבלת פנים …" at bounding box center [546, 357] width 225 height 85
click at [508, 173] on input "א" at bounding box center [514, 175] width 20 height 22
click at [585, 326] on textarea "שתתקיים אבעהשי"ת בשעה טובה ומוצלחת יום שני לפרשת לך לך, ו' חשבן תשפ"ה קבלת פנים…" at bounding box center [546, 357] width 225 height 85
click at [508, 230] on input "ה" at bounding box center [513, 238] width 19 height 22
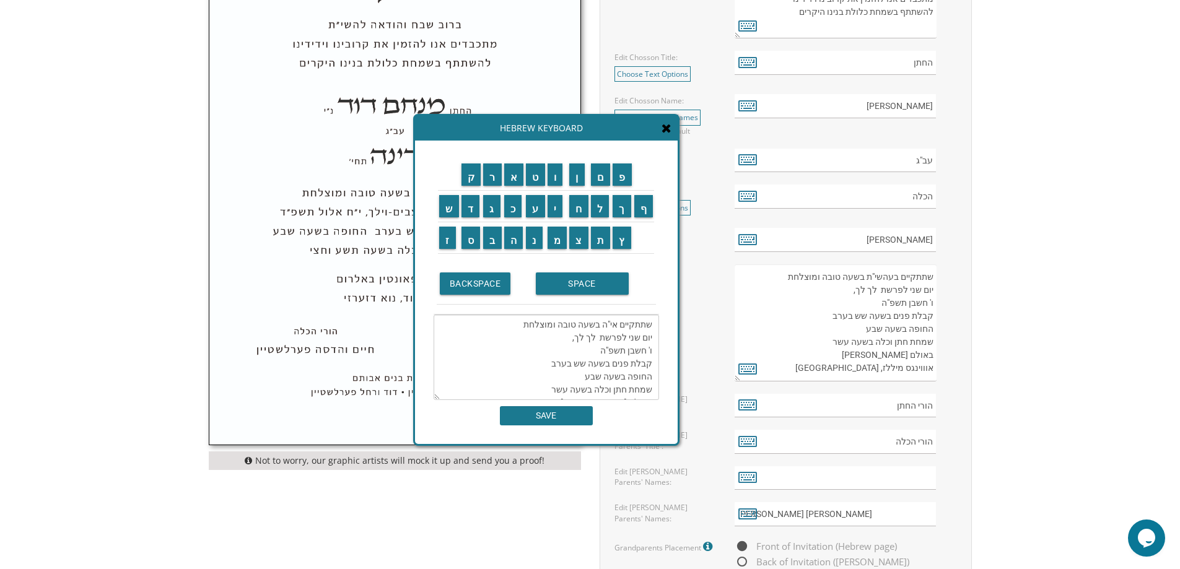
click at [563, 340] on textarea "שתתקיים אי"ה בשעה טובה ומוצלחת יום שני לפרשת לך לך, ו' חשבן תשפ"ה קבלת פנים בשע…" at bounding box center [546, 357] width 225 height 85
click at [511, 179] on input "א" at bounding box center [514, 175] width 20 height 22
click at [562, 181] on input "ו" at bounding box center [555, 175] width 15 height 22
click at [487, 181] on input "ר" at bounding box center [492, 175] width 19 height 22
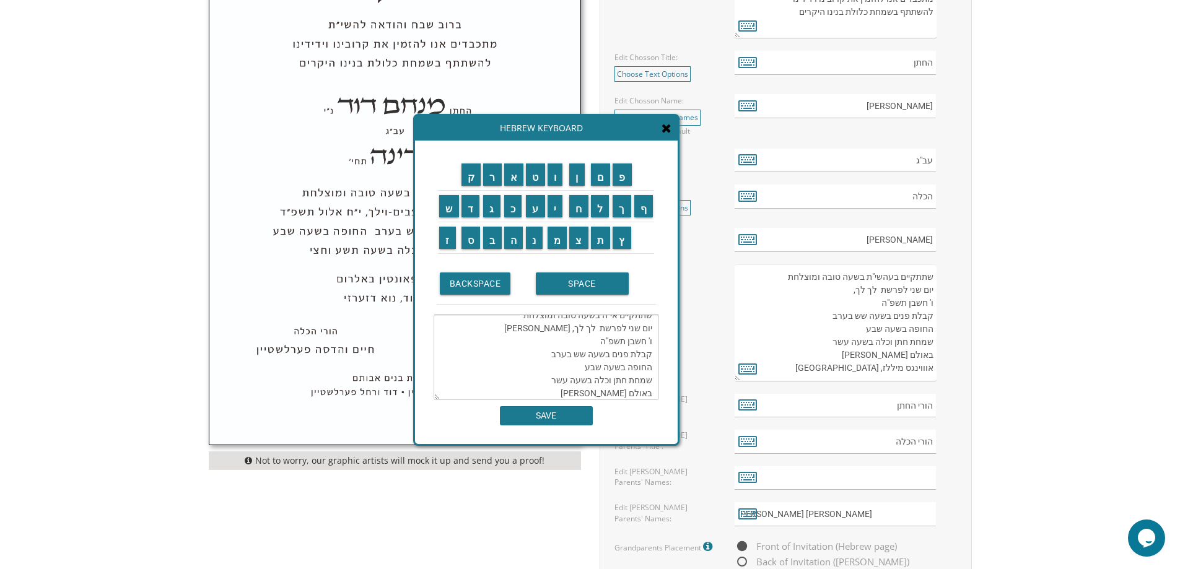
scroll to position [0, 0]
click at [561, 279] on input "SPACE" at bounding box center [582, 284] width 93 height 22
click at [600, 206] on input "ל" at bounding box center [600, 206] width 19 height 22
click at [652, 354] on textarea "שתתקיים אי"ה בשעה טובה ומוצלחת יום שני לפרשת לך לך, אור ל ו' חשבן תשפ"ה קבלת פנ…" at bounding box center [546, 357] width 225 height 85
click at [546, 354] on textarea "שתתקיים אי"ה בשעה טובה ומוצלחת יום שני לפרשת לך לך, אור לו' חשבן תשפ"ה קבלת פני…" at bounding box center [546, 357] width 225 height 85
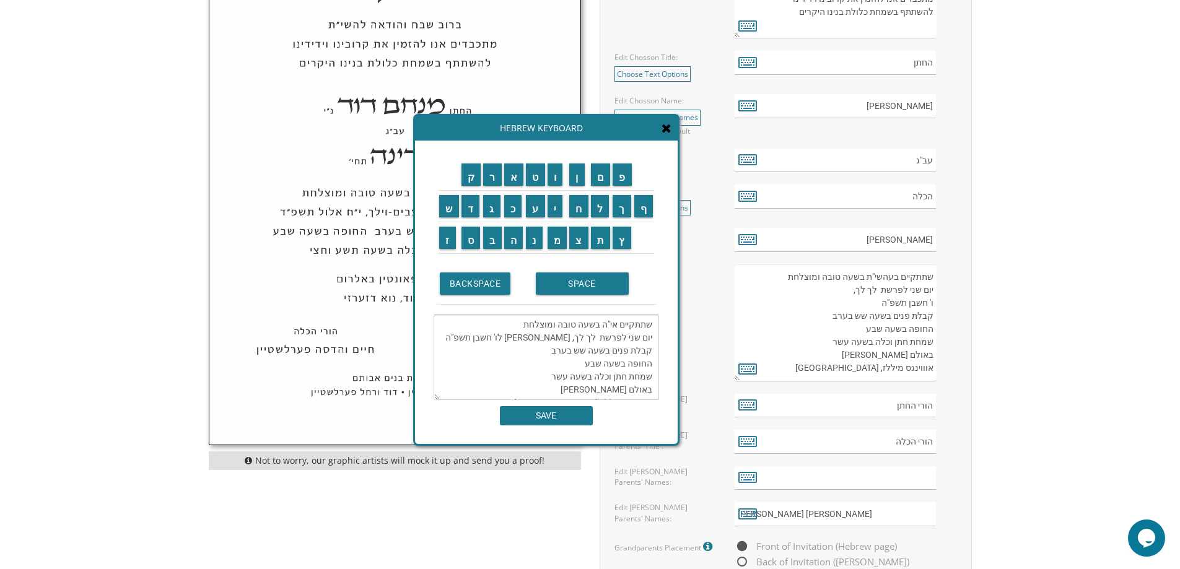
click at [546, 354] on textarea "שתתקיים אי"ה בשעה טובה ומוצלחת יום שני לפרשת לך לך, אור לו' חשבן תשפ"ה קבלת פני…" at bounding box center [546, 357] width 225 height 85
type textarea "שתתקיים אי"ה בשעה טובה ומוצלחת יום שני לפרשת לך לך, אור לו' חשבן תשפ"ה קבלת פני…"
click at [571, 417] on input "SAVE" at bounding box center [546, 415] width 93 height 19
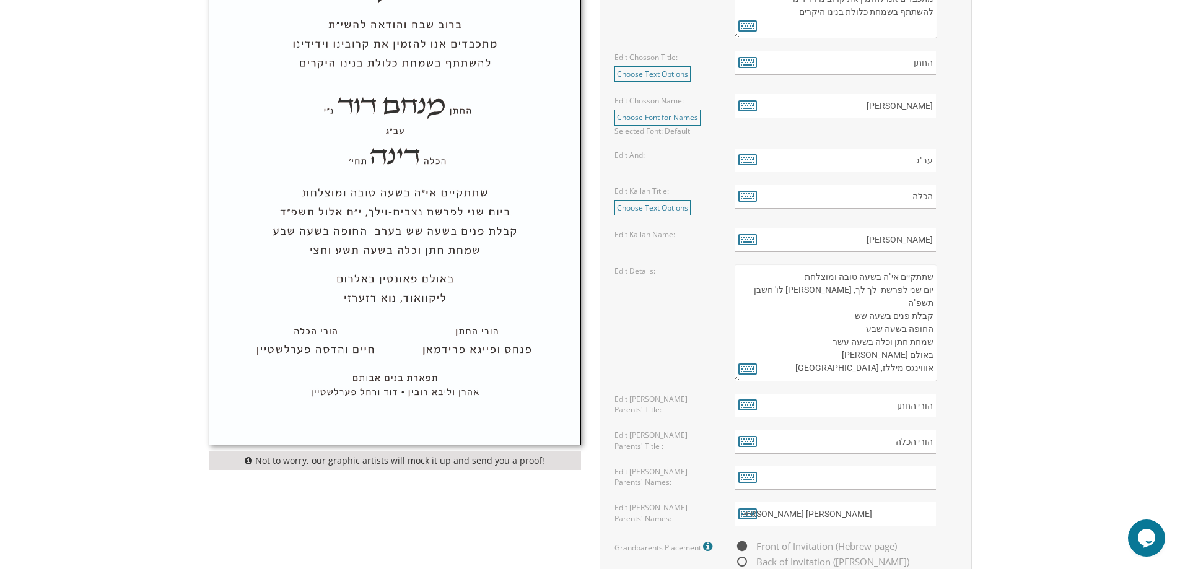
click at [843, 371] on textarea "שתתקיים בעהשי"ת בשעה טובה ומוצלחת יום ראשון לפרשת קדושים ל' ניסן תשע"ט קבלת פני…" at bounding box center [835, 322] width 201 height 117
click at [846, 352] on textarea "שתתקיים בעהשי"ת בשעה טובה ומוצלחת יום ראשון לפרשת קדושים ל' ניסן תשע"ט קבלת פני…" at bounding box center [835, 322] width 201 height 117
type textarea "שתתקיים אי"ה בשעה טובה ומוצלחת יום שני לפרשת לך לך, אור לו' חשבן תשפ"ה קבלת פני…"
click at [1054, 413] on body "My Cart {{shoppingcart.totalQuantityDisplay}} Total: {{shoppingcart.subtotal}} …" at bounding box center [590, 344] width 1180 height 1802
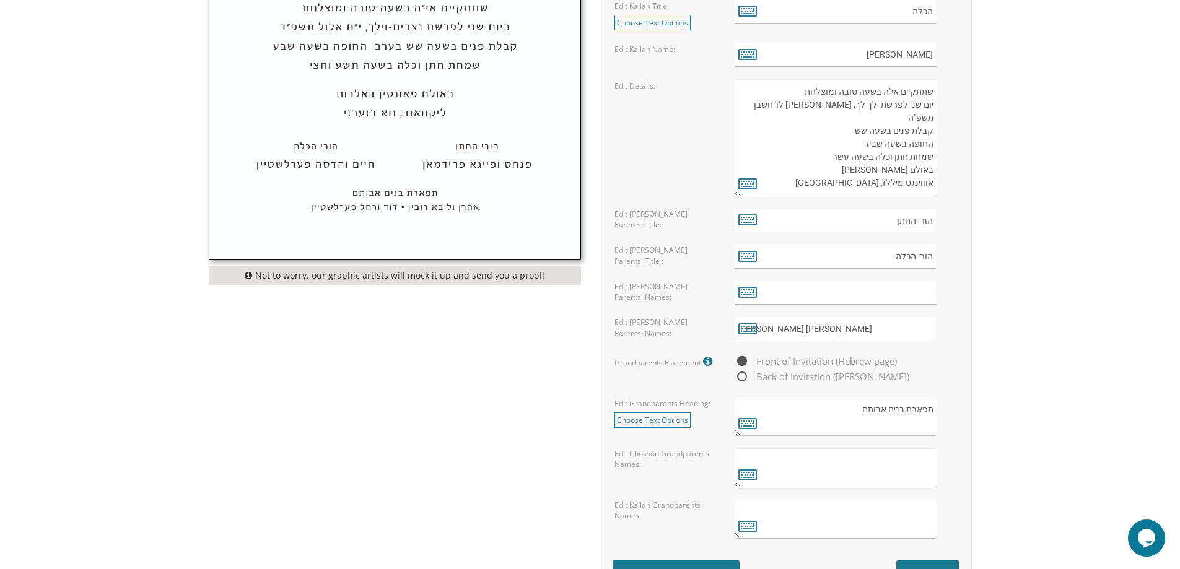
scroll to position [743, 0]
click at [741, 290] on icon at bounding box center [747, 290] width 19 height 17
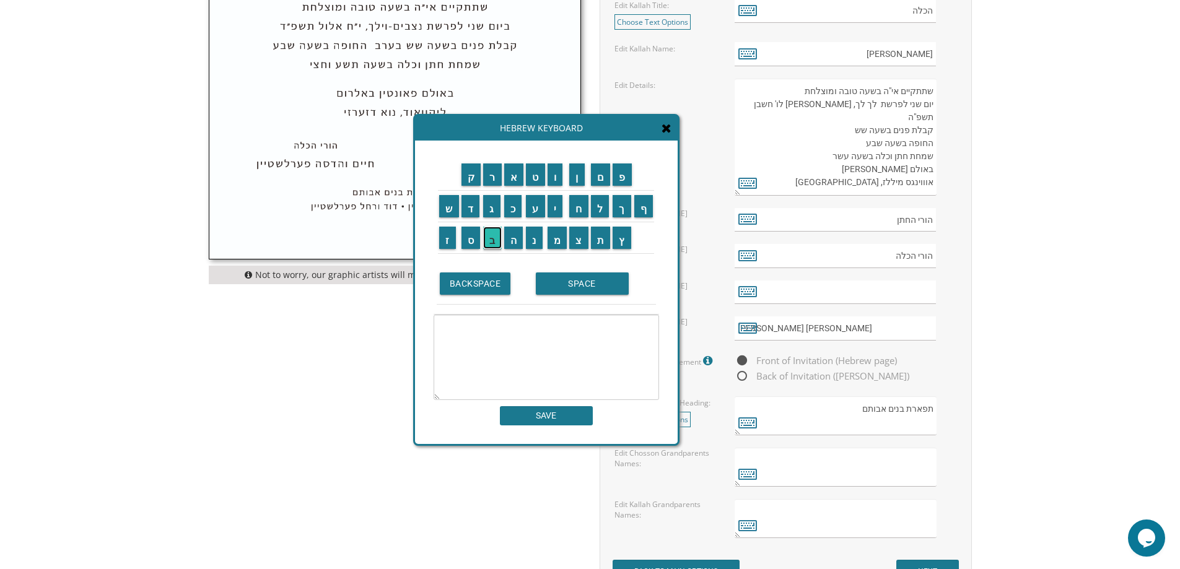
click at [489, 242] on input "ב" at bounding box center [492, 238] width 19 height 22
click at [492, 181] on input "ר" at bounding box center [492, 175] width 19 height 22
click at [559, 185] on input "ו" at bounding box center [555, 175] width 15 height 22
click at [622, 208] on input "ך" at bounding box center [622, 206] width 19 height 22
click at [578, 283] on input "SPACE" at bounding box center [582, 284] width 93 height 22
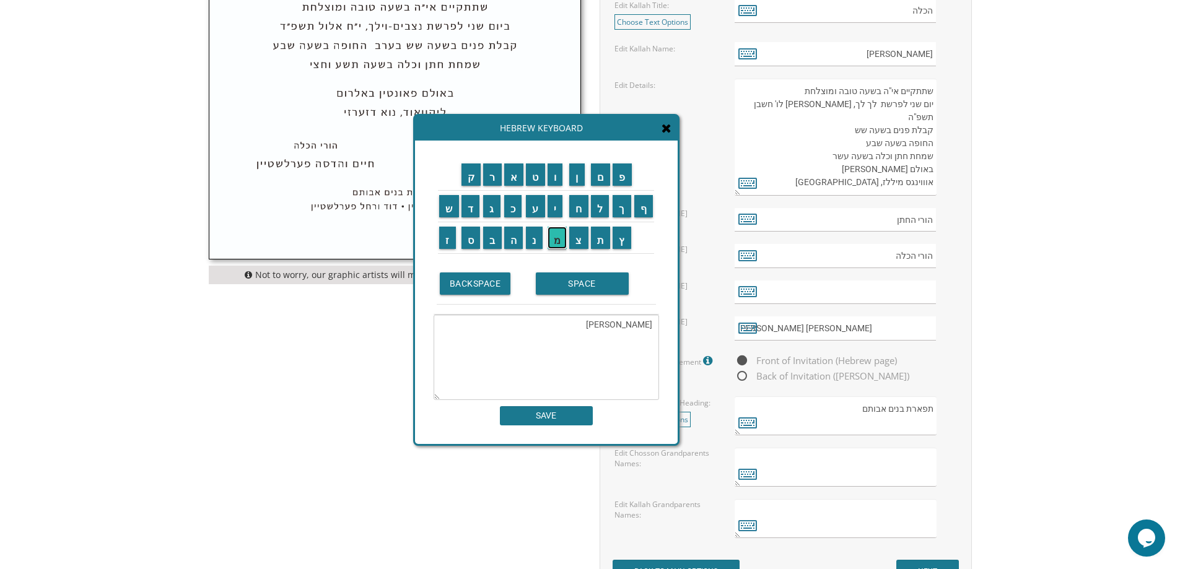
click at [557, 247] on input "מ" at bounding box center [558, 238] width 20 height 22
click at [490, 180] on input "ר" at bounding box center [492, 175] width 19 height 22
click at [474, 204] on input "ד" at bounding box center [470, 206] width 19 height 22
click at [512, 210] on input "כ" at bounding box center [513, 206] width 18 height 22
click at [560, 206] on input "י" at bounding box center [555, 206] width 15 height 22
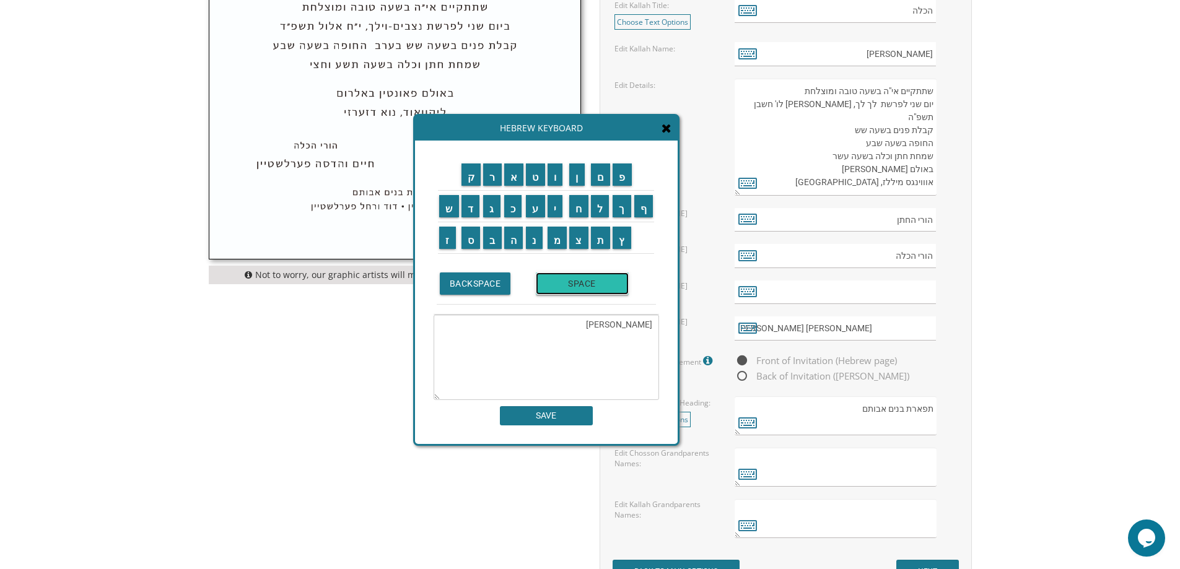
click at [581, 294] on input "SPACE" at bounding box center [582, 284] width 93 height 22
click at [560, 185] on input "ו" at bounding box center [555, 175] width 15 height 22
click at [473, 242] on input "ס" at bounding box center [470, 238] width 19 height 22
click at [515, 180] on input "א" at bounding box center [514, 175] width 20 height 22
click at [448, 214] on input "ש" at bounding box center [449, 206] width 20 height 22
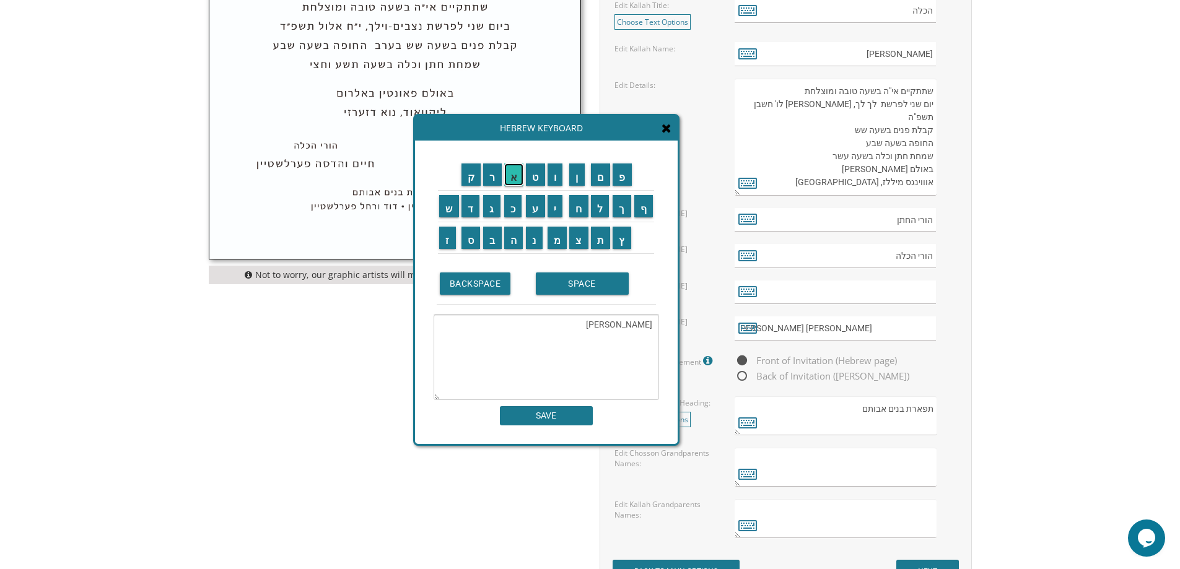
click at [518, 183] on input "א" at bounding box center [514, 175] width 20 height 22
click at [559, 283] on input "SPACE" at bounding box center [582, 284] width 93 height 22
click at [487, 212] on input "ג" at bounding box center [491, 206] width 17 height 22
click at [624, 185] on input "פ" at bounding box center [622, 175] width 19 height 22
click at [578, 183] on input "ן" at bounding box center [576, 175] width 15 height 22
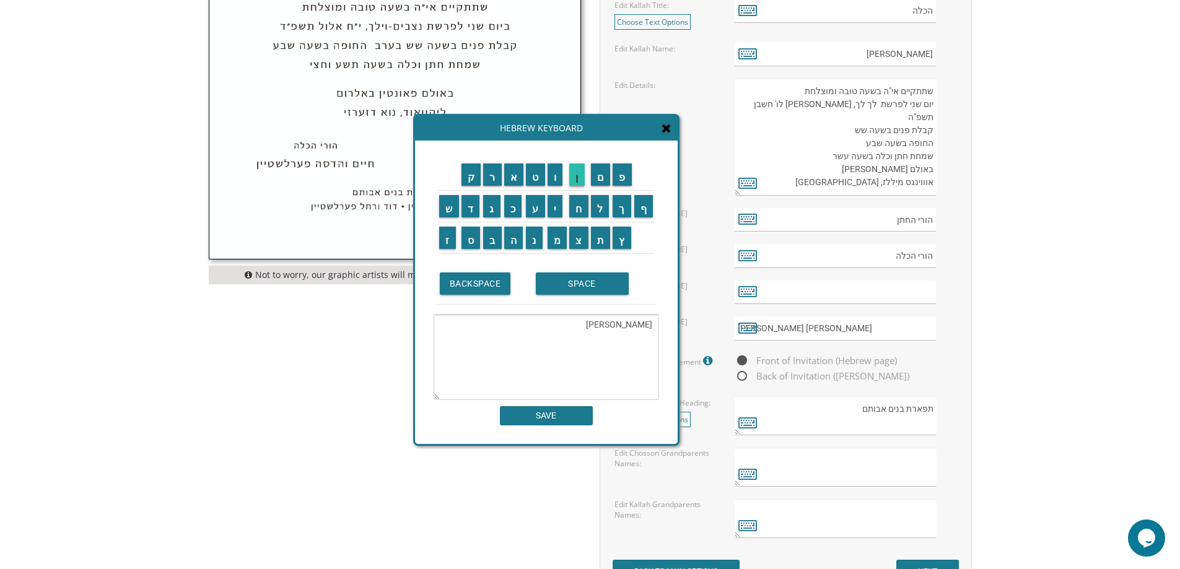
type textarea "ברוך מרדכי וסאשא גפן"
click at [538, 415] on input "SAVE" at bounding box center [546, 415] width 93 height 19
type input "ברוך מרדכי וסאשא גפן"
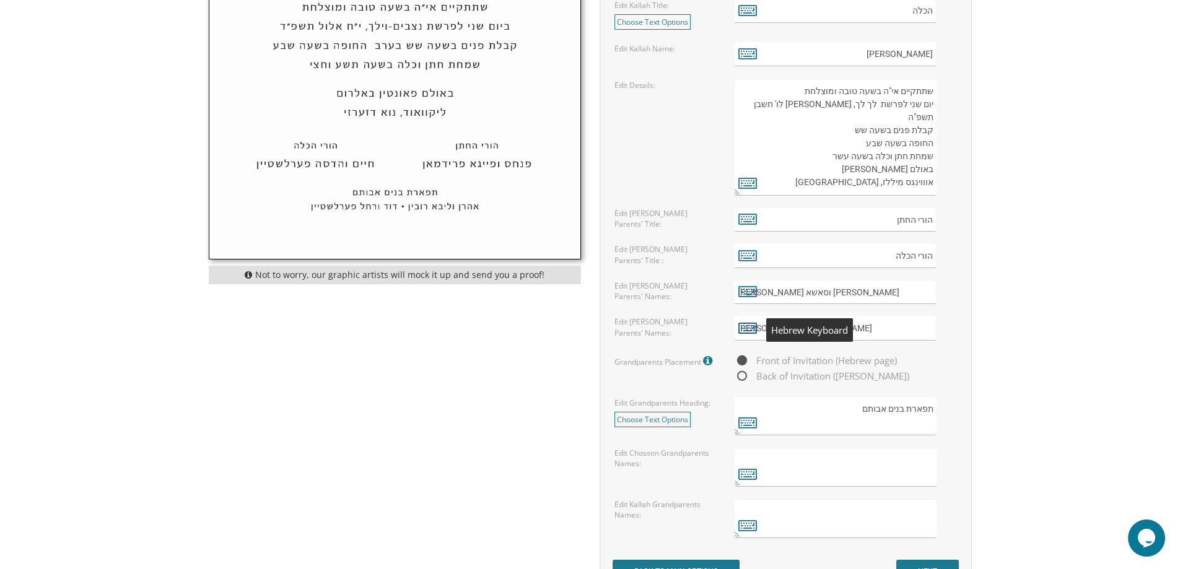
click at [746, 324] on icon at bounding box center [747, 327] width 19 height 17
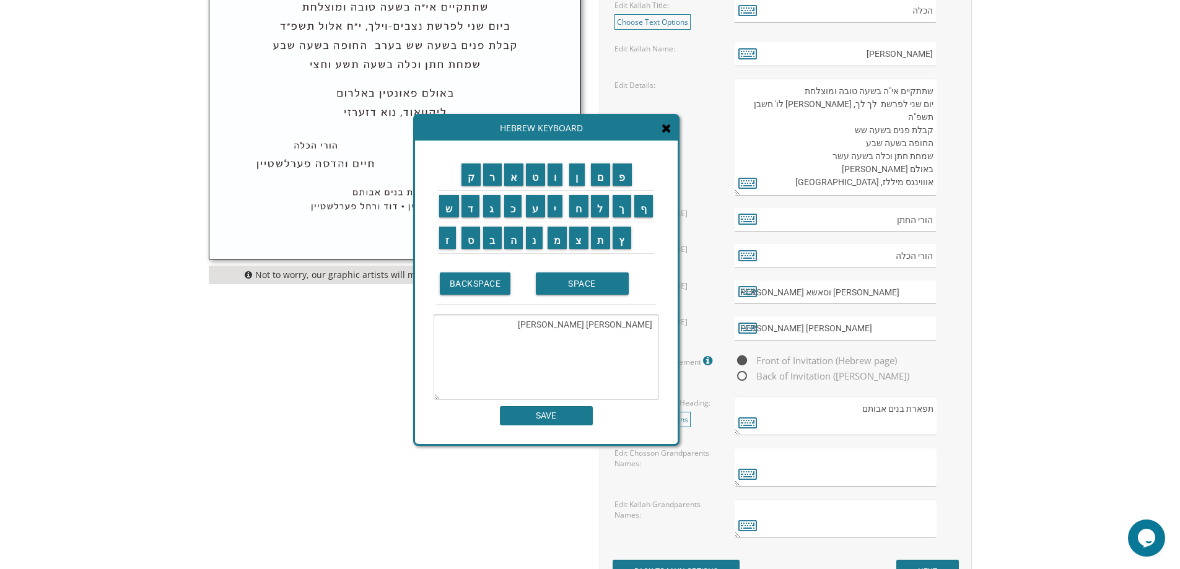
click at [643, 329] on textarea "גיל ורחל לאה נוימן" at bounding box center [546, 357] width 225 height 85
click at [644, 326] on textarea "גיל ורחל לאה נוימן" at bounding box center [546, 357] width 225 height 85
click at [645, 327] on textarea "גיל ורחל לאה נוימן" at bounding box center [546, 357] width 225 height 85
click at [644, 328] on textarea "גל ורחל לאה נוימן" at bounding box center [546, 357] width 225 height 85
click at [538, 209] on input "ע" at bounding box center [535, 206] width 19 height 22
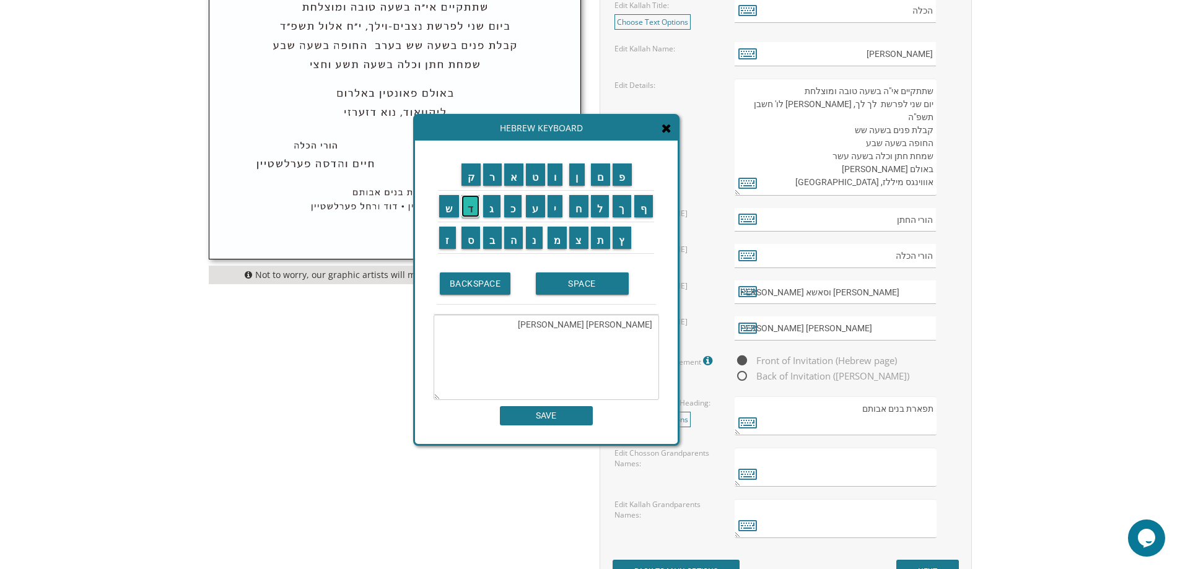
click at [473, 213] on input "ד" at bounding box center [470, 206] width 19 height 22
click at [597, 294] on input "SPACE" at bounding box center [582, 284] width 93 height 22
click at [511, 173] on input "א" at bounding box center [514, 175] width 20 height 22
click at [595, 204] on input "ל" at bounding box center [600, 206] width 19 height 22
click at [513, 211] on input "כ" at bounding box center [513, 206] width 18 height 22
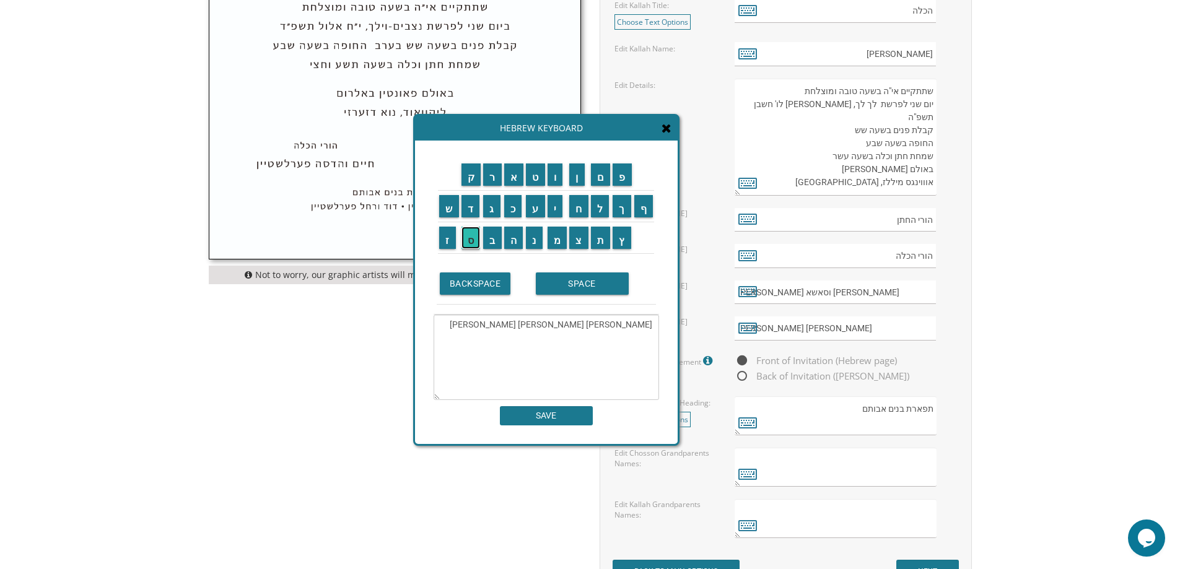
click at [470, 241] on input "ס" at bounding box center [470, 238] width 19 height 22
click at [538, 232] on input "נ" at bounding box center [534, 238] width 17 height 22
click at [468, 203] on input "ד" at bounding box center [470, 206] width 19 height 22
click at [487, 178] on input "ר" at bounding box center [492, 175] width 19 height 22
type textarea "גלעד אלכסנדר ורחל לאה נוימן"
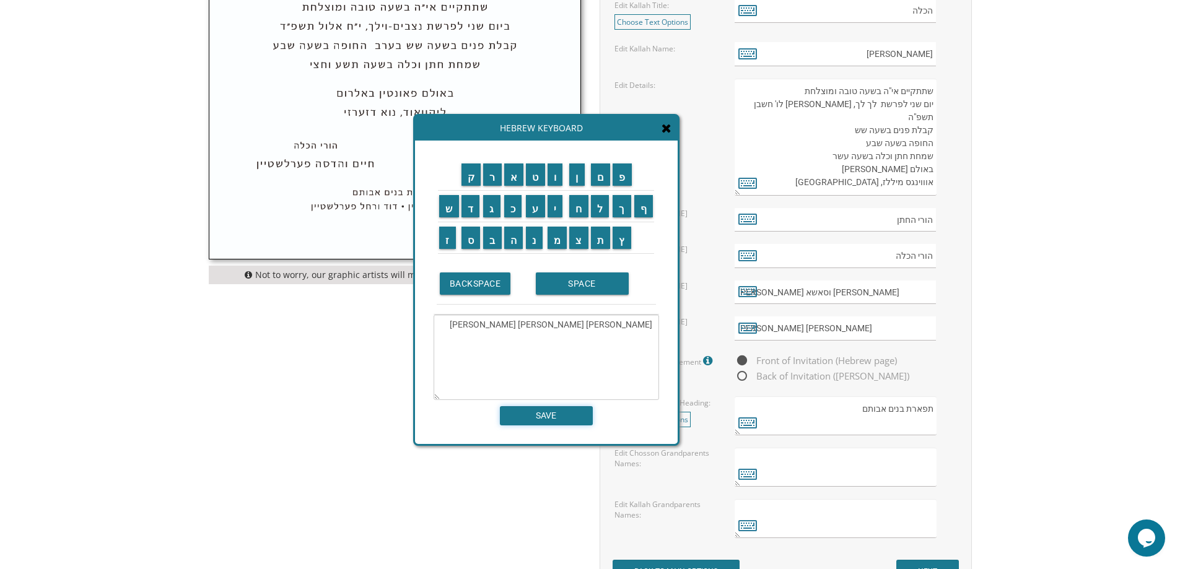
click at [548, 416] on input "SAVE" at bounding box center [546, 415] width 93 height 19
type input "גלעד אלכסנדר ורחל לאה נוימן"
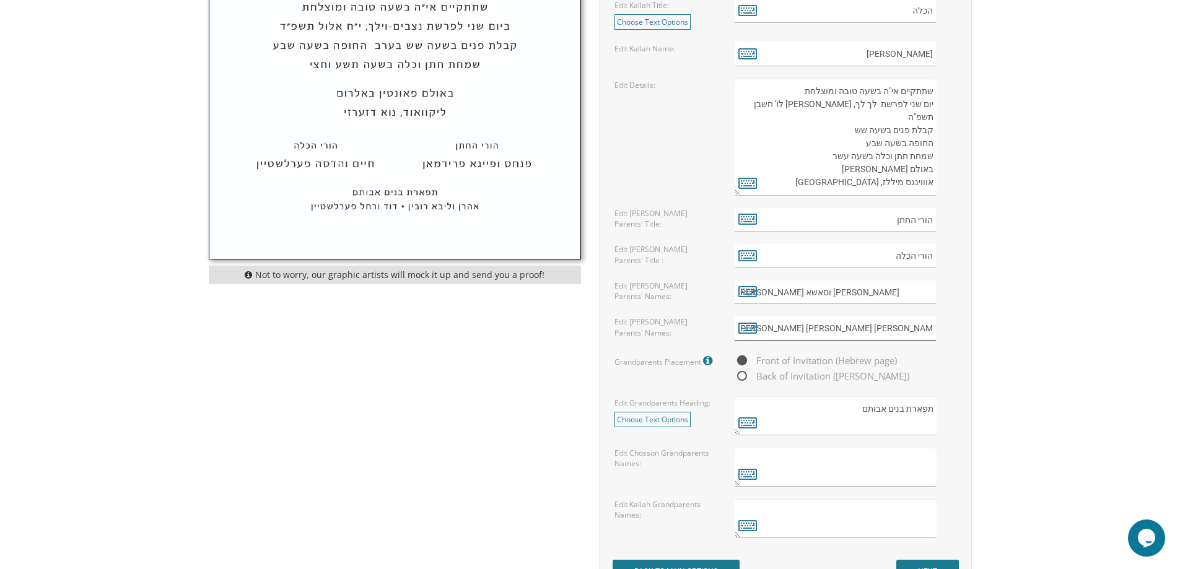
scroll to position [805, 0]
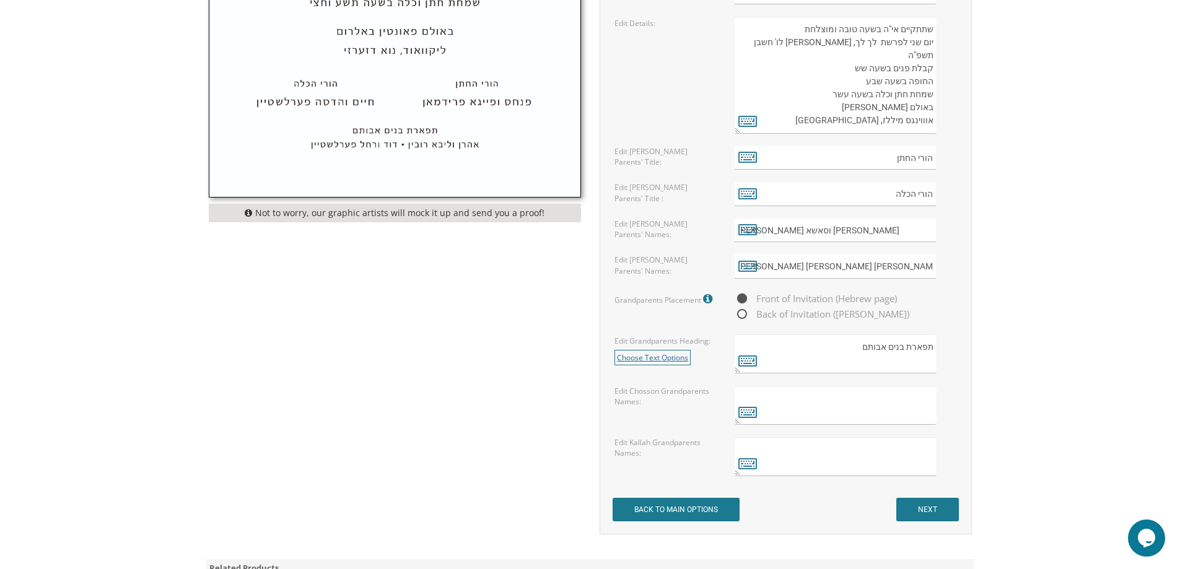
click at [665, 359] on link "Choose Text Options" at bounding box center [652, 357] width 76 height 15
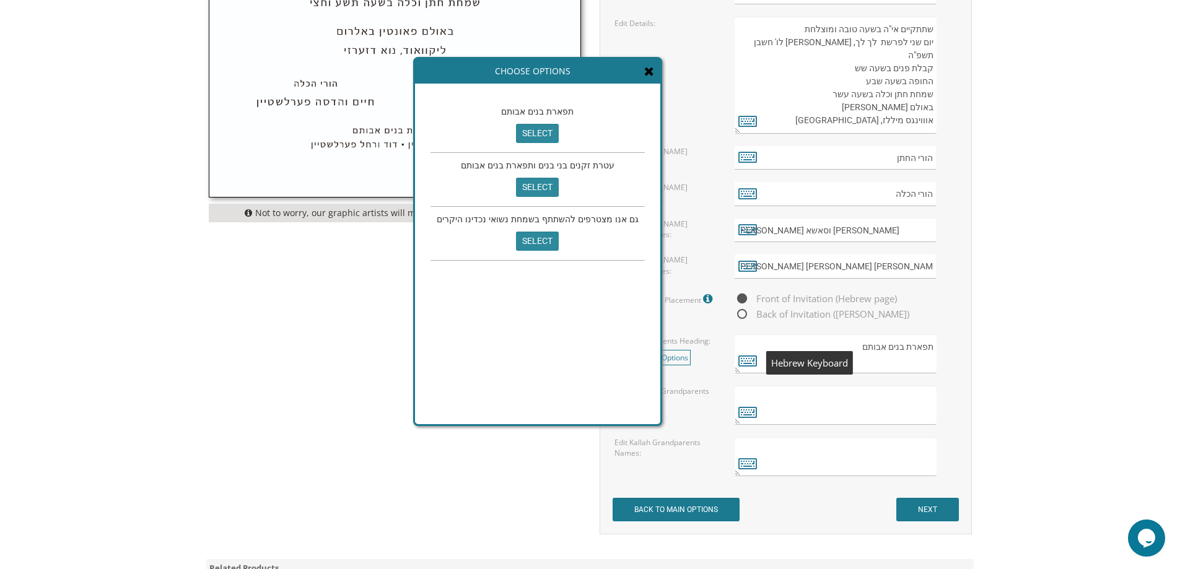
click at [718, 357] on div "Edit Grandparents Heading: Choose Text Options תפארת בנים אבותם select עטרת זקנ…" at bounding box center [665, 349] width 120 height 31
click at [529, 127] on input "select" at bounding box center [537, 133] width 43 height 19
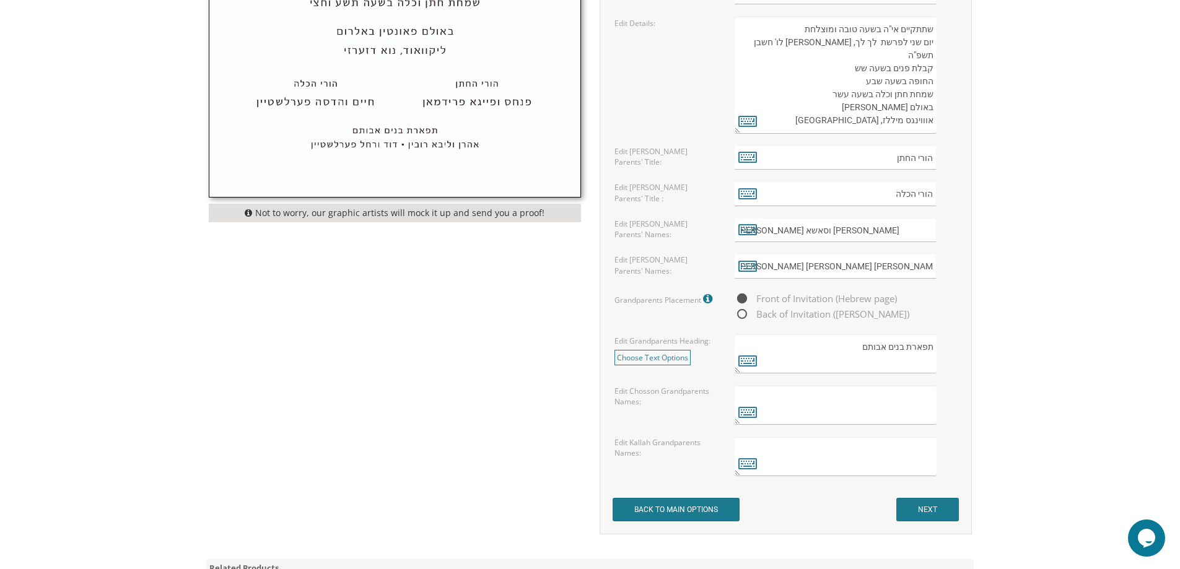
click at [775, 410] on textarea at bounding box center [835, 405] width 201 height 39
click at [749, 410] on icon at bounding box center [747, 411] width 19 height 17
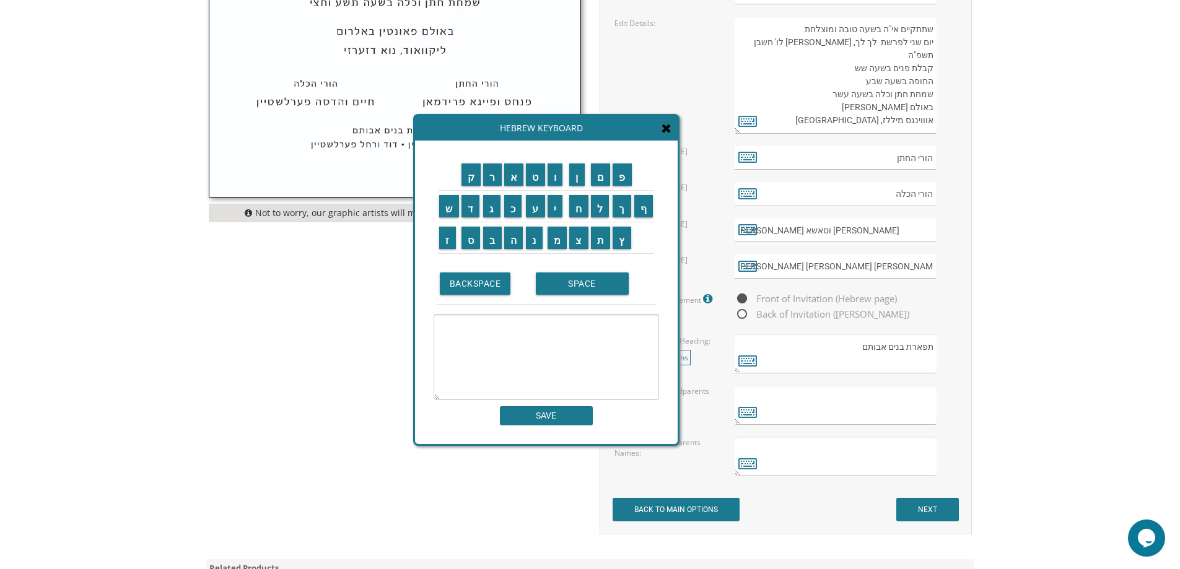
click at [792, 404] on textarea at bounding box center [835, 405] width 201 height 39
click at [507, 333] on textarea at bounding box center [546, 357] width 225 height 85
click at [513, 243] on input "ה" at bounding box center [513, 238] width 19 height 22
click at [493, 180] on input "ר" at bounding box center [492, 175] width 19 height 22
click at [492, 237] on input "ב" at bounding box center [492, 238] width 19 height 22
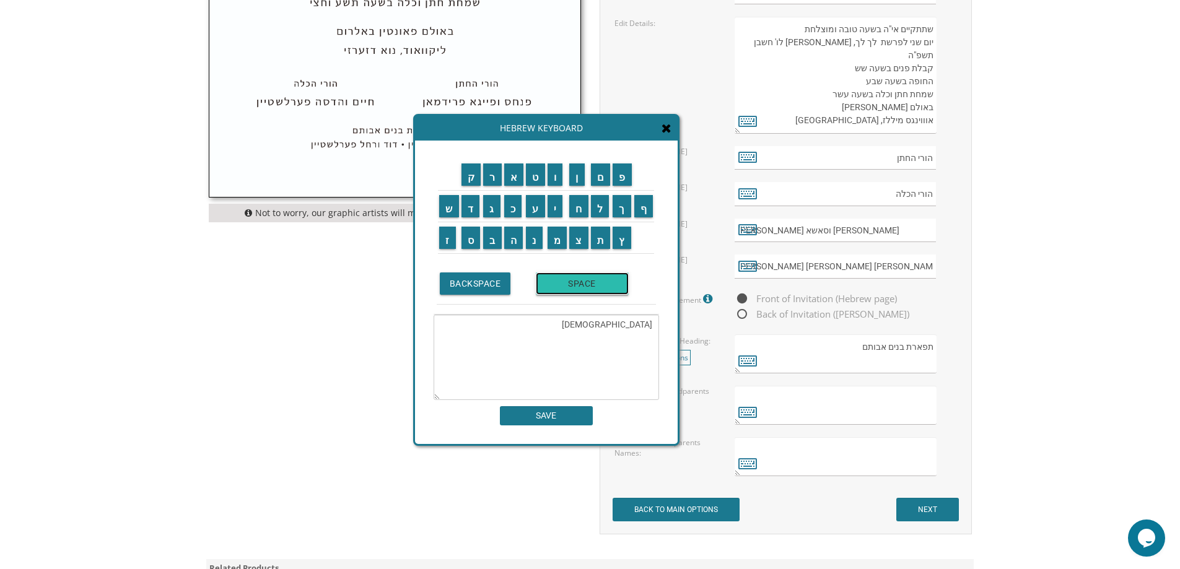
click at [569, 281] on input "SPACE" at bounding box center [582, 284] width 93 height 22
click at [557, 245] on input "מ" at bounding box center [558, 238] width 20 height 22
click at [535, 240] on input "נ" at bounding box center [534, 238] width 17 height 22
click at [581, 206] on input "ח" at bounding box center [578, 206] width 19 height 22
click at [596, 172] on input "ם" at bounding box center [601, 175] width 20 height 22
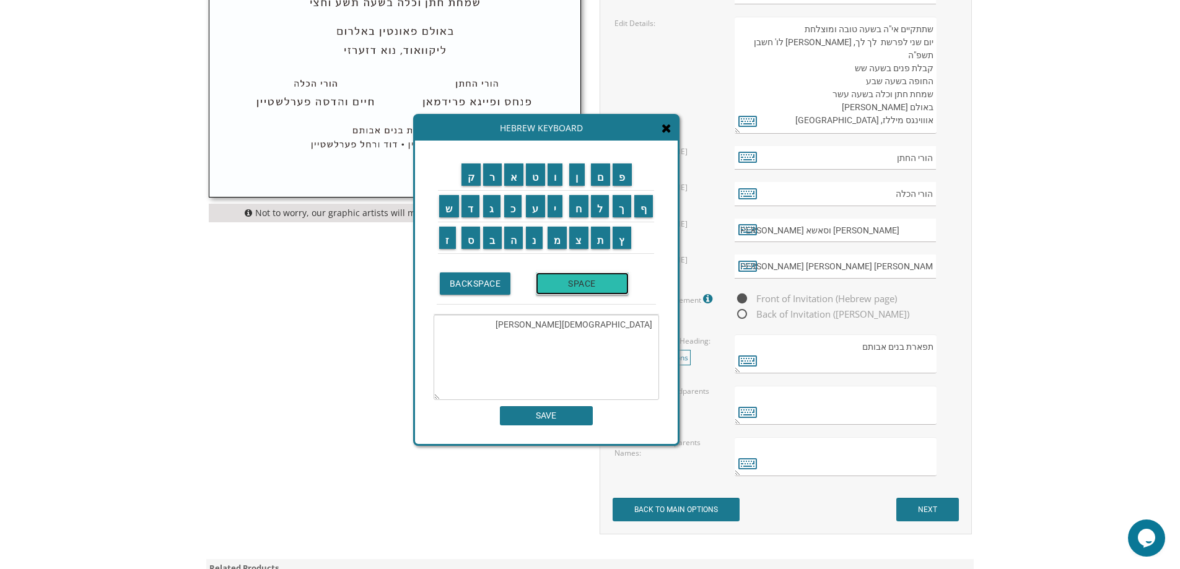
click at [567, 283] on input "SPACE" at bounding box center [582, 284] width 93 height 22
click at [562, 243] on input "מ" at bounding box center [558, 238] width 20 height 22
click at [539, 211] on input "ע" at bounding box center [535, 206] width 19 height 22
click at [533, 241] on input "נ" at bounding box center [534, 238] width 17 height 22
click at [471, 211] on input "ד" at bounding box center [470, 206] width 19 height 22
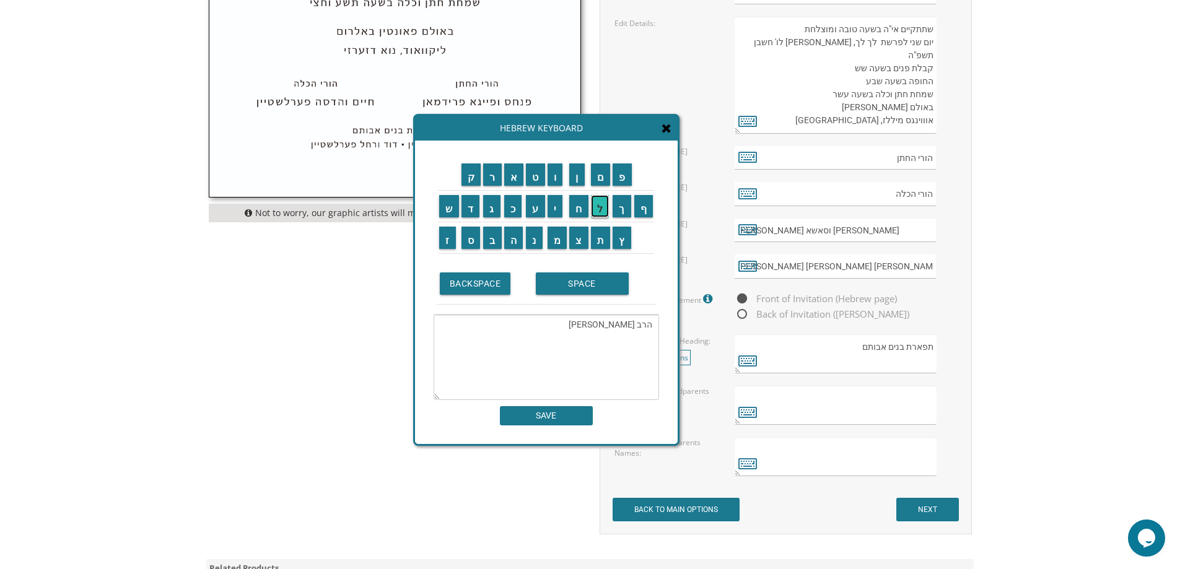
click at [600, 210] on input "ל" at bounding box center [600, 206] width 19 height 22
click at [600, 276] on input "SPACE" at bounding box center [582, 284] width 93 height 22
click at [559, 182] on input "ו" at bounding box center [555, 175] width 15 height 22
click at [491, 178] on input "ר" at bounding box center [492, 175] width 19 height 22
click at [580, 214] on input "ח" at bounding box center [578, 206] width 19 height 22
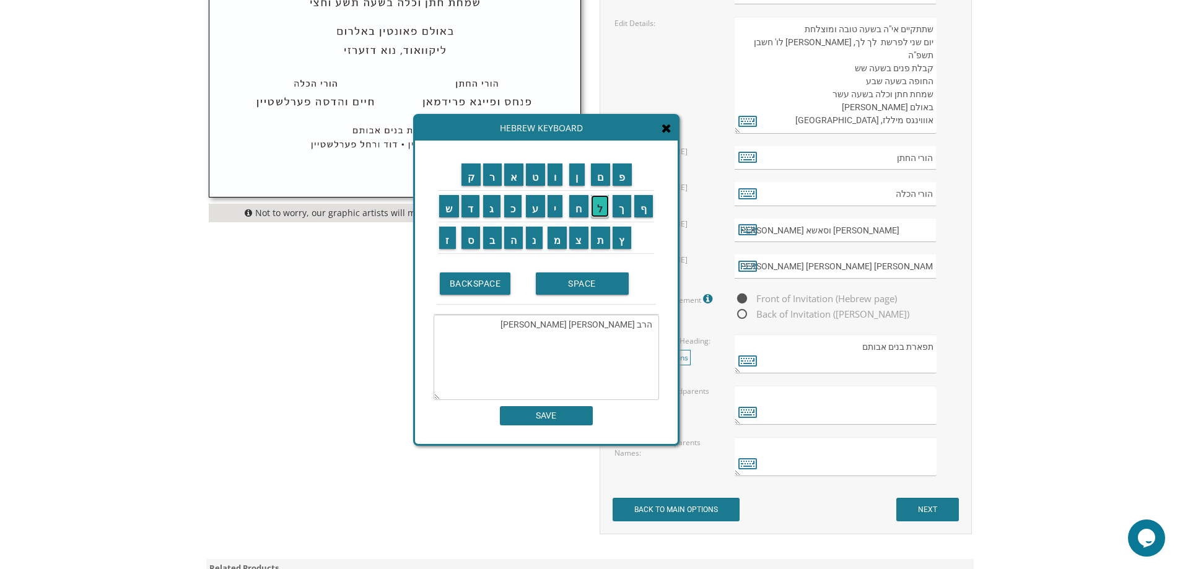
click at [596, 210] on input "ל" at bounding box center [600, 206] width 19 height 22
click at [574, 278] on input "SPACE" at bounding box center [582, 284] width 93 height 22
click at [486, 214] on input "ג" at bounding box center [491, 206] width 17 height 22
click at [627, 186] on td "פ" at bounding box center [622, 175] width 22 height 32
click at [579, 187] on td "ן" at bounding box center [579, 175] width 22 height 32
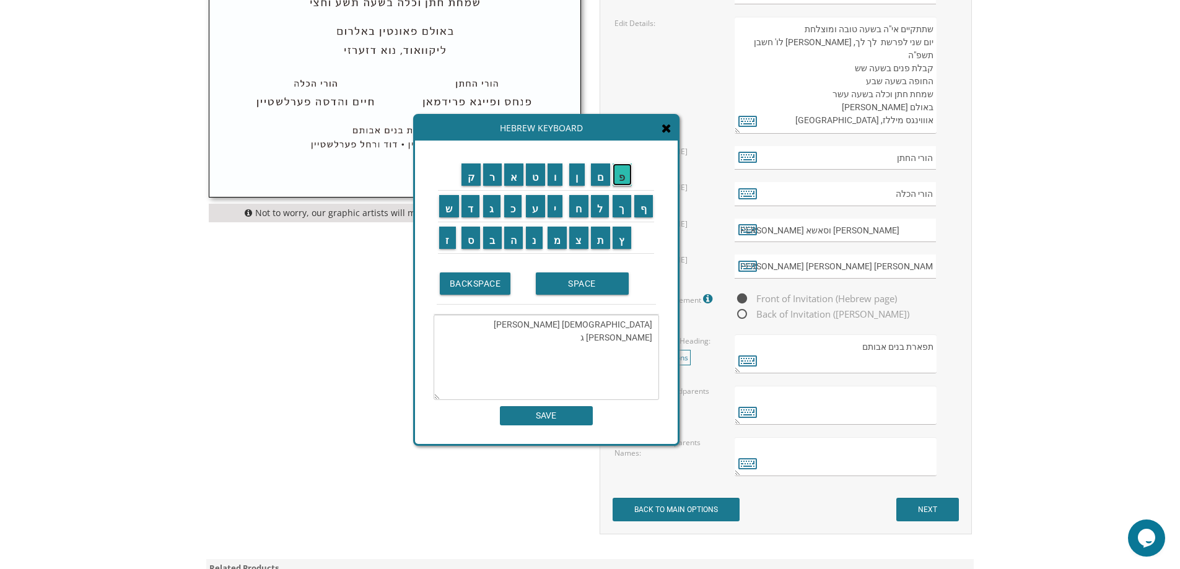
click at [629, 178] on input "פ" at bounding box center [622, 175] width 19 height 22
click at [574, 171] on input "ן" at bounding box center [576, 175] width 15 height 22
click at [513, 243] on input "ה" at bounding box center [513, 238] width 19 height 22
click at [494, 180] on input "ר" at bounding box center [492, 175] width 19 height 22
click at [499, 236] on input "ב" at bounding box center [492, 238] width 19 height 22
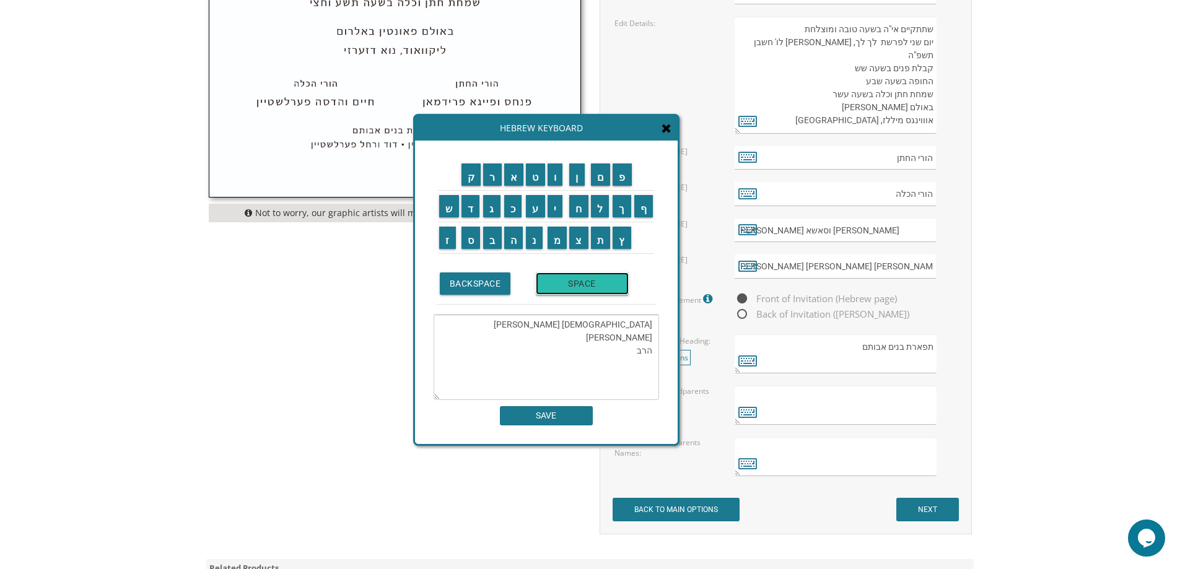
click at [569, 281] on input "SPACE" at bounding box center [582, 284] width 93 height 22
click at [518, 177] on input "א" at bounding box center [514, 175] width 20 height 22
click at [490, 235] on input "ב" at bounding box center [492, 238] width 19 height 22
click at [487, 178] on input "ר" at bounding box center [492, 175] width 19 height 22
click at [515, 239] on input "ה" at bounding box center [513, 238] width 19 height 22
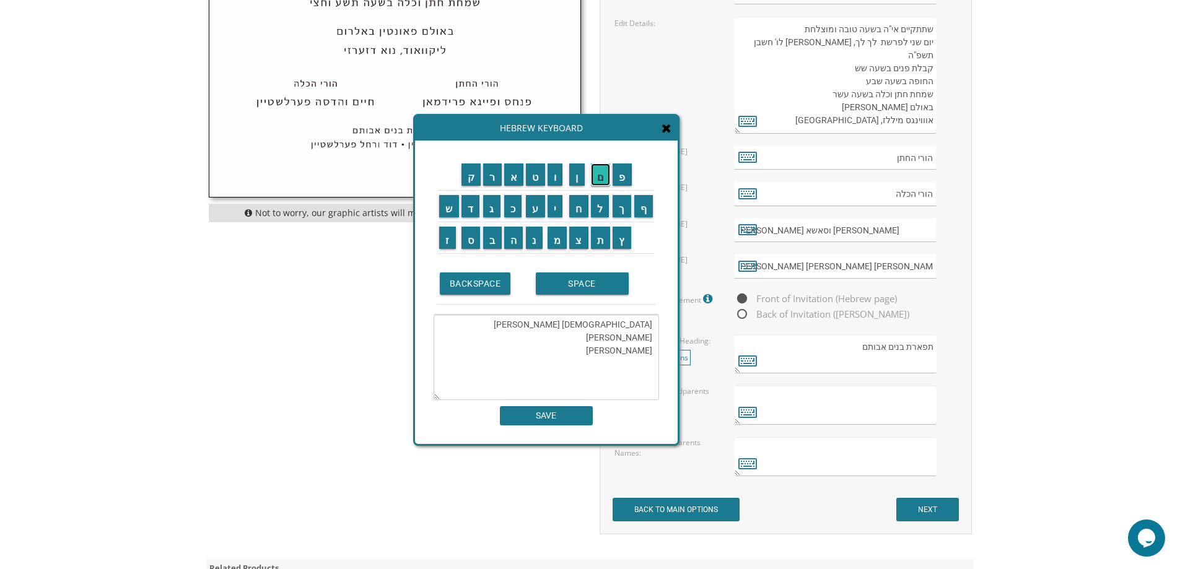
click at [595, 180] on input "ם" at bounding box center [601, 175] width 20 height 22
click at [565, 287] on input "SPACE" at bounding box center [582, 284] width 93 height 22
click at [556, 178] on input "ו" at bounding box center [555, 175] width 15 height 22
click at [445, 204] on input "ש" at bounding box center [449, 206] width 20 height 22
click at [492, 178] on input "ר" at bounding box center [492, 175] width 19 height 22
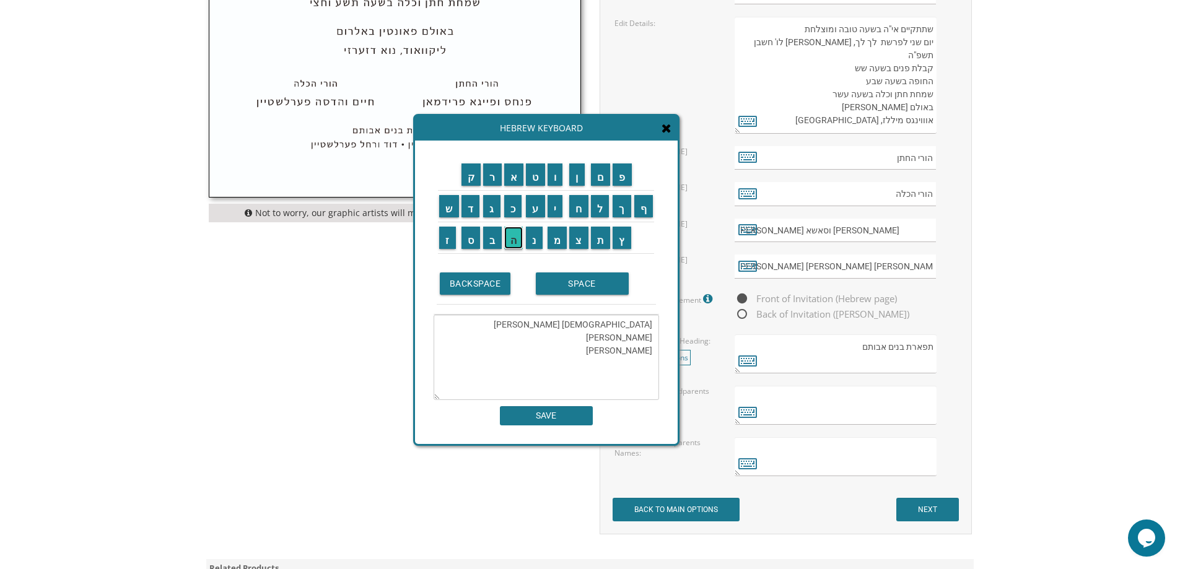
click at [517, 234] on input "ה" at bounding box center [513, 238] width 19 height 22
click at [563, 285] on input "SPACE" at bounding box center [582, 284] width 93 height 22
click at [476, 214] on input "ד" at bounding box center [470, 206] width 19 height 22
click at [510, 180] on input "א" at bounding box center [514, 175] width 20 height 22
click at [486, 240] on input "ב" at bounding box center [492, 238] width 19 height 22
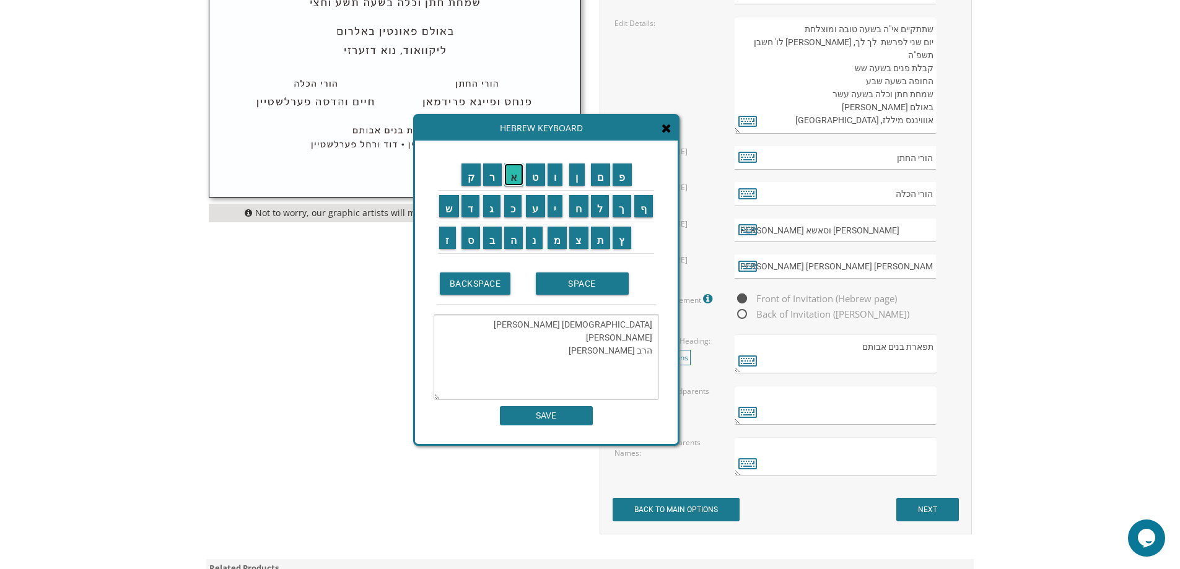
click at [517, 180] on input "א" at bounding box center [514, 175] width 20 height 22
click at [574, 290] on input "SPACE" at bounding box center [582, 284] width 93 height 22
click at [620, 182] on input "פ" at bounding box center [622, 175] width 19 height 22
click at [556, 186] on td "ו" at bounding box center [557, 175] width 22 height 32
click at [557, 186] on td "ו" at bounding box center [557, 175] width 22 height 32
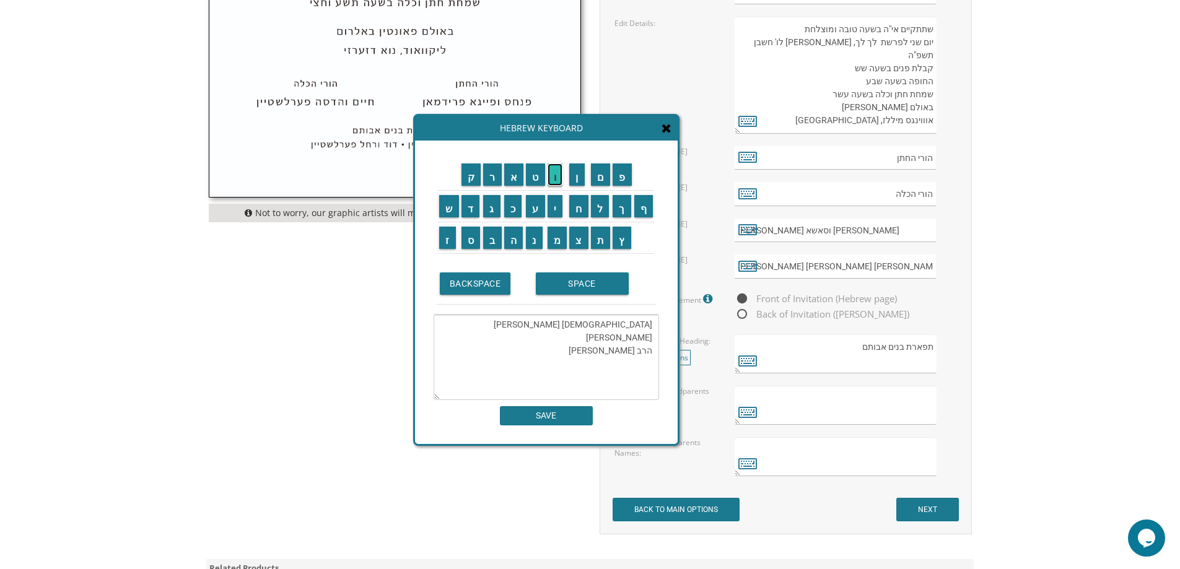
click at [557, 179] on input "ו" at bounding box center [555, 175] width 15 height 22
click at [599, 203] on input "ל" at bounding box center [600, 206] width 19 height 22
click at [473, 181] on input "ק" at bounding box center [471, 175] width 20 height 22
click at [513, 238] on input "ה" at bounding box center [513, 238] width 19 height 22
click at [490, 177] on input "ר" at bounding box center [492, 175] width 19 height 22
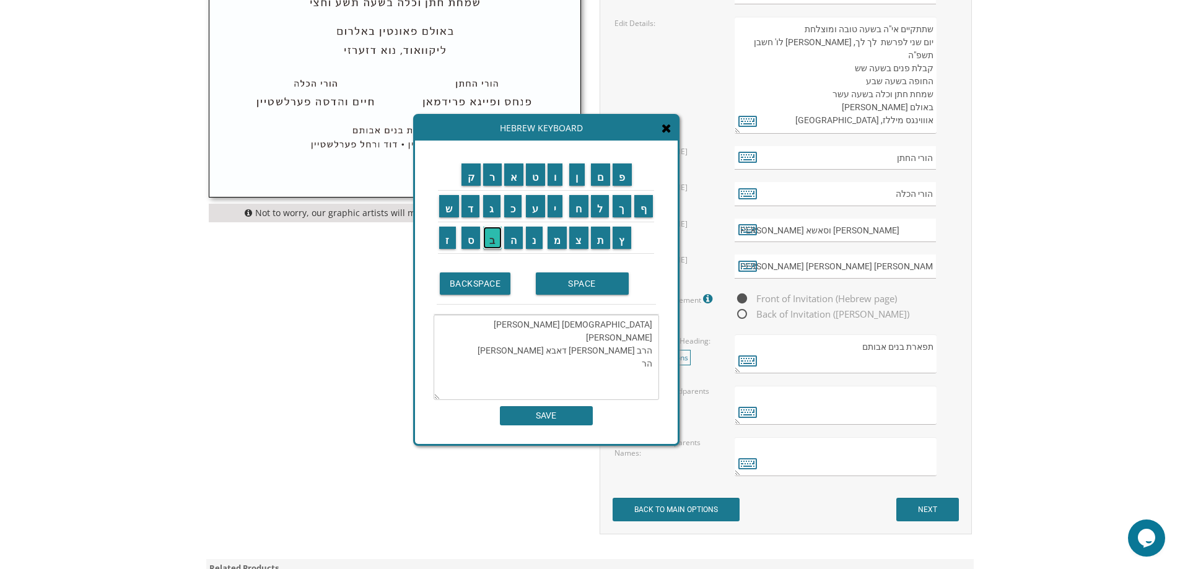
click at [495, 239] on input "ב" at bounding box center [492, 238] width 19 height 22
click at [535, 237] on input "נ" at bounding box center [534, 238] width 17 height 22
click at [556, 209] on input "י" at bounding box center [555, 206] width 15 height 22
click at [601, 235] on input "ת" at bounding box center [601, 238] width 20 height 22
click at [576, 279] on input "SPACE" at bounding box center [582, 284] width 93 height 22
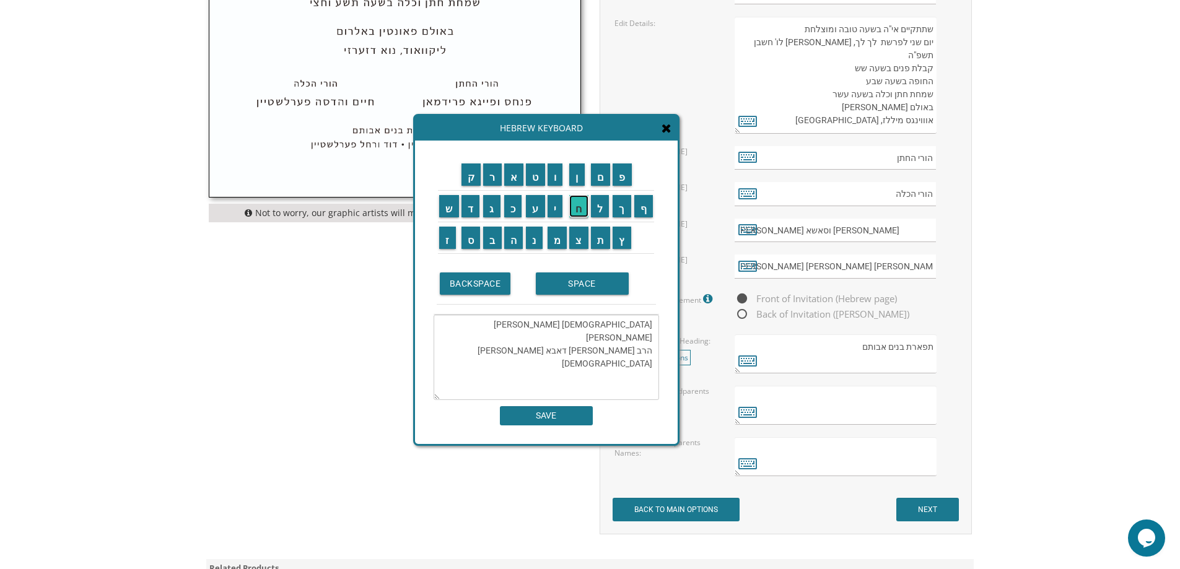
click at [582, 211] on input "ח" at bounding box center [578, 206] width 19 height 22
click at [557, 209] on input "י" at bounding box center [555, 206] width 15 height 22
click at [515, 238] on input "ה" at bounding box center [513, 238] width 19 height 22
click at [561, 288] on input "SPACE" at bounding box center [582, 284] width 93 height 22
click at [599, 209] on input "ל" at bounding box center [600, 206] width 19 height 22
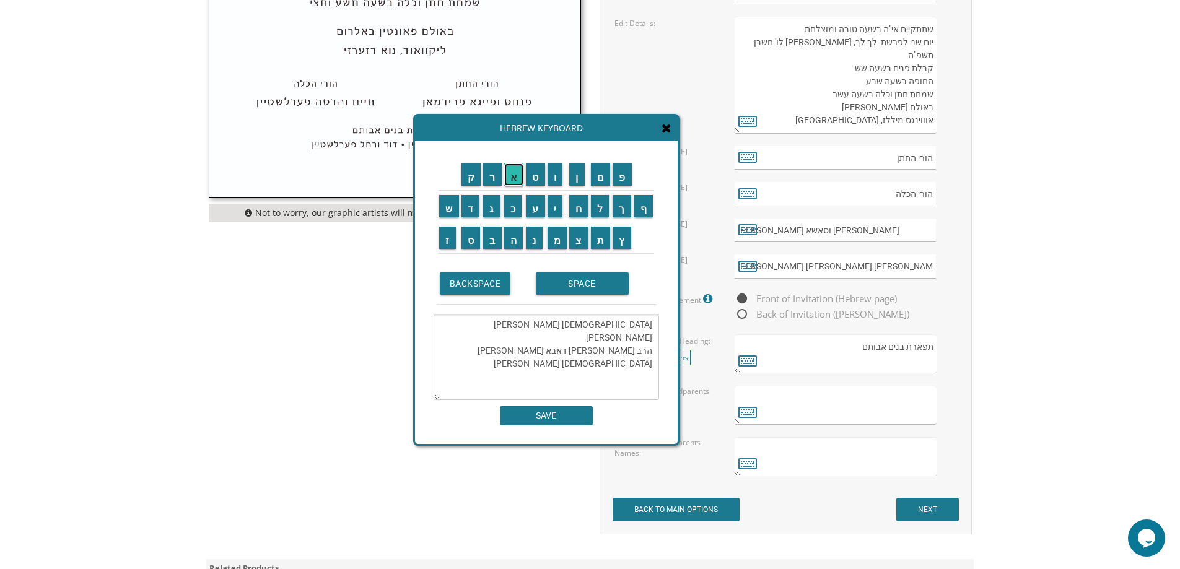
click at [513, 182] on input "א" at bounding box center [514, 175] width 20 height 22
click at [515, 247] on input "ה" at bounding box center [513, 238] width 19 height 22
click at [543, 282] on input "SPACE" at bounding box center [582, 284] width 93 height 22
click at [448, 203] on input "ש" at bounding box center [449, 206] width 20 height 22
click at [554, 236] on input "מ" at bounding box center [558, 238] width 20 height 22
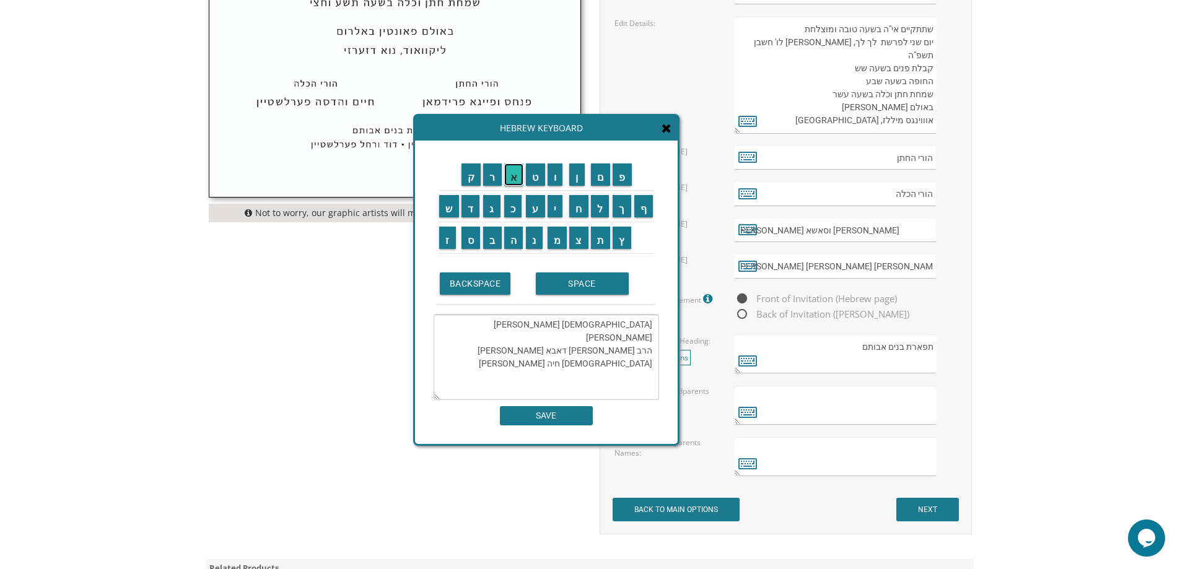
click at [516, 175] on input "א" at bounding box center [514, 175] width 20 height 22
click at [596, 214] on input "ל" at bounding box center [600, 206] width 19 height 22
drag, startPoint x: 625, startPoint y: 352, endPoint x: 651, endPoint y: 352, distance: 26.0
click at [651, 352] on textarea "הרב מנחם מענדל ורחל גפן הרב אברהם ושרה דאבא פולק הרבנית חיה לאה שמאל" at bounding box center [546, 357] width 225 height 85
click at [565, 352] on textarea "הרב מנחם מענדל ורחל גפן הרב אברהם ושרה דאבא פולק הרבנית חיה לאה שמאל" at bounding box center [546, 357] width 225 height 85
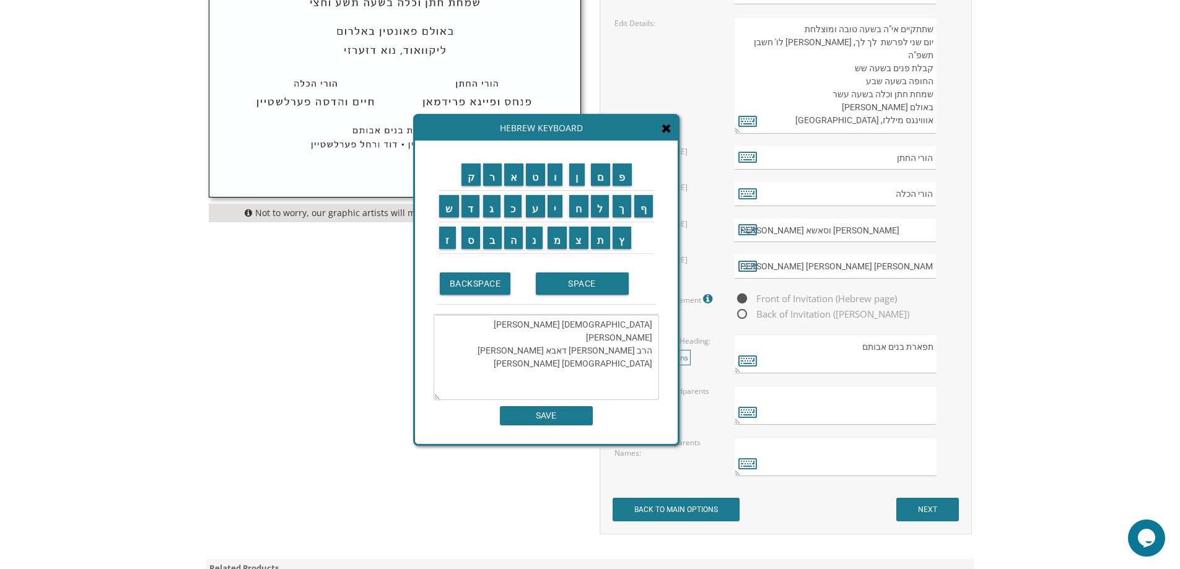
paste textarea "הרבנית"
click at [594, 280] on input "SPACE" at bounding box center [582, 284] width 93 height 22
click at [494, 179] on input "ר" at bounding box center [492, 175] width 19 height 22
click at [575, 212] on input "ח" at bounding box center [578, 206] width 19 height 22
click at [598, 208] on input "ל" at bounding box center [600, 206] width 19 height 22
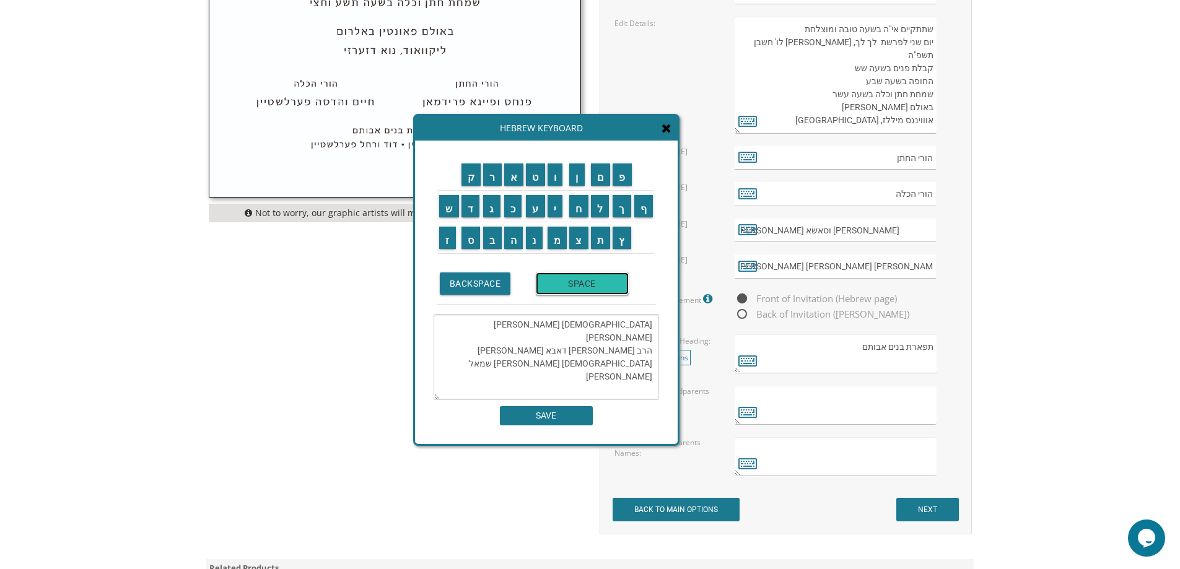
click at [578, 283] on input "SPACE" at bounding box center [582, 284] width 93 height 22
click at [627, 183] on input "פ" at bounding box center [622, 175] width 19 height 22
click at [509, 175] on input "א" at bounding box center [514, 175] width 20 height 22
click at [598, 206] on input "ל" at bounding box center [600, 206] width 19 height 22
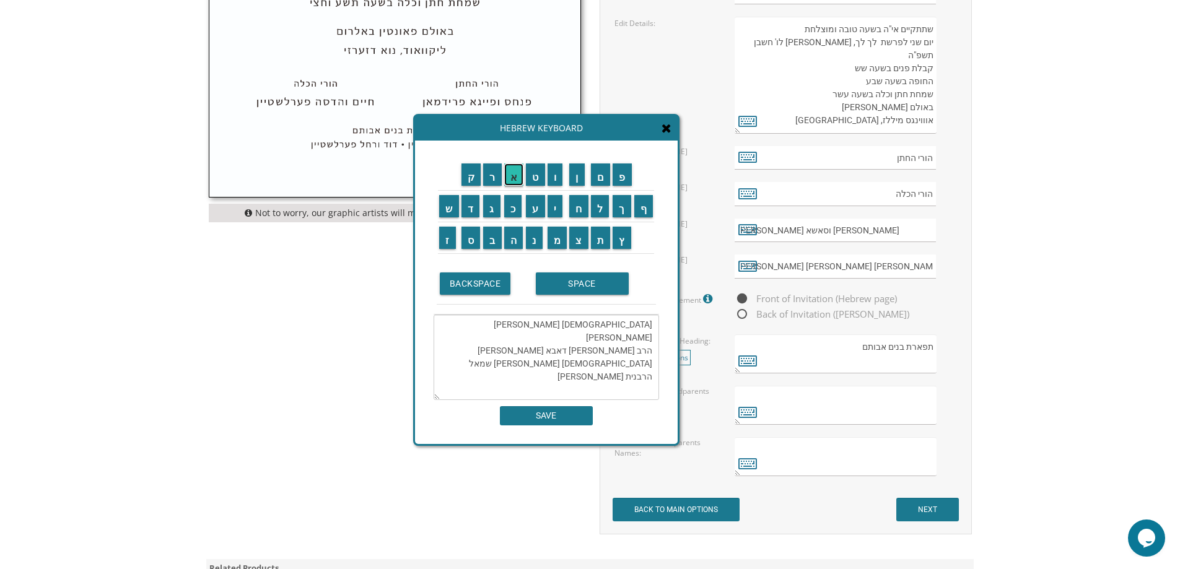
click at [513, 177] on input "א" at bounding box center [514, 175] width 20 height 22
click at [473, 178] on input "ק" at bounding box center [471, 175] width 20 height 22
type textarea "הרב מנחם מענדל ורחל גפן הרב אברהם ושרה דאבא פולק הרבנית חיה לאה שמאל הרבנית רחל…"
click at [552, 413] on input "SAVE" at bounding box center [546, 415] width 93 height 19
type textarea "הרב מנחם מענדל ורחל גפן הרב אברהם ושרה דאבא פולק הרבנית חיה לאה שמאל הרבנית רחל…"
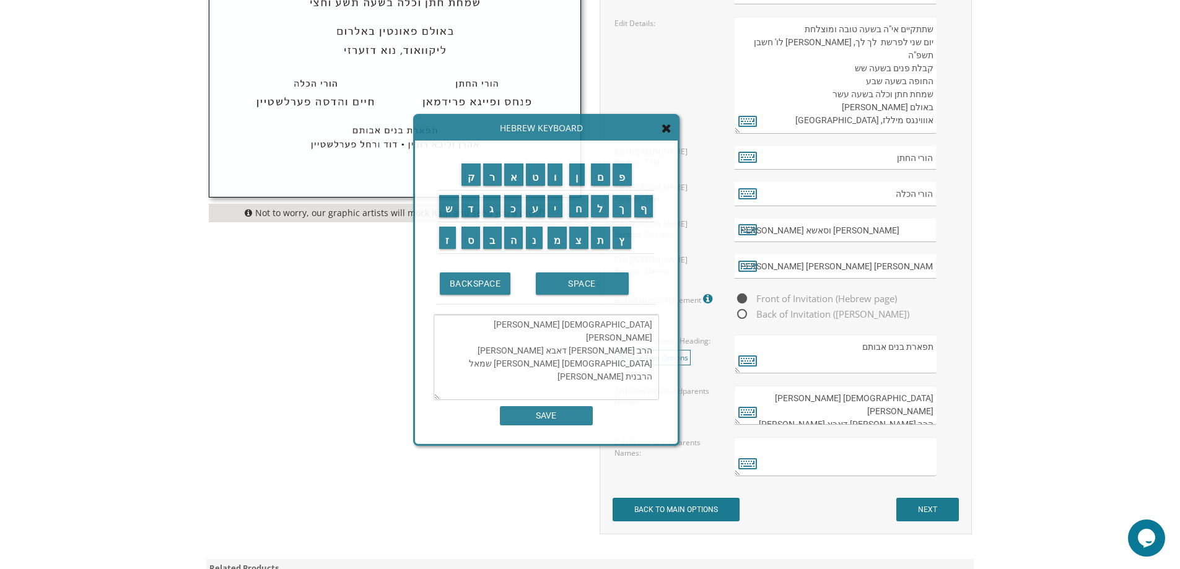
scroll to position [39, 0]
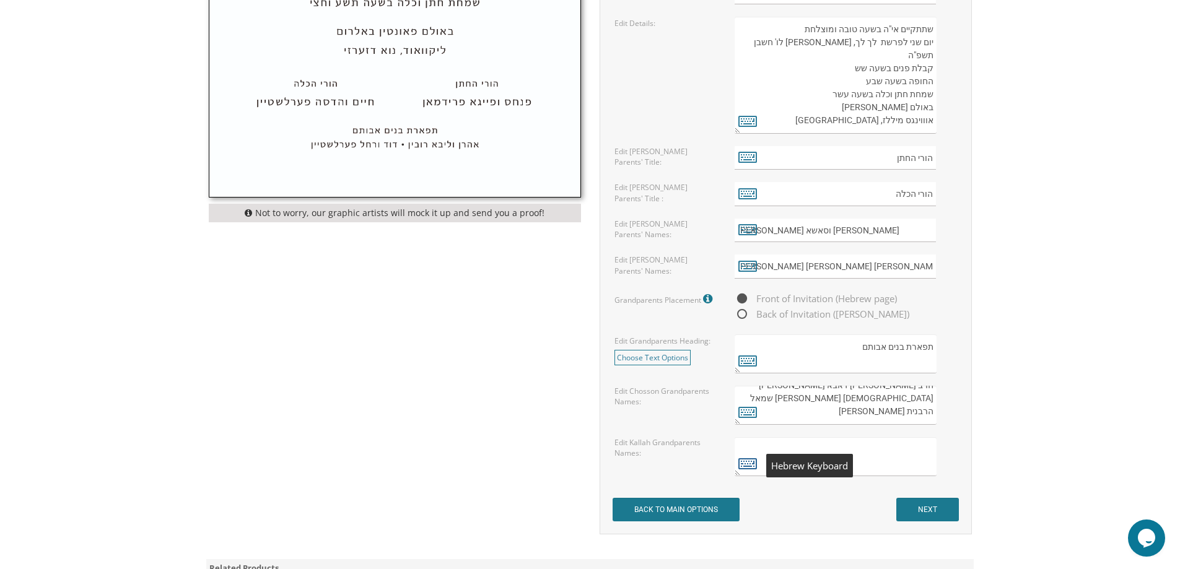
click at [744, 463] on icon at bounding box center [747, 463] width 19 height 17
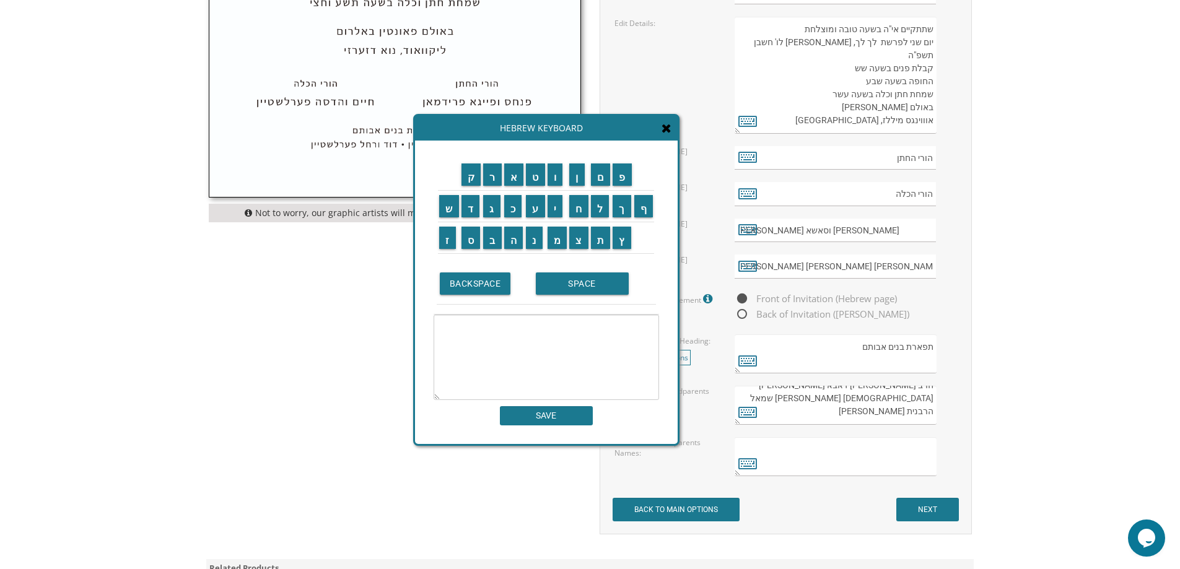
click at [599, 347] on textarea at bounding box center [546, 357] width 225 height 85
click at [469, 212] on input "ד" at bounding box center [470, 206] width 19 height 22
click at [485, 168] on input "ר" at bounding box center [492, 175] width 19 height 22
click at [448, 205] on input "ש" at bounding box center [449, 206] width 20 height 22
click at [605, 213] on input "ל" at bounding box center [600, 206] width 19 height 22
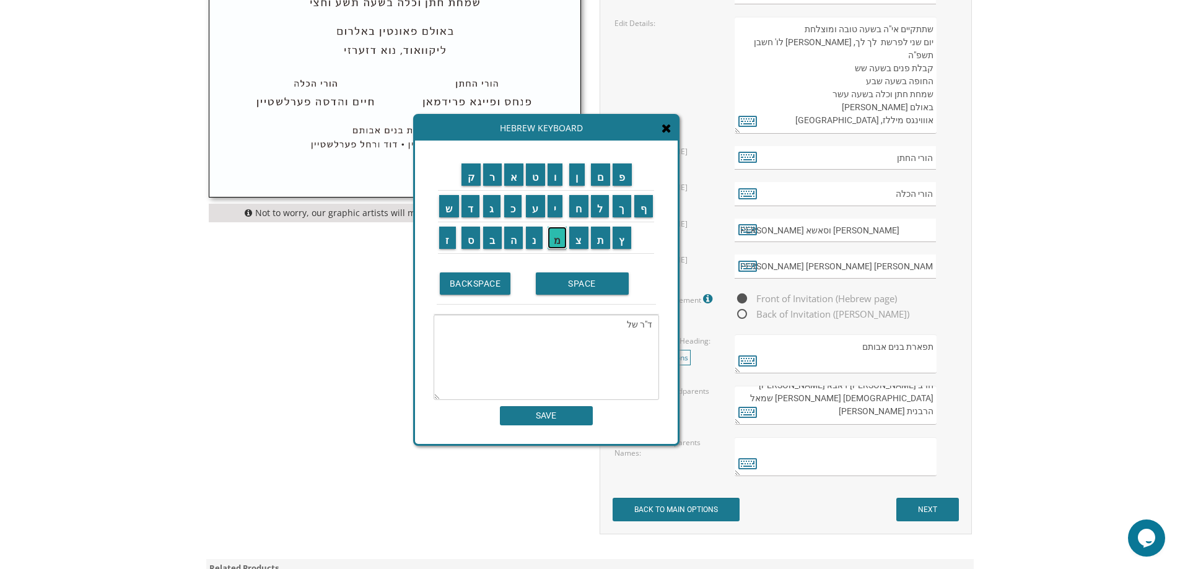
click at [562, 242] on input "מ" at bounding box center [558, 238] width 20 height 22
click at [510, 236] on input "ה" at bounding box center [513, 238] width 19 height 22
click at [578, 281] on input "SPACE" at bounding box center [582, 284] width 93 height 22
click at [557, 183] on input "ו" at bounding box center [555, 175] width 15 height 22
click at [465, 205] on input "ד" at bounding box center [470, 206] width 19 height 22
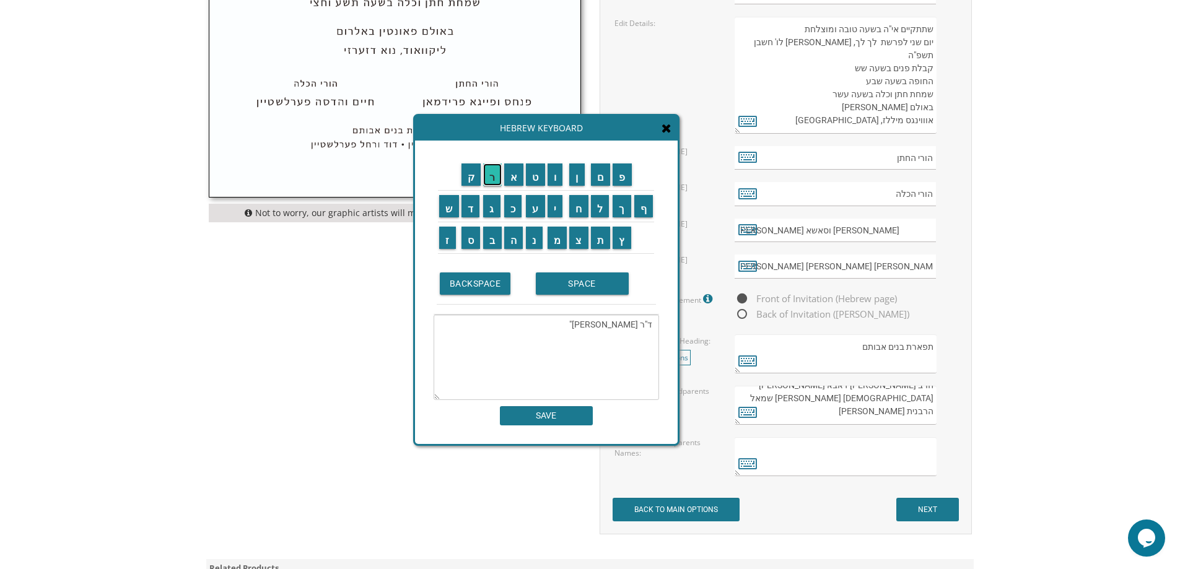
click at [498, 172] on input "ר" at bounding box center [492, 175] width 19 height 22
click at [580, 284] on input "SPACE" at bounding box center [582, 284] width 93 height 22
click at [559, 210] on input "י" at bounding box center [555, 206] width 15 height 22
click at [536, 206] on input "ע" at bounding box center [535, 206] width 19 height 22
click at [596, 214] on input "ל" at bounding box center [600, 206] width 19 height 22
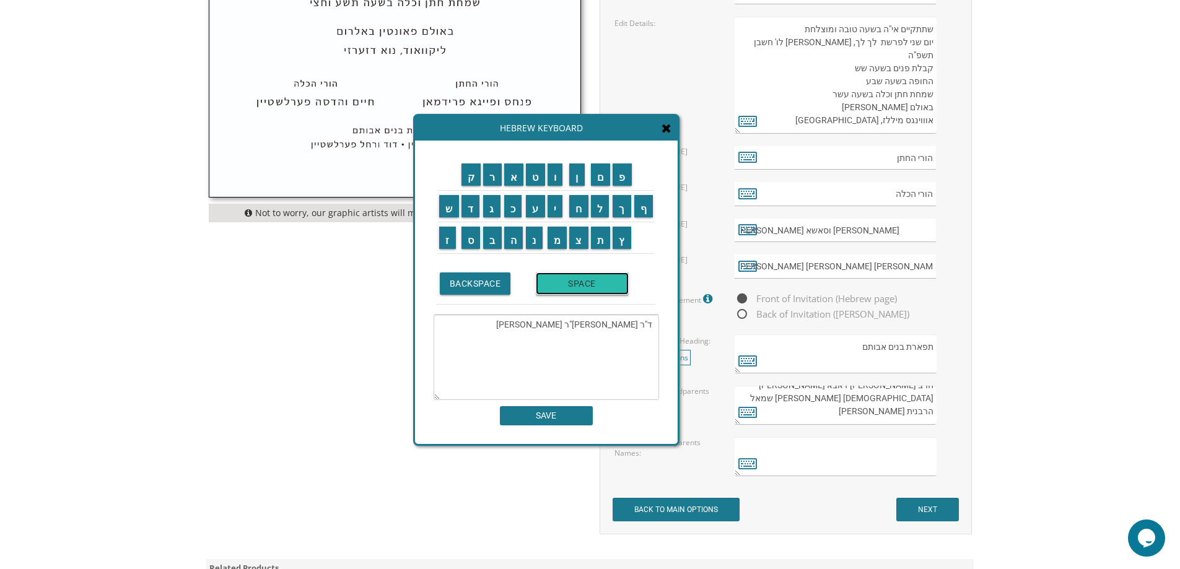
click at [582, 284] on input "SPACE" at bounding box center [582, 284] width 93 height 22
click at [532, 233] on input "נ" at bounding box center [534, 238] width 17 height 22
click at [551, 179] on input "ו" at bounding box center [555, 175] width 15 height 22
click at [556, 204] on input "י" at bounding box center [555, 206] width 15 height 22
click at [557, 232] on input "מ" at bounding box center [558, 238] width 20 height 22
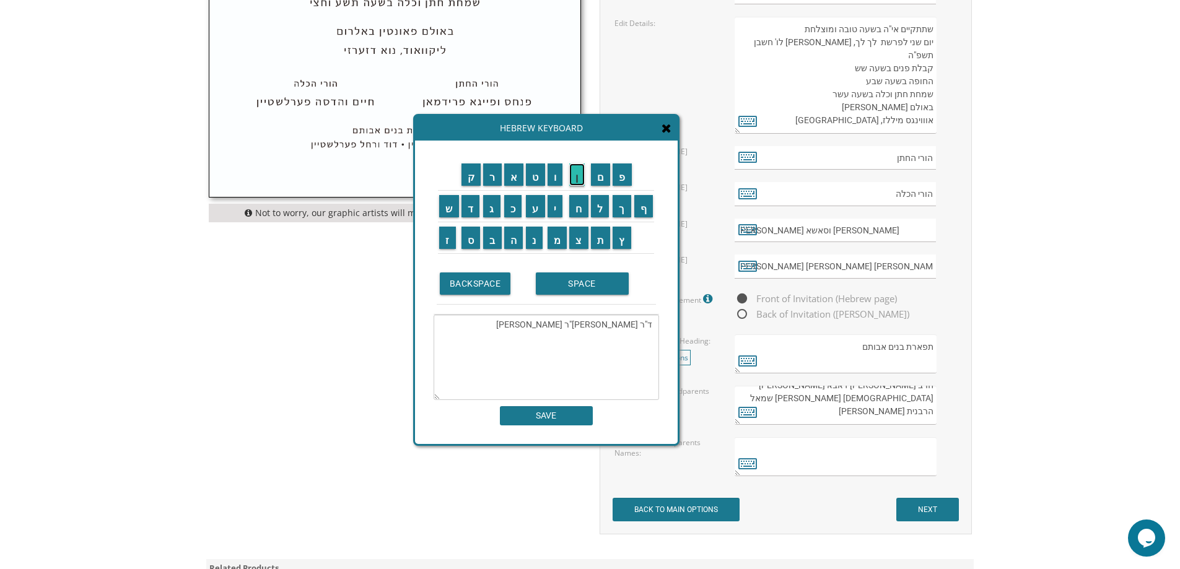
click at [572, 183] on input "ן" at bounding box center [576, 175] width 15 height 22
click at [508, 237] on input "ה" at bounding box center [513, 238] width 19 height 22
click at [492, 185] on input "ר" at bounding box center [492, 175] width 19 height 22
click at [491, 243] on input "ב" at bounding box center [492, 238] width 19 height 22
click at [583, 280] on input "SPACE" at bounding box center [582, 284] width 93 height 22
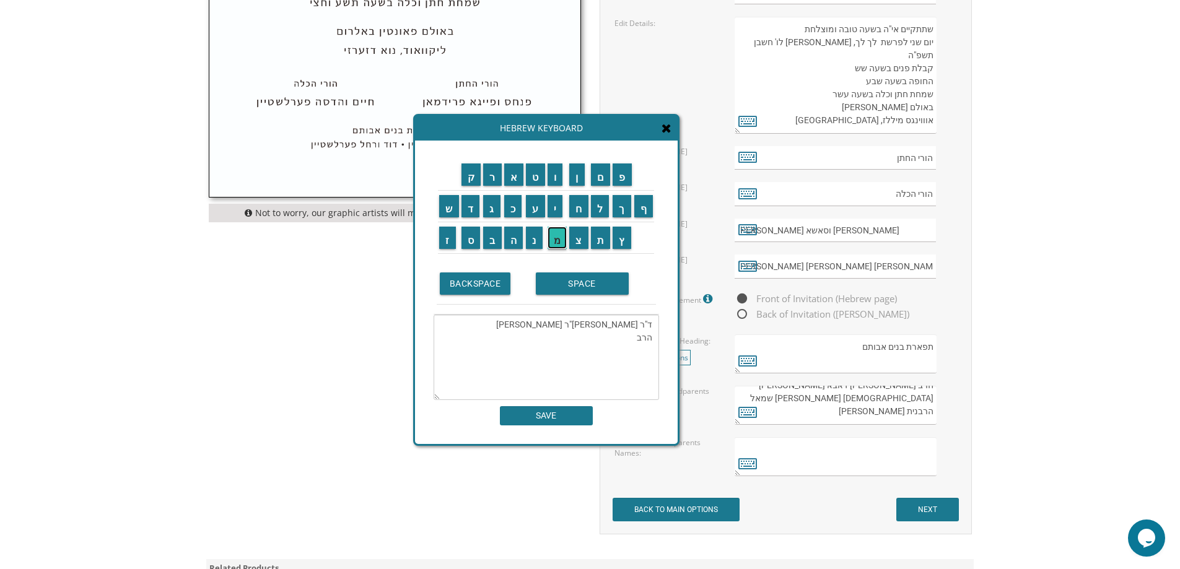
click at [557, 238] on input "מ" at bounding box center [558, 238] width 20 height 22
click at [448, 206] on input "ש" at bounding box center [449, 206] width 20 height 22
click at [512, 241] on input "ה" at bounding box center [513, 238] width 19 height 22
click at [578, 277] on input "SPACE" at bounding box center [582, 284] width 93 height 22
click at [580, 211] on input "ח" at bounding box center [578, 206] width 19 height 22
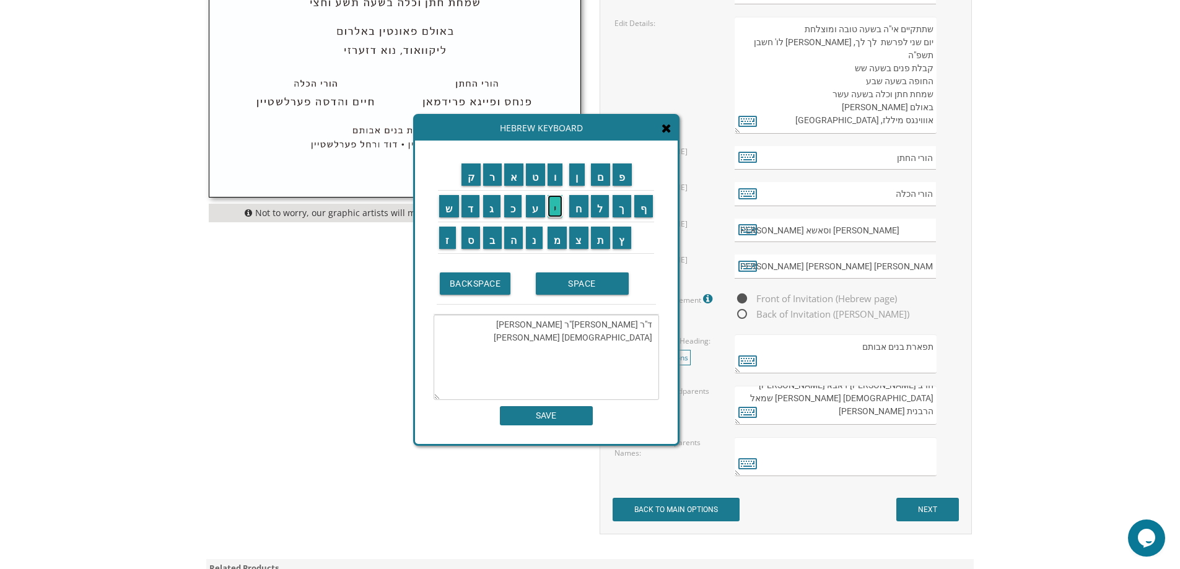
click at [551, 211] on input "י" at bounding box center [555, 206] width 15 height 22
click at [595, 183] on input "ם" at bounding box center [601, 175] width 20 height 22
click at [582, 282] on input "SPACE" at bounding box center [582, 284] width 93 height 22
click at [537, 212] on input "ע" at bounding box center [535, 206] width 19 height 22
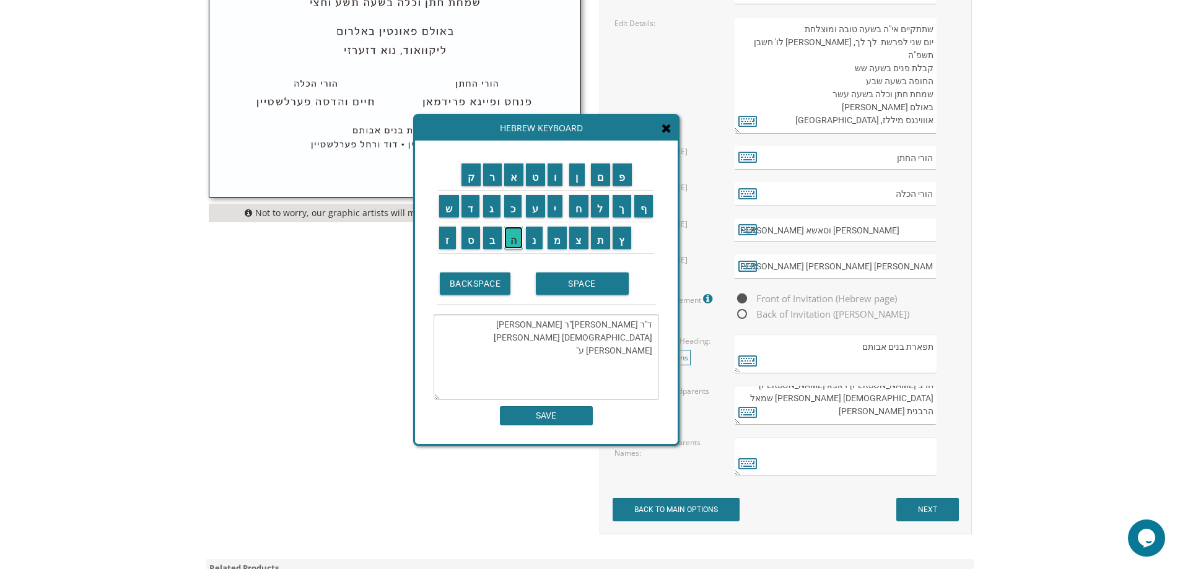
click at [515, 237] on input "ה" at bounding box center [513, 238] width 19 height 22
click at [556, 178] on input "ו" at bounding box center [555, 175] width 15 height 22
click at [582, 202] on input "ח" at bounding box center [578, 206] width 19 height 22
click at [554, 203] on input "י" at bounding box center [555, 206] width 15 height 22
click at [510, 236] on input "ה" at bounding box center [513, 238] width 19 height 22
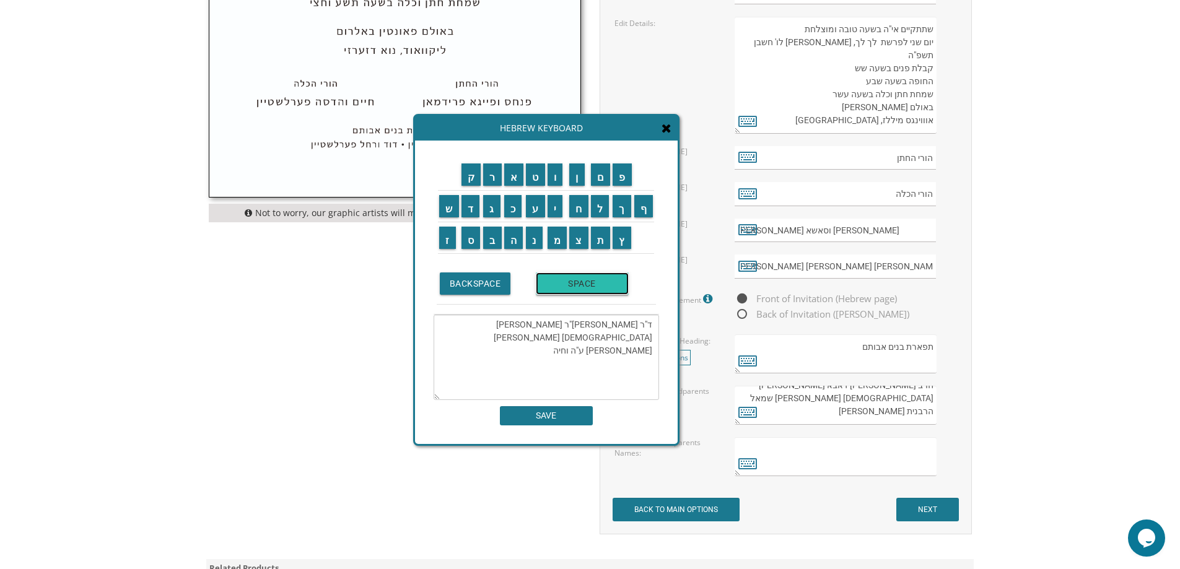
click at [566, 281] on input "SPACE" at bounding box center [582, 284] width 93 height 22
click at [580, 237] on input "צ" at bounding box center [578, 238] width 19 height 22
click at [485, 241] on input "ב" at bounding box center [492, 238] width 19 height 22
click at [553, 212] on input "י" at bounding box center [555, 206] width 15 height 22
click at [471, 185] on input "ק" at bounding box center [471, 175] width 20 height 22
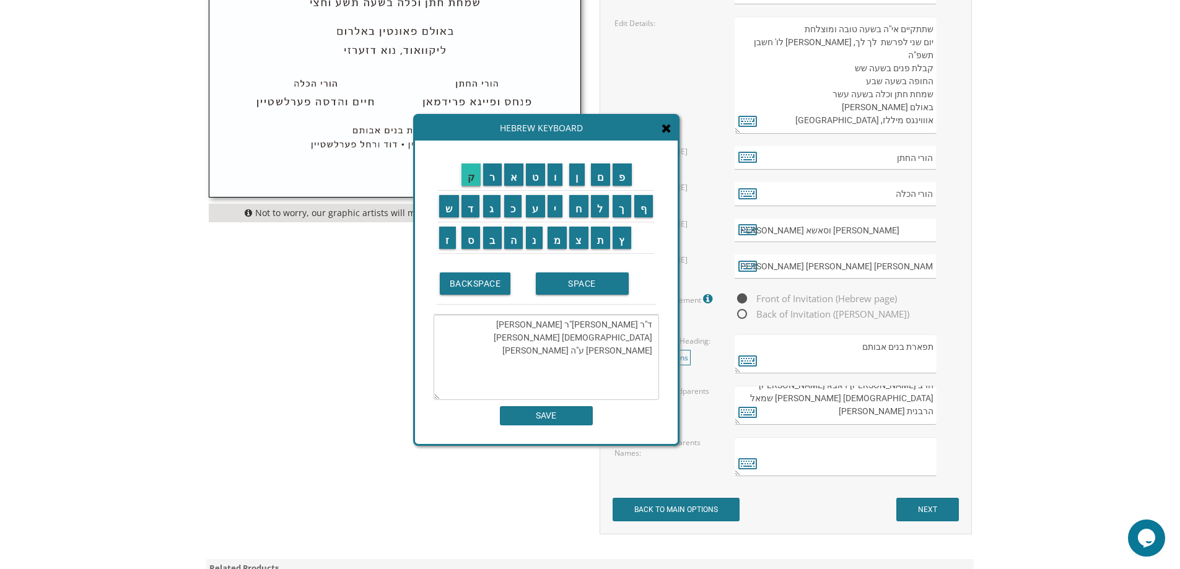
type textarea "ד"ר שלמה וד"ר יעל נוימן הרב משה חיים ע"ה וחיה צביק"
click at [550, 417] on input "SAVE" at bounding box center [546, 415] width 93 height 19
type textarea "ד"ר שלמה וד"ר יעל נוימן הרב משה חיים ע"ה וחיה צביק"
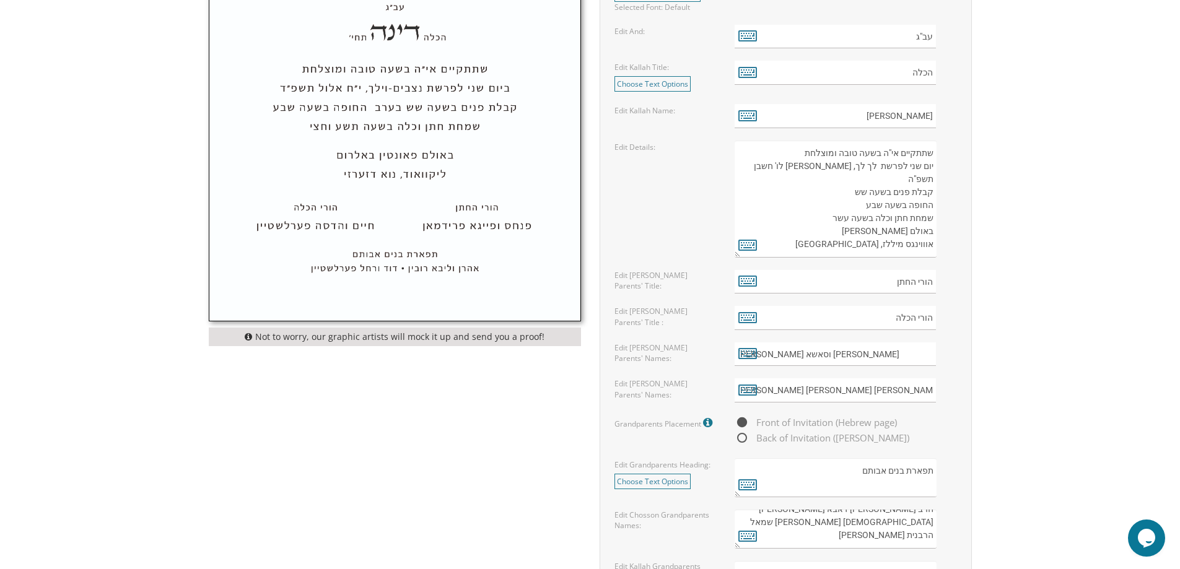
scroll to position [805, 0]
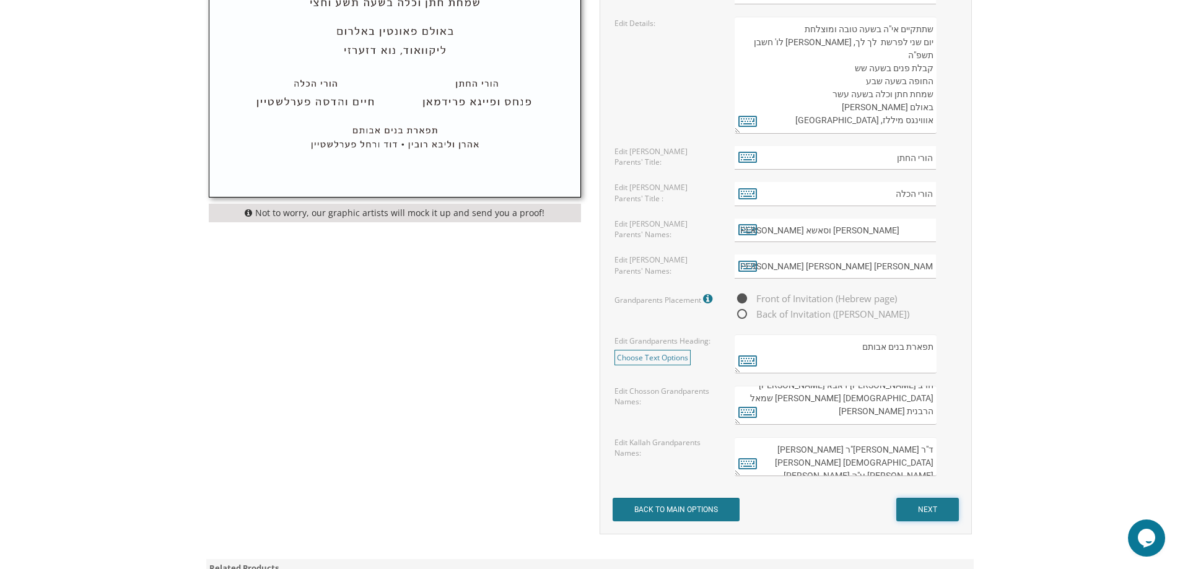
click at [931, 507] on input "NEXT" at bounding box center [927, 510] width 63 height 24
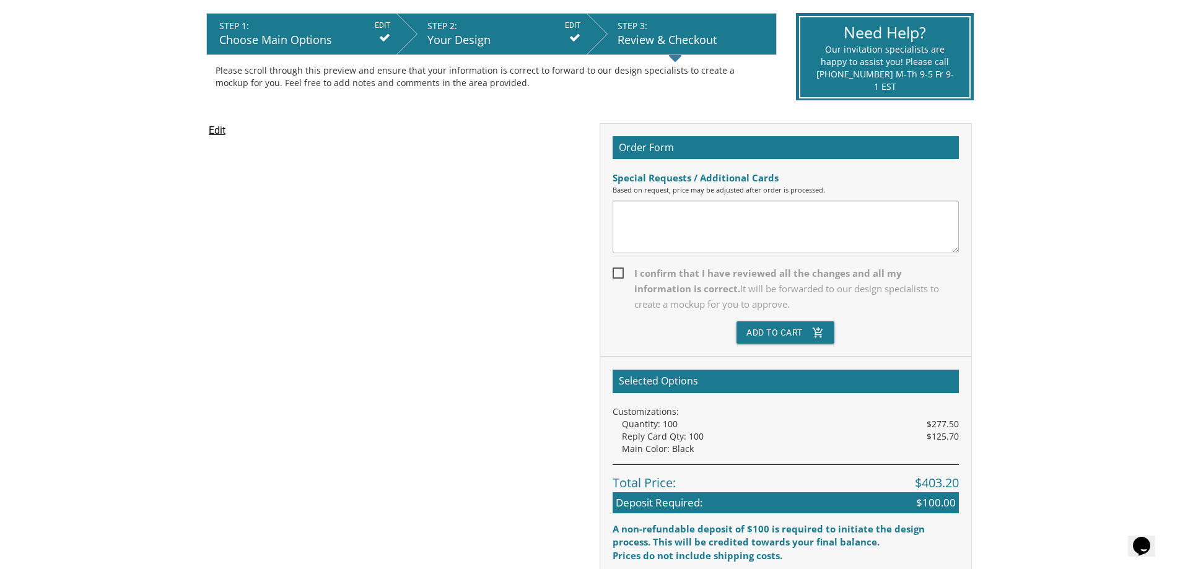
scroll to position [248, 0]
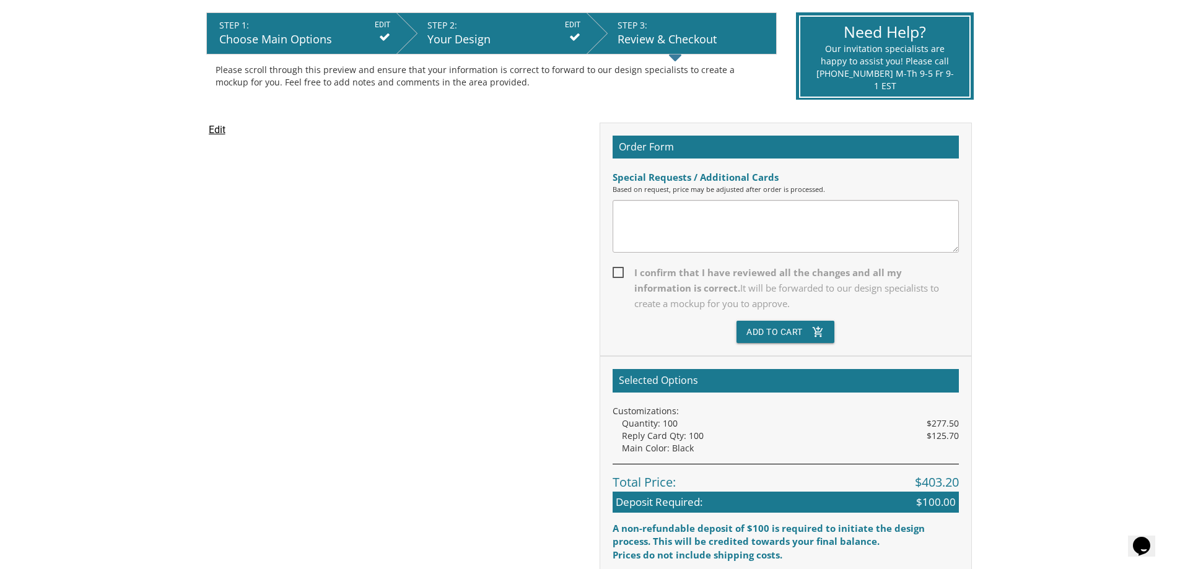
click at [663, 227] on textarea at bounding box center [786, 226] width 346 height 53
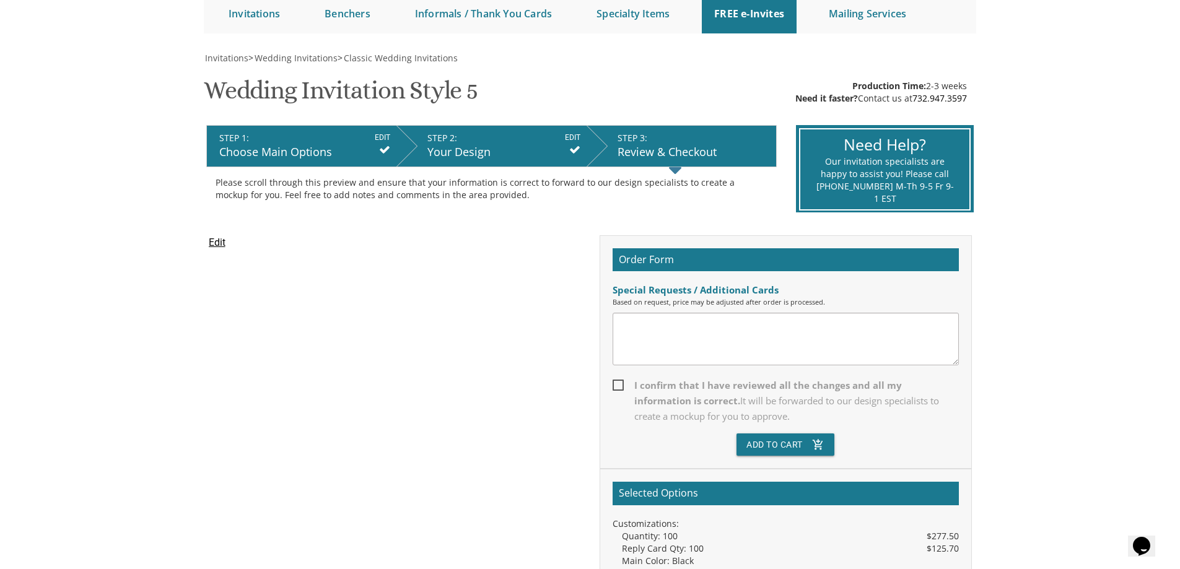
scroll to position [124, 0]
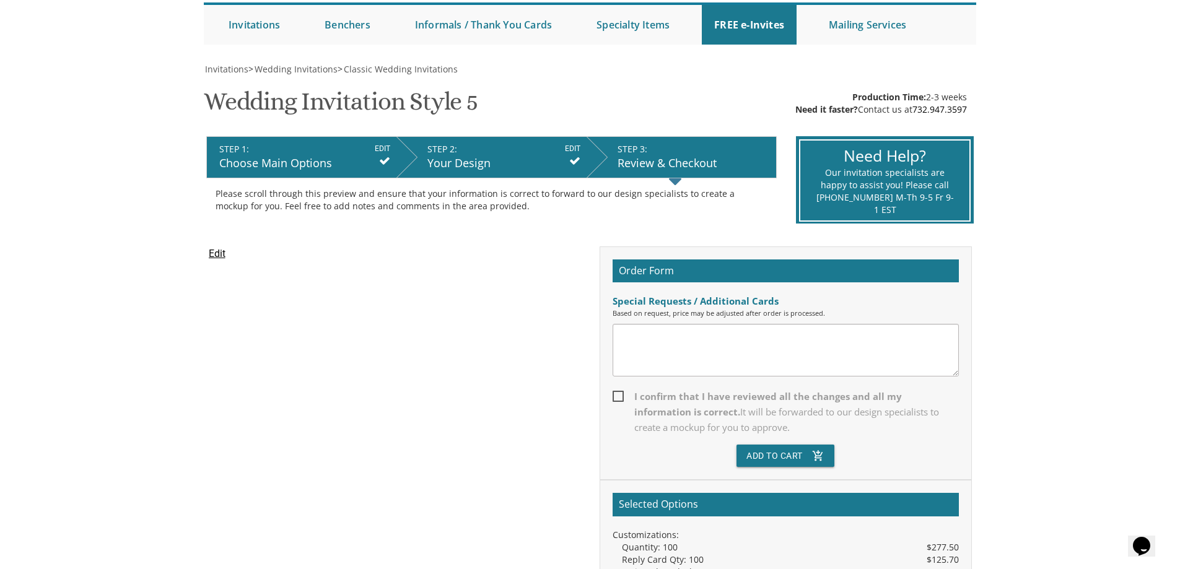
click at [619, 398] on span "I confirm that I have reviewed all the changes and all my information is correc…" at bounding box center [786, 412] width 346 height 46
click at [619, 398] on input "I confirm that I have reviewed all the changes and all my information is correc…" at bounding box center [617, 395] width 8 height 8
checkbox input "true"
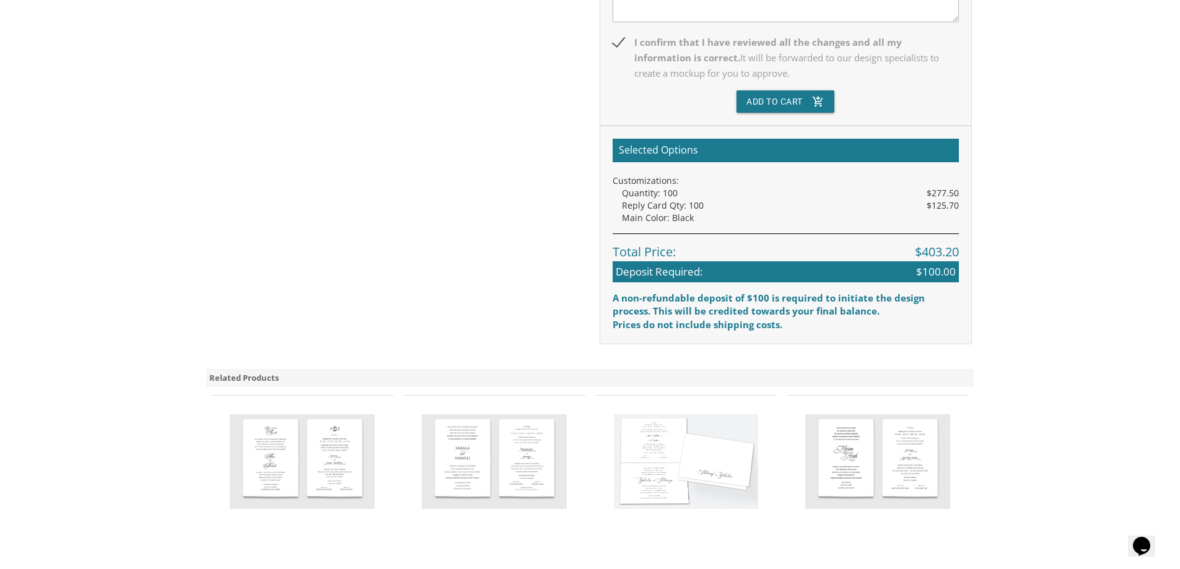
scroll to position [434, 0]
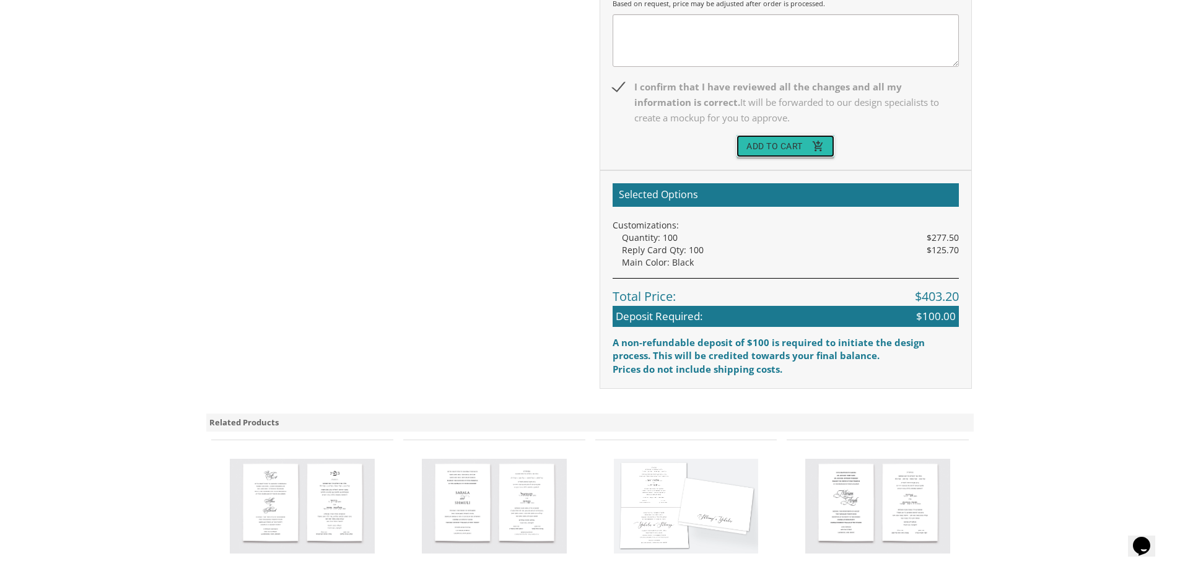
click at [792, 142] on button "Add To Cart add_shopping_cart" at bounding box center [785, 146] width 98 height 22
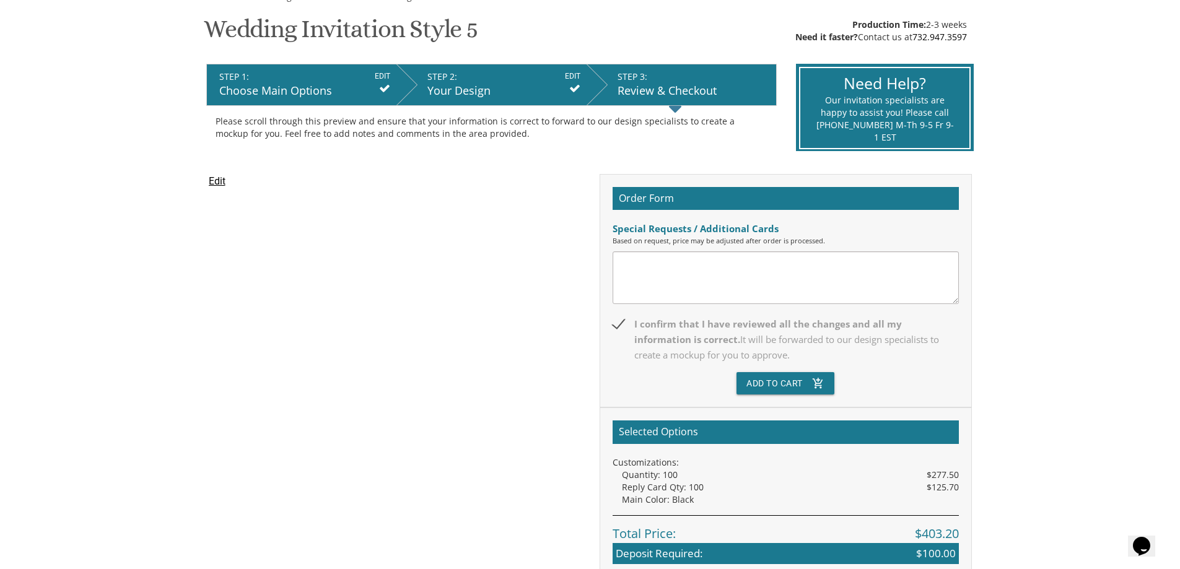
scroll to position [186, 0]
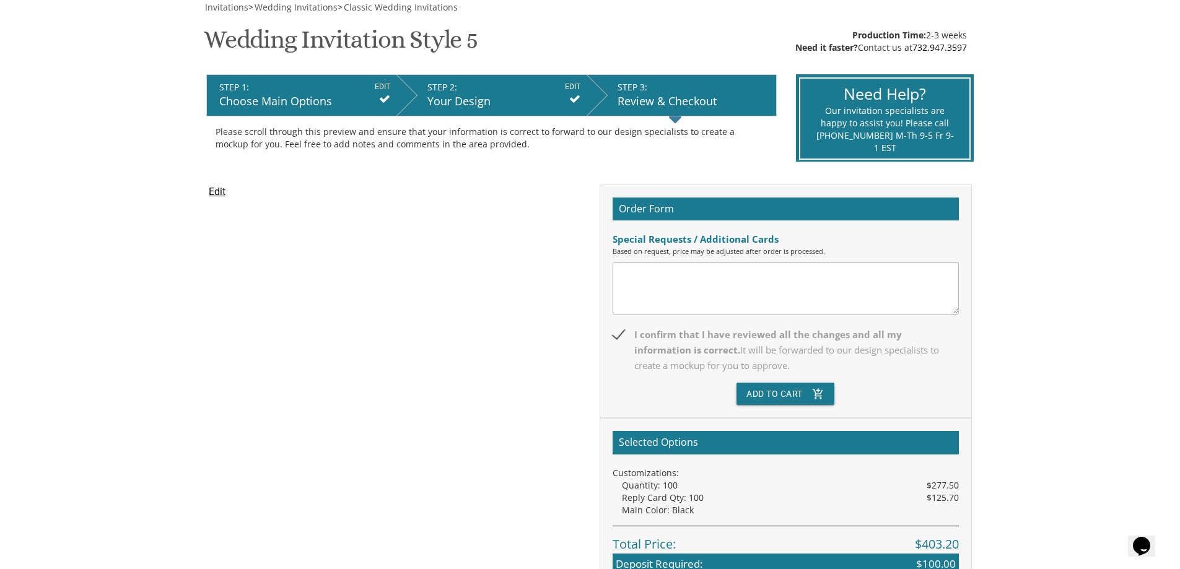
click at [217, 193] on input "Edit" at bounding box center [217, 192] width 17 height 15
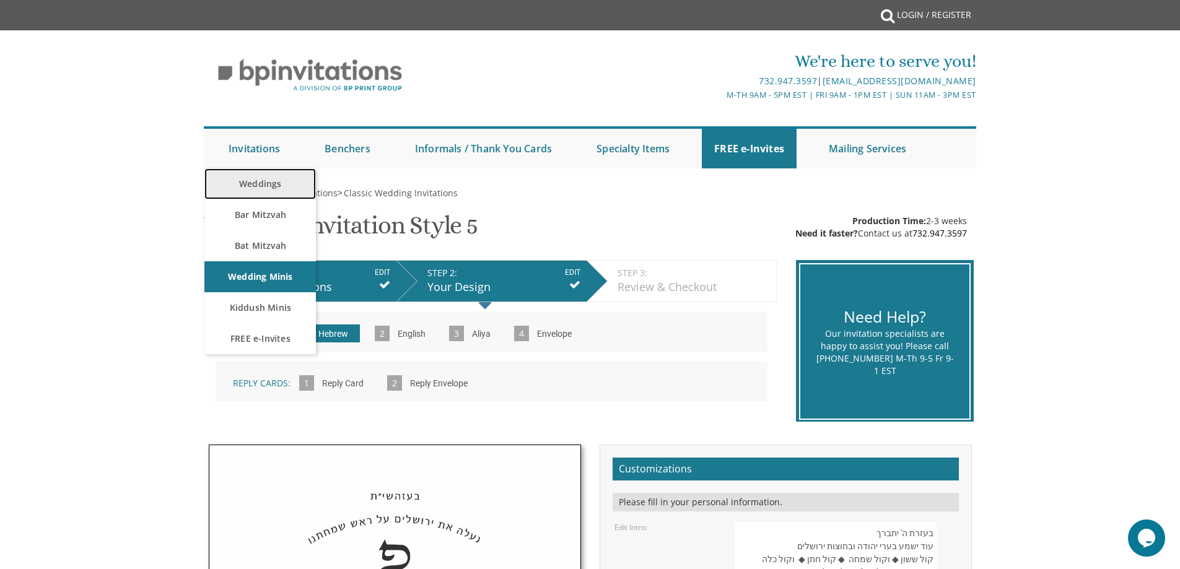
click at [270, 185] on link "Weddings" at bounding box center [259, 183] width 111 height 31
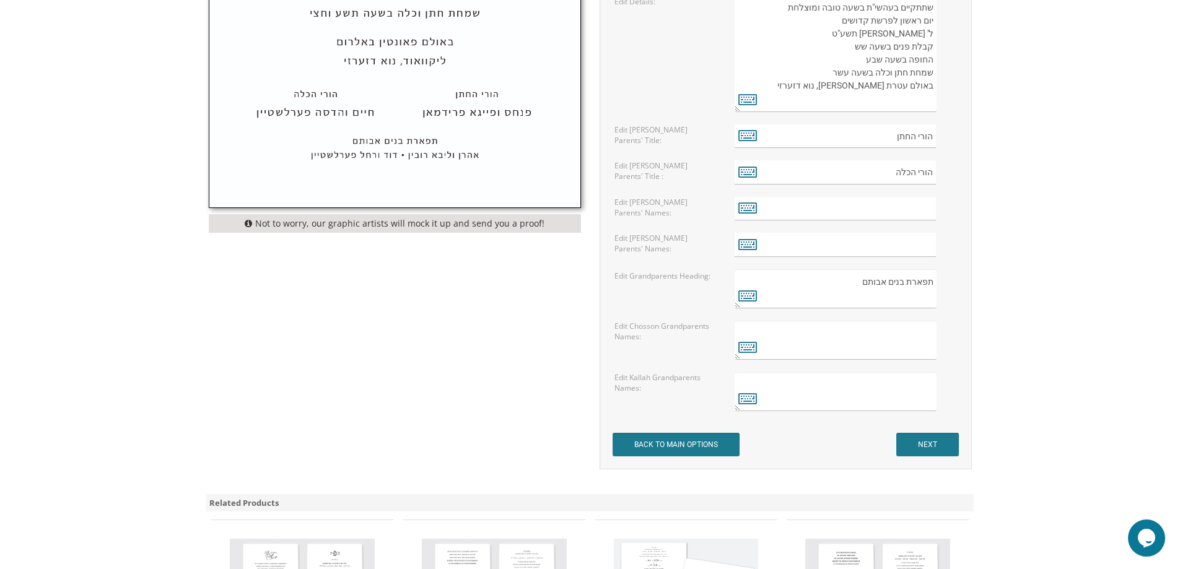
scroll to position [929, 0]
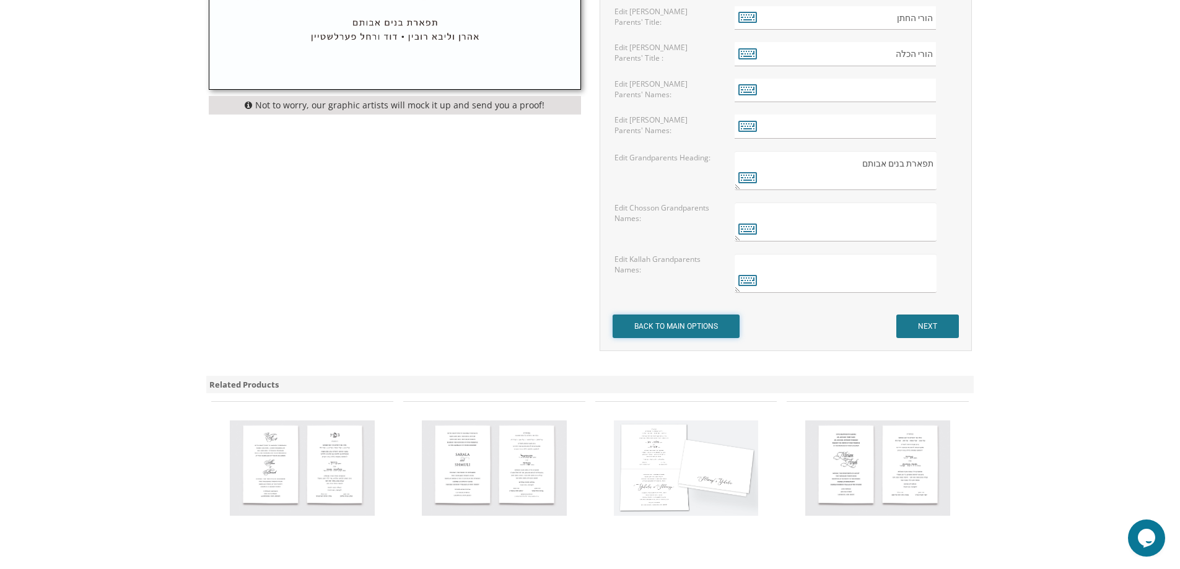
click at [673, 321] on input "BACK TO MAIN OPTIONS" at bounding box center [676, 327] width 127 height 24
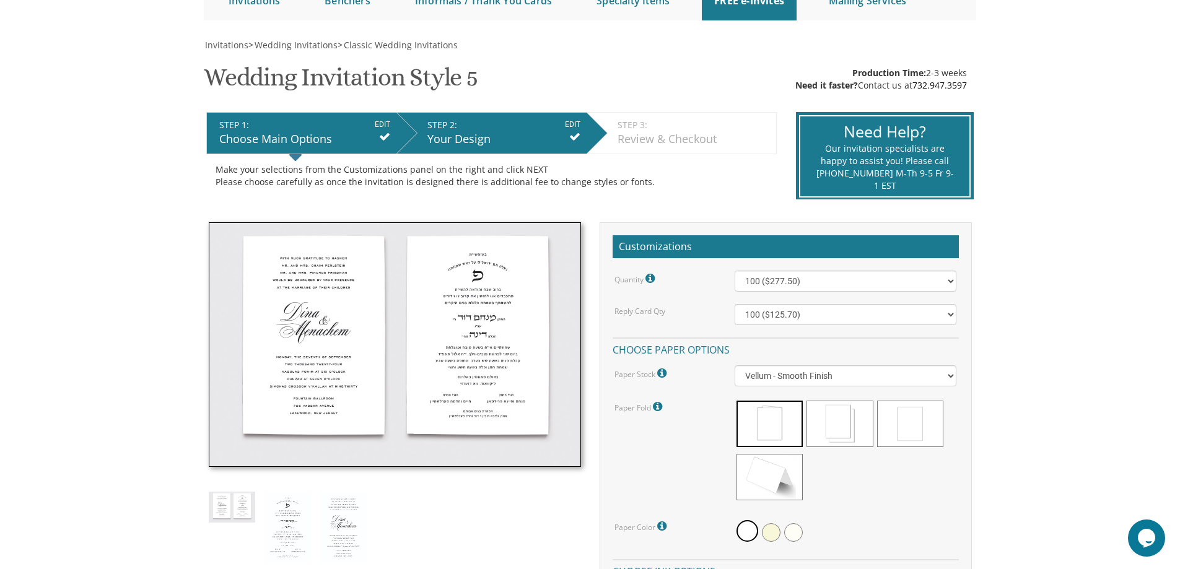
scroll to position [62, 0]
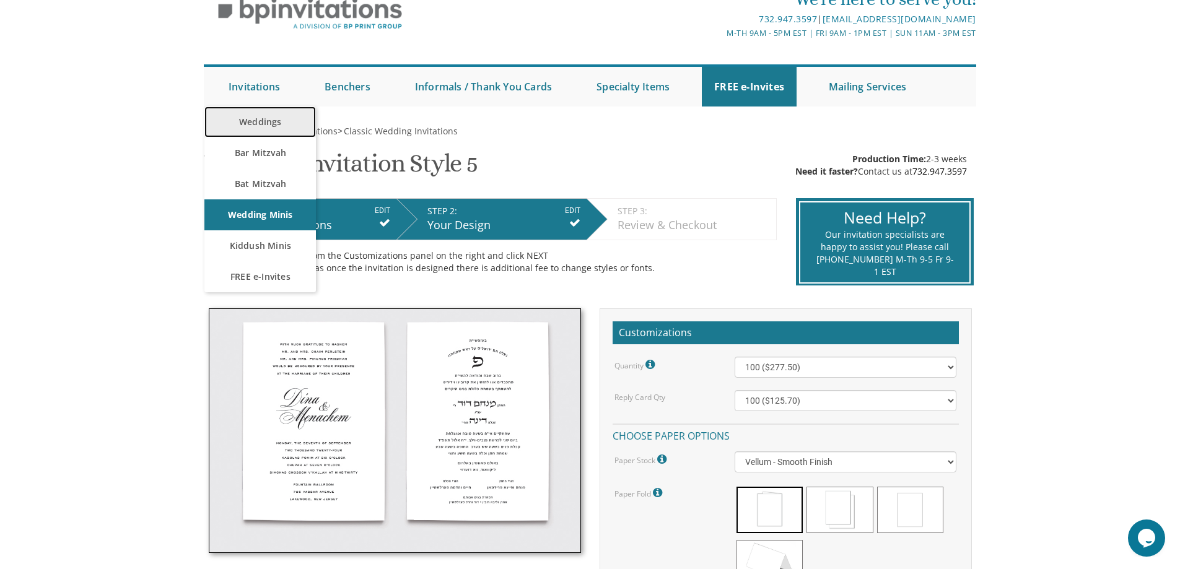
click at [261, 118] on link "Weddings" at bounding box center [259, 122] width 111 height 31
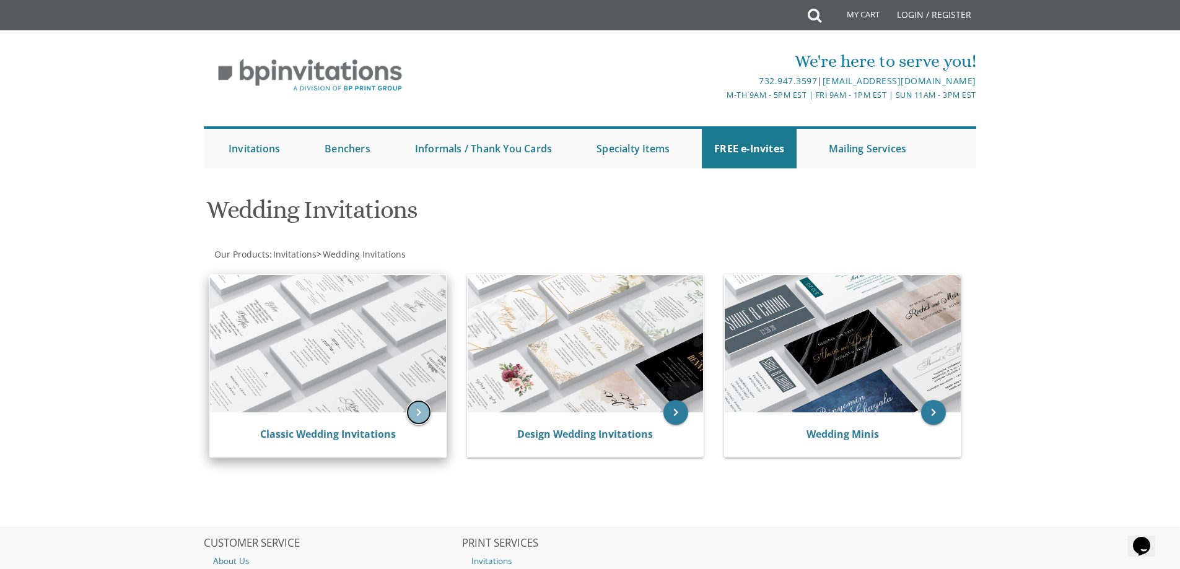
click at [417, 409] on icon "keyboard_arrow_right" at bounding box center [418, 412] width 25 height 25
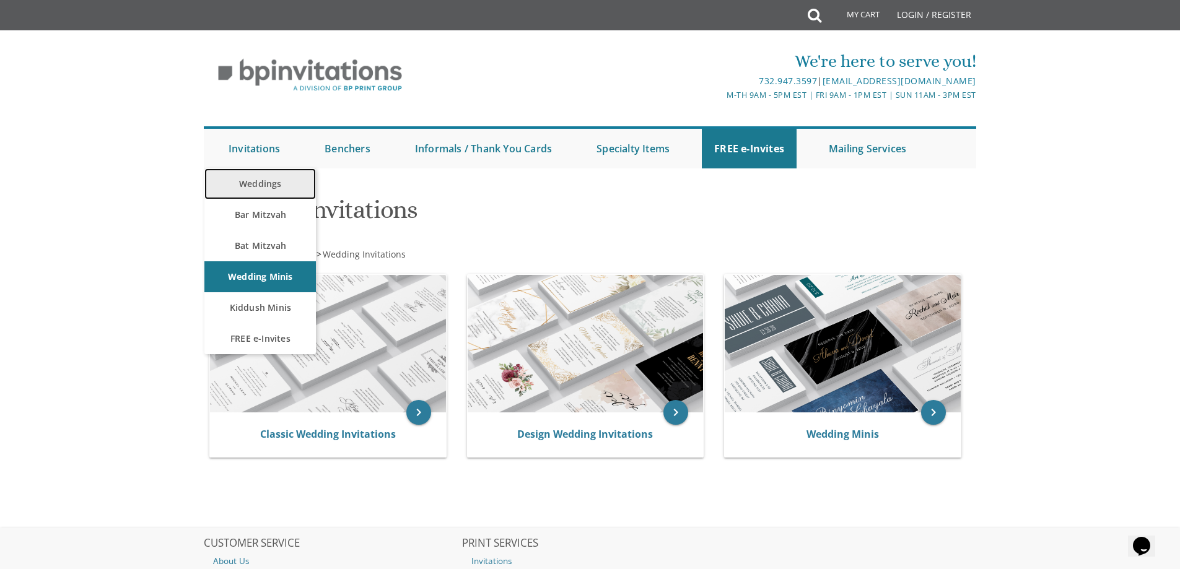
click at [281, 188] on link "Weddings" at bounding box center [259, 183] width 111 height 31
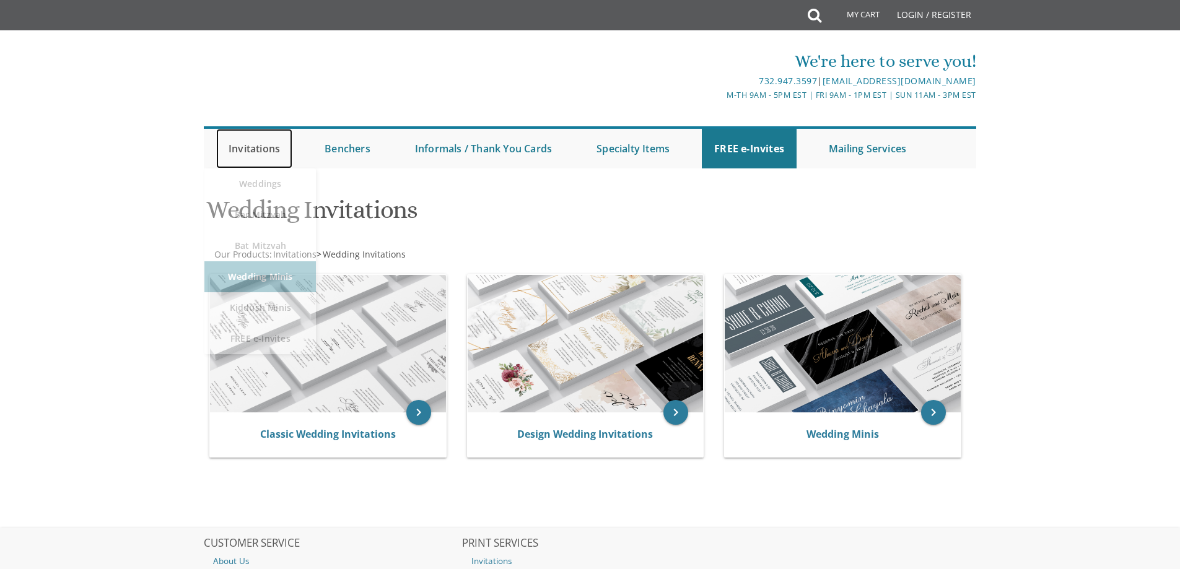
click at [269, 150] on link "Invitations" at bounding box center [254, 149] width 76 height 40
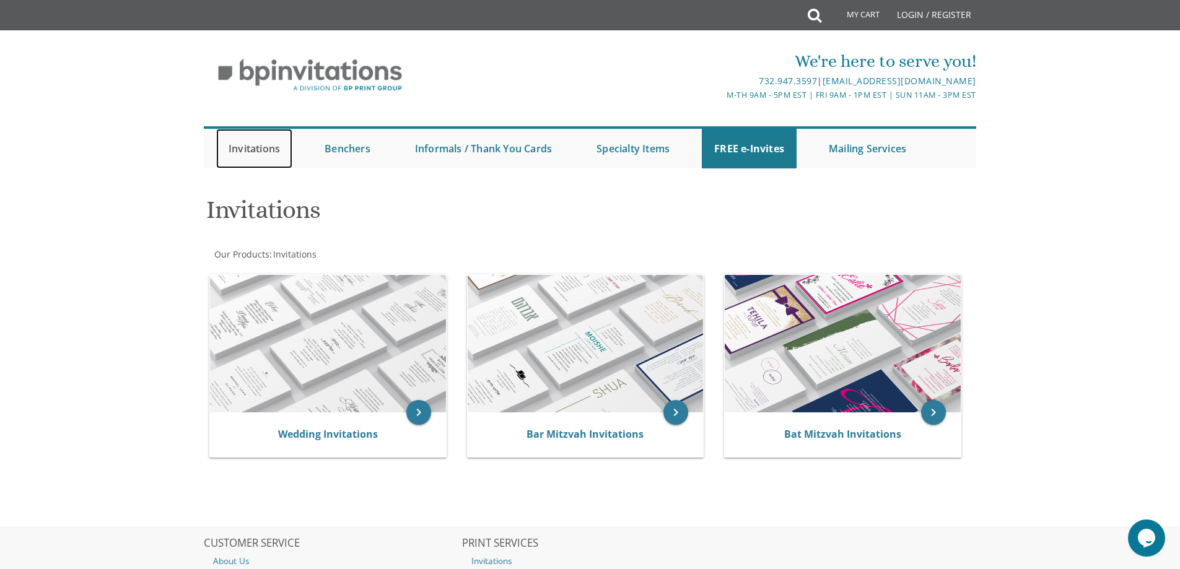
click at [272, 149] on link "Invitations" at bounding box center [254, 149] width 76 height 40
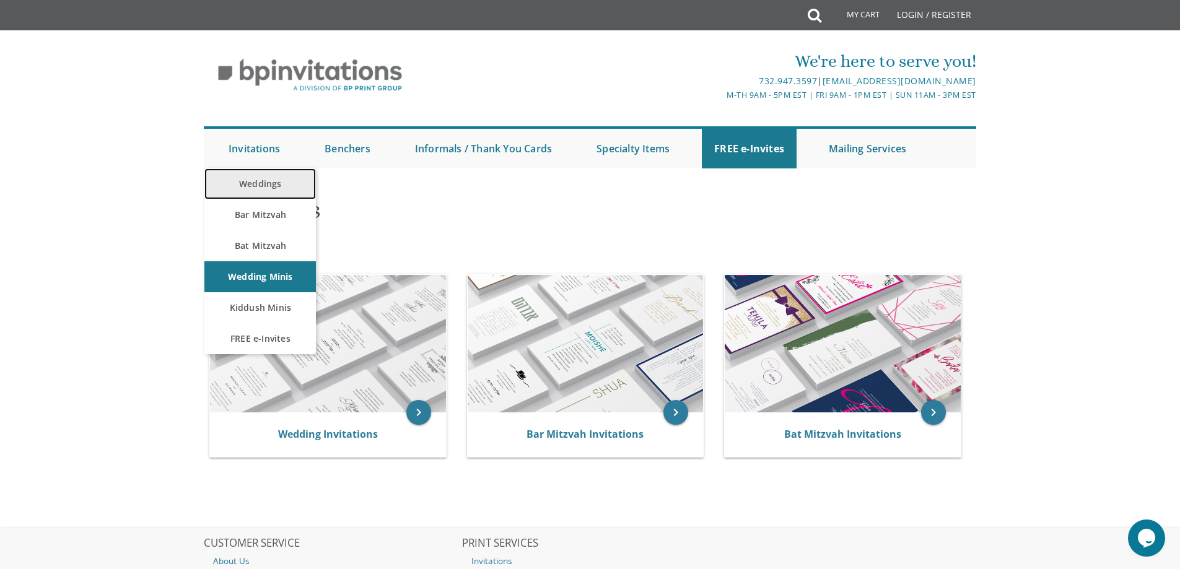
click at [277, 175] on link "Weddings" at bounding box center [259, 183] width 111 height 31
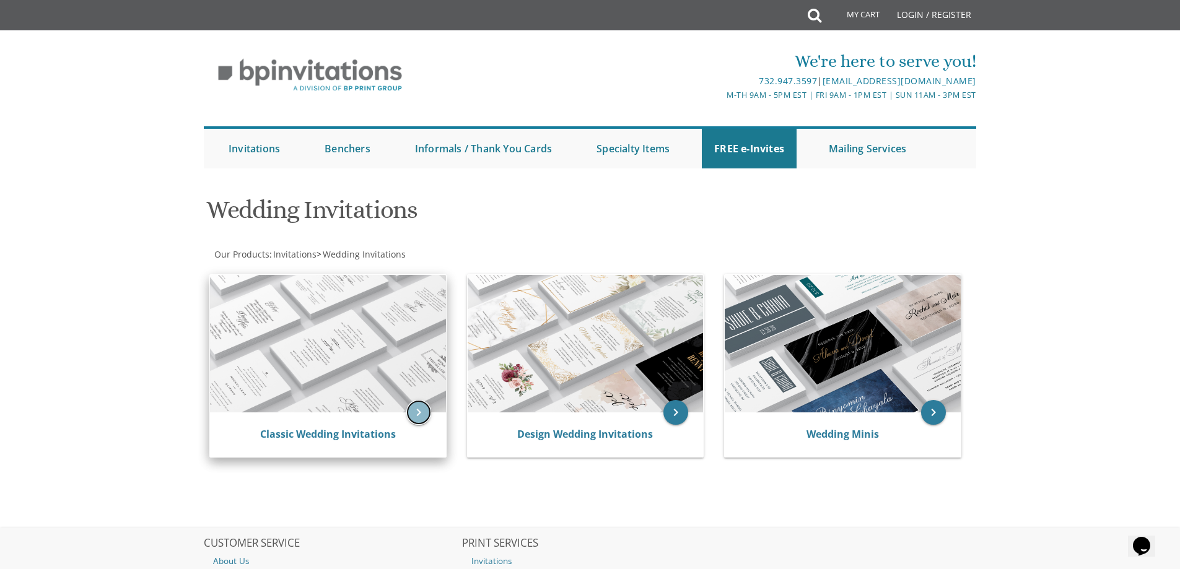
click at [420, 411] on icon "keyboard_arrow_right" at bounding box center [418, 412] width 25 height 25
click at [913, 11] on link "Login / Register" at bounding box center [934, 15] width 87 height 30
